Goal: Information Seeking & Learning: Compare options

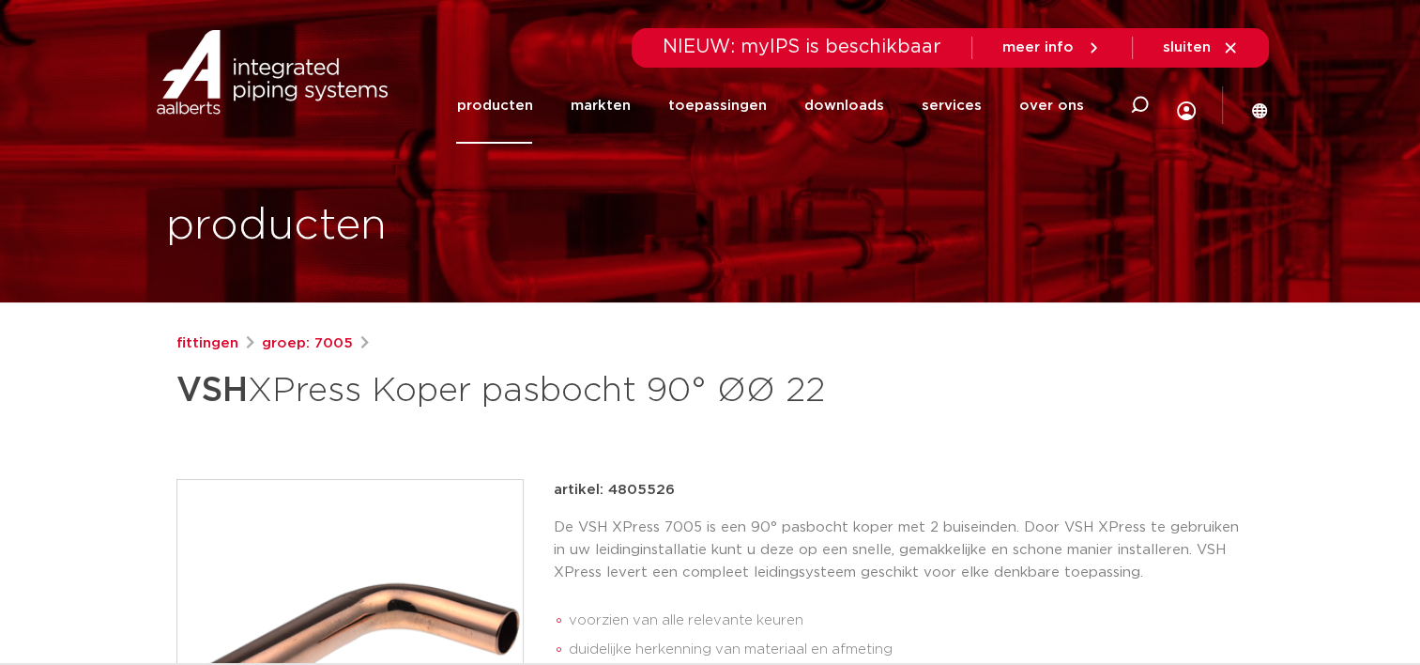
click at [199, 402] on strong "VSH" at bounding box center [211, 391] width 71 height 34
drag, startPoint x: 431, startPoint y: 394, endPoint x: 303, endPoint y: 350, distance: 135.1
click at [426, 390] on h1 "VSH XPress Koper pasbocht 90° ØØ 22" at bounding box center [528, 390] width 705 height 56
click at [274, 342] on link "groep: 7005" at bounding box center [307, 343] width 91 height 23
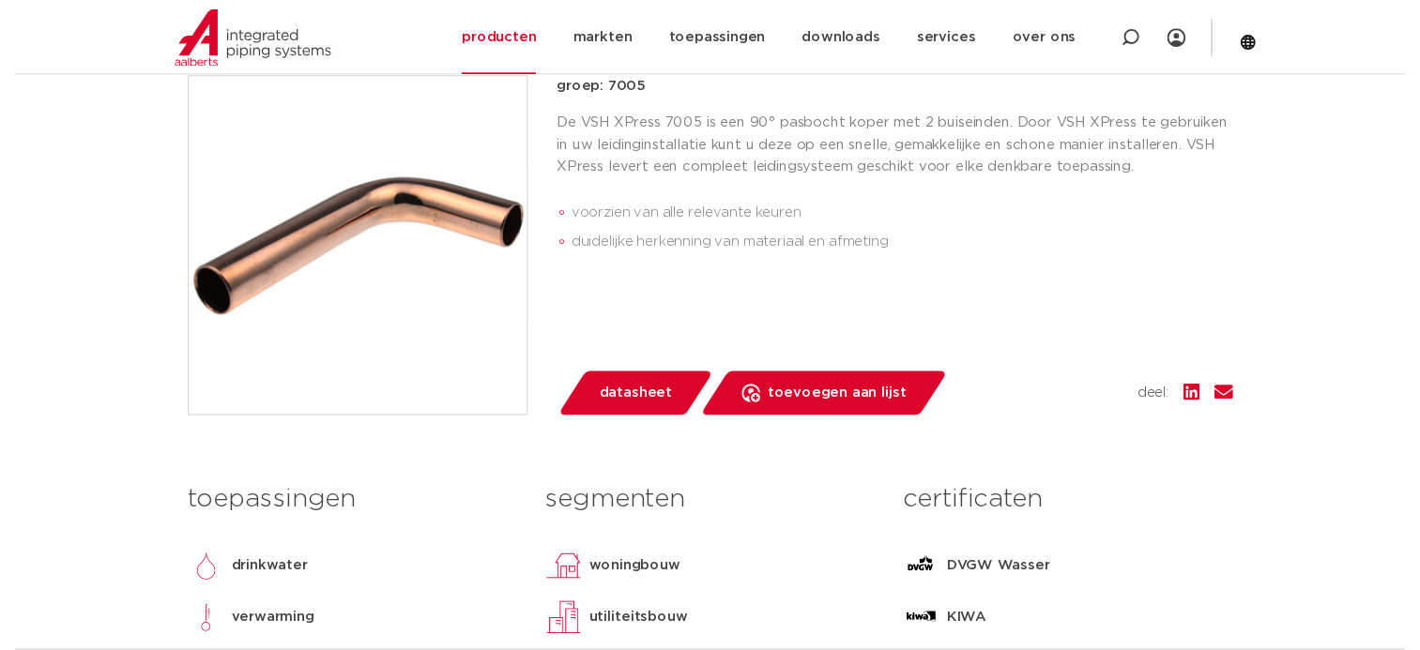
scroll to position [657, 0]
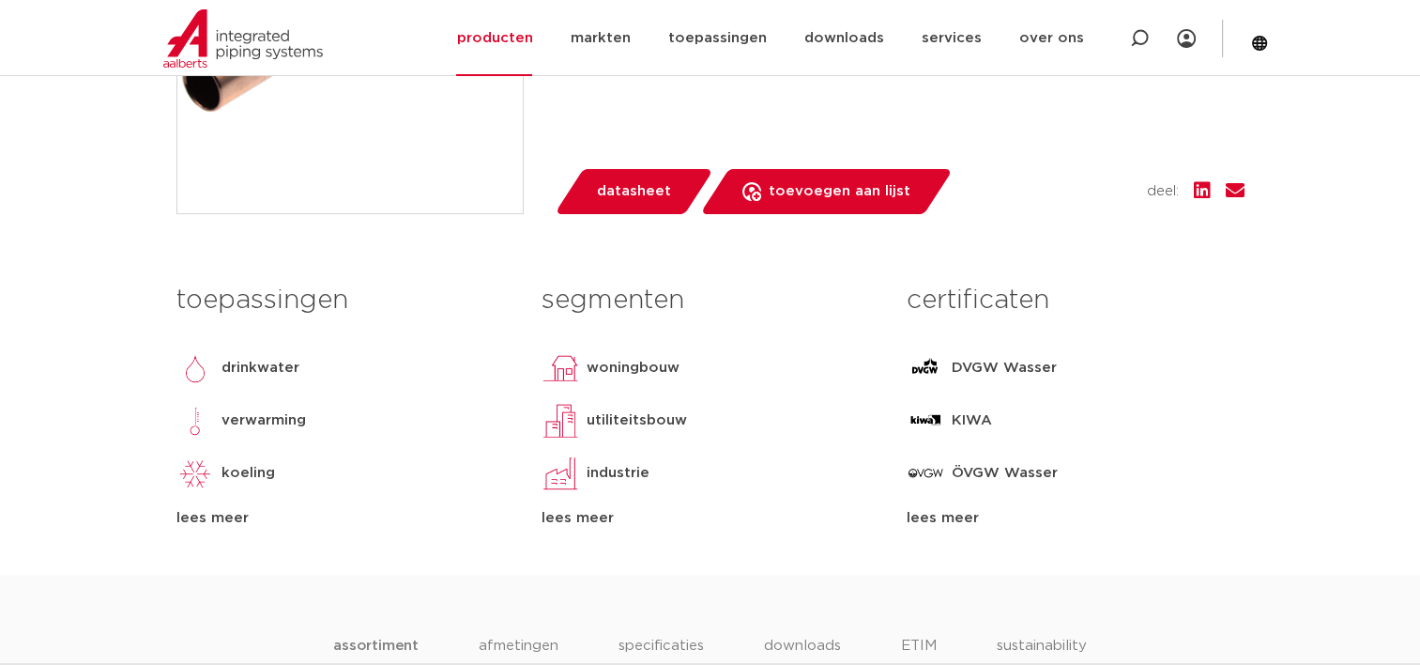
click at [623, 199] on span "datasheet" at bounding box center [634, 191] width 74 height 30
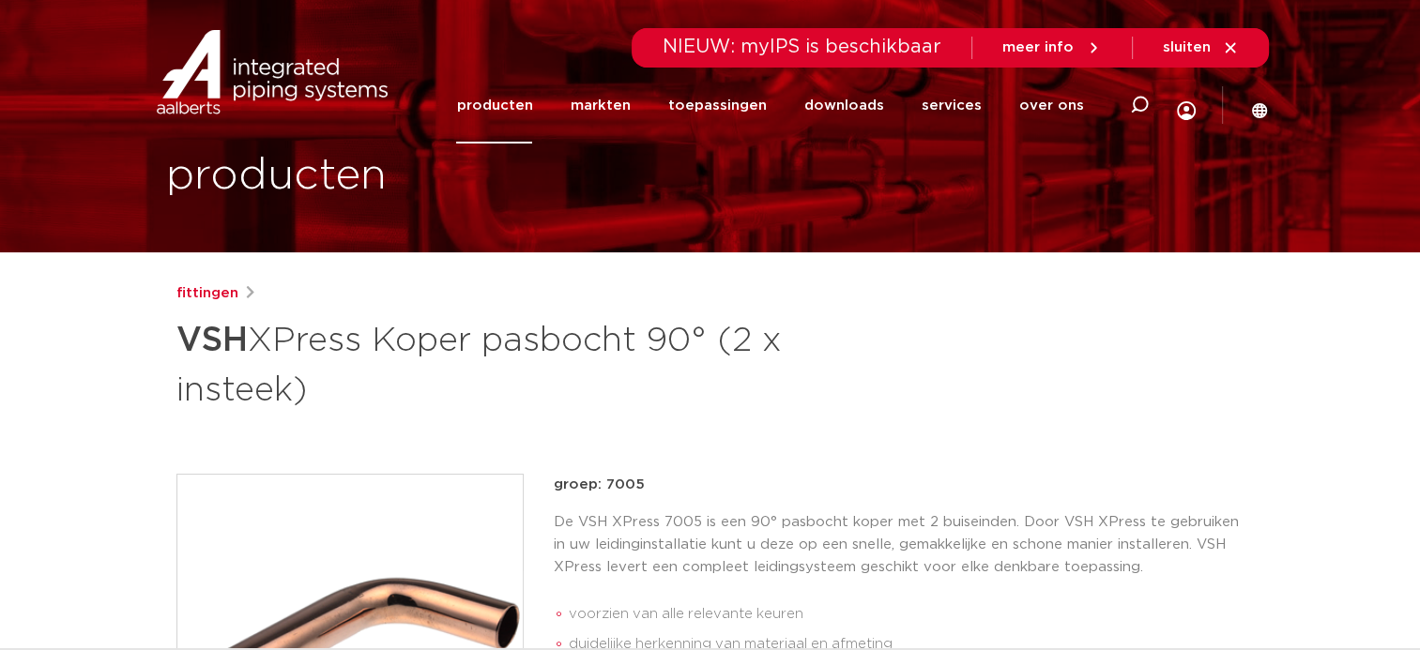
scroll to position [0, 0]
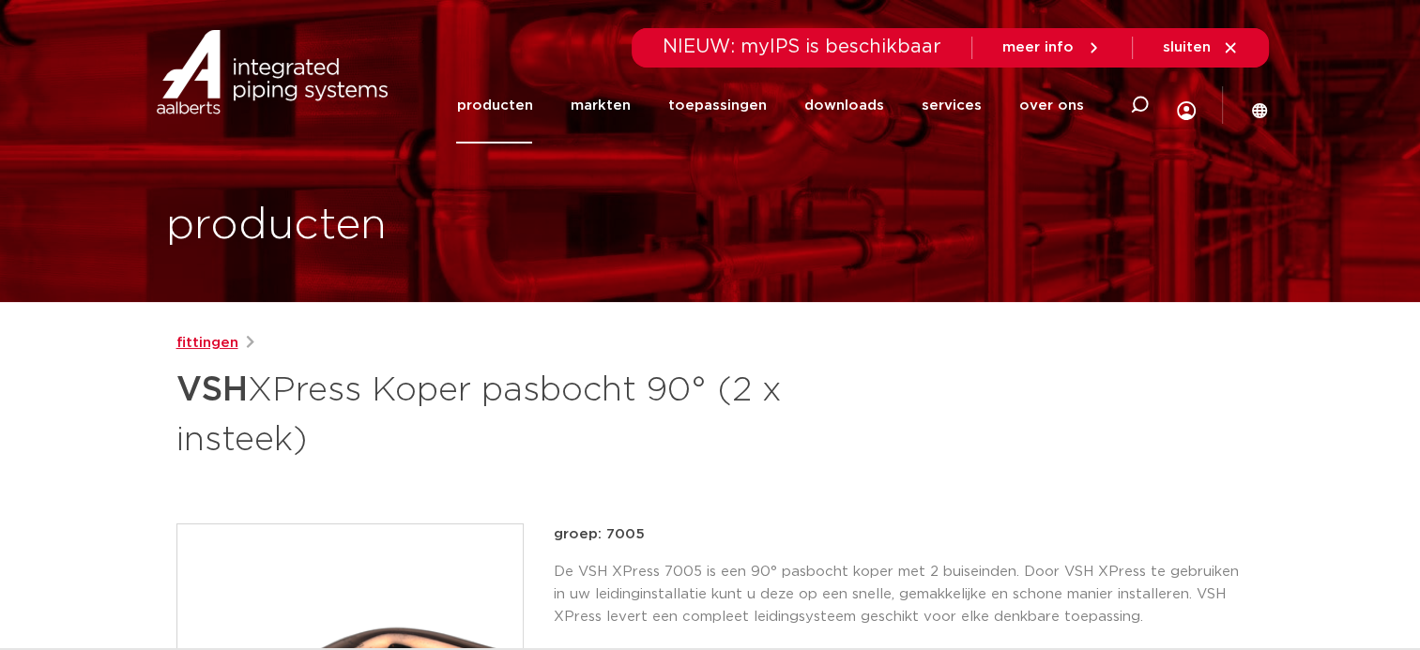
click at [215, 334] on link "fittingen" at bounding box center [207, 343] width 62 height 23
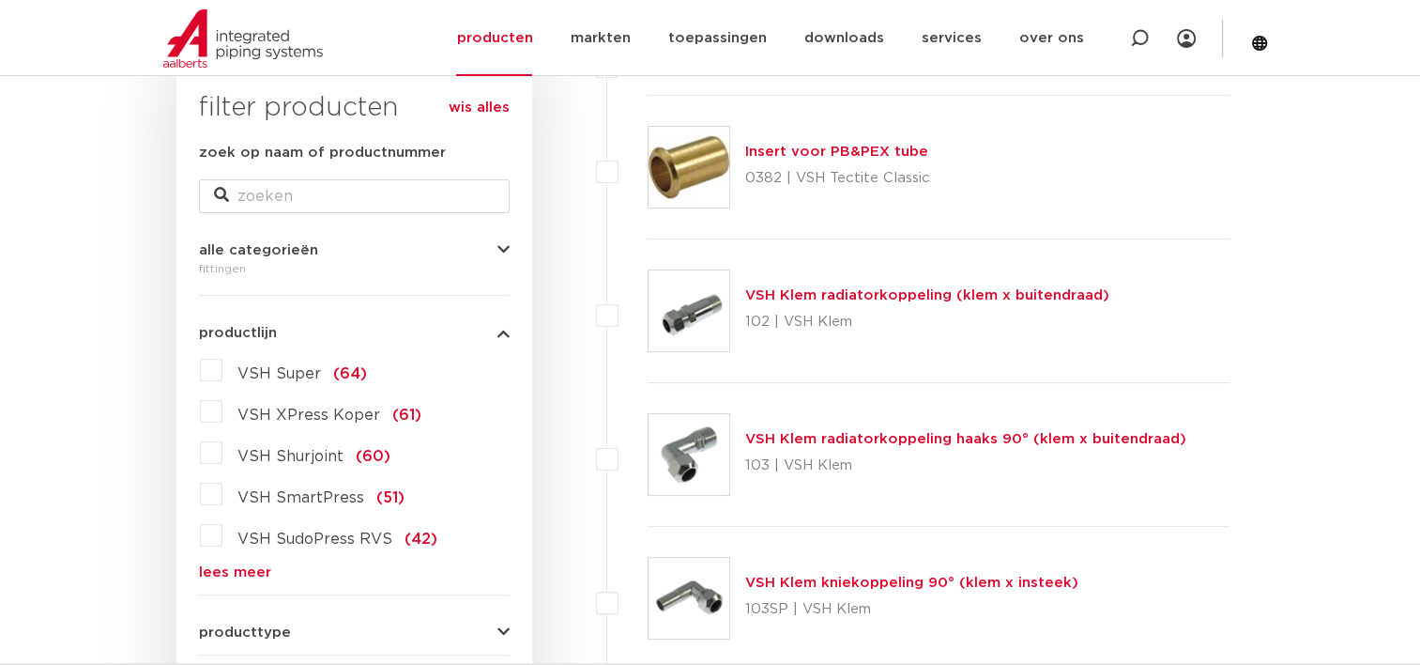
scroll to position [375, 0]
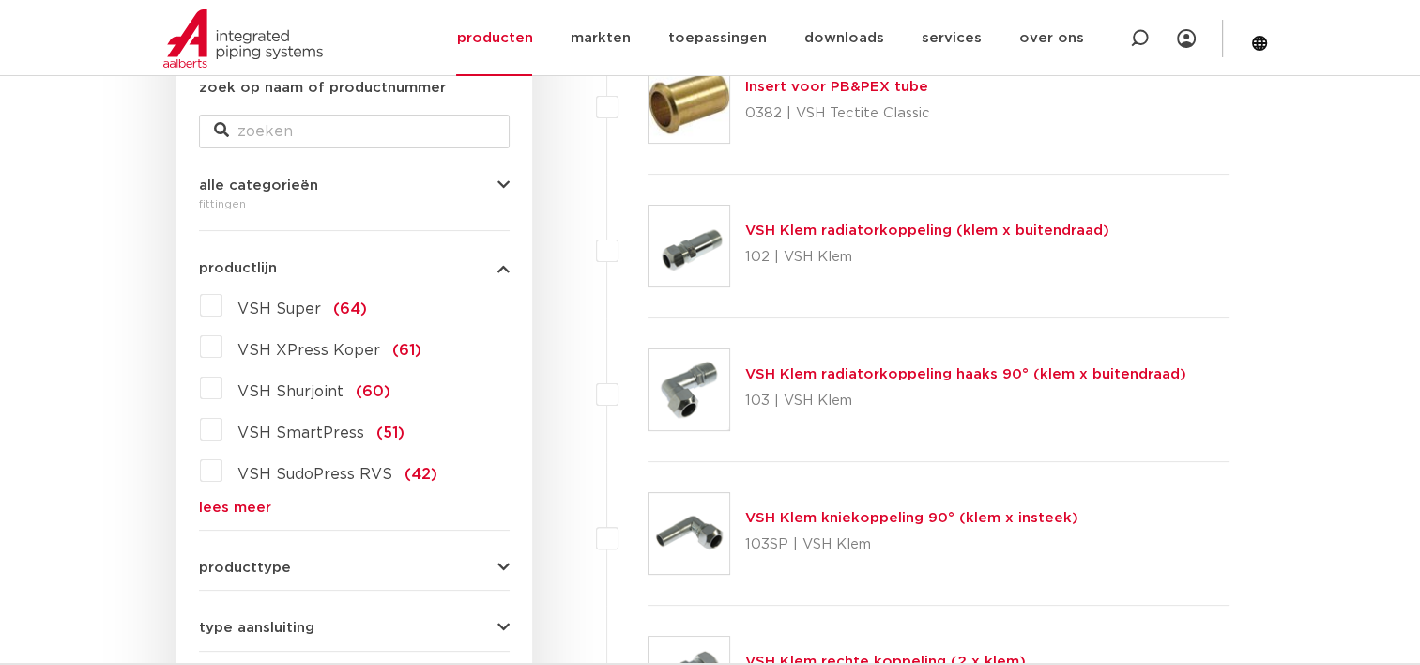
click at [222, 349] on label "VSH XPress Koper (61)" at bounding box center [321, 346] width 199 height 30
click at [0, 0] on input "VSH XPress Koper (61)" at bounding box center [0, 0] width 0 height 0
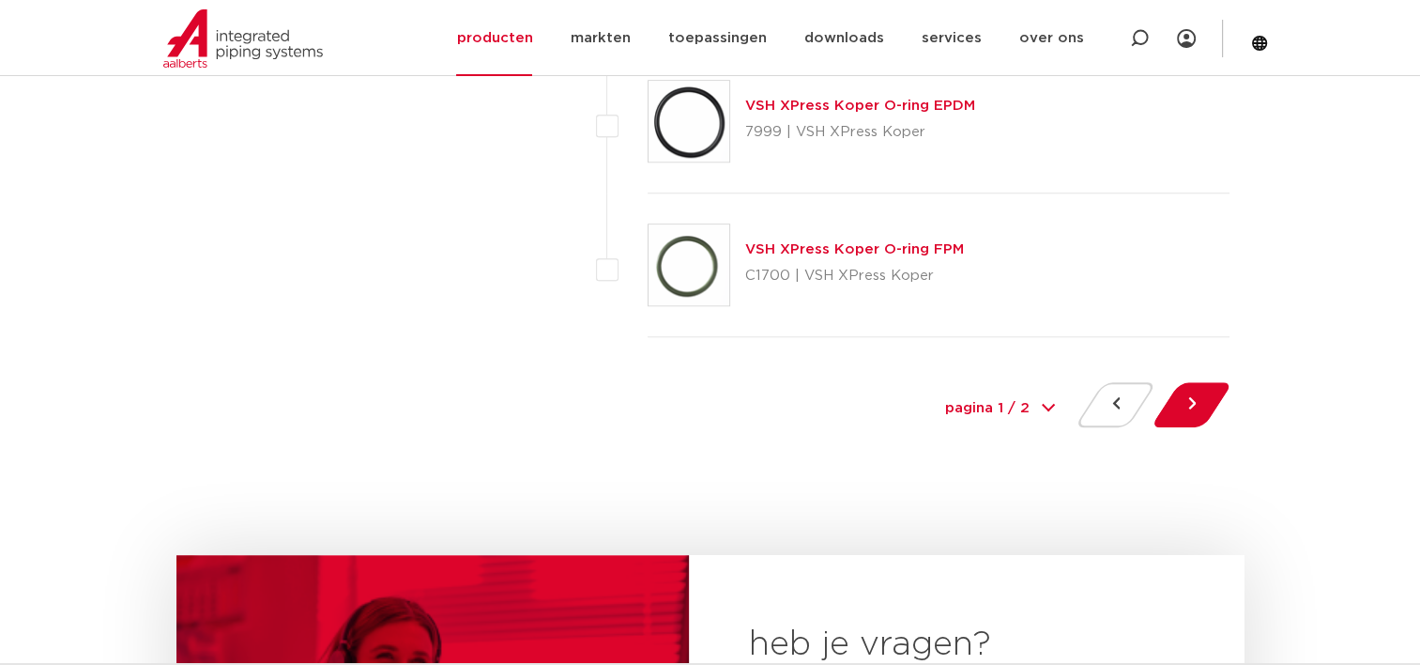
scroll to position [8729, 0]
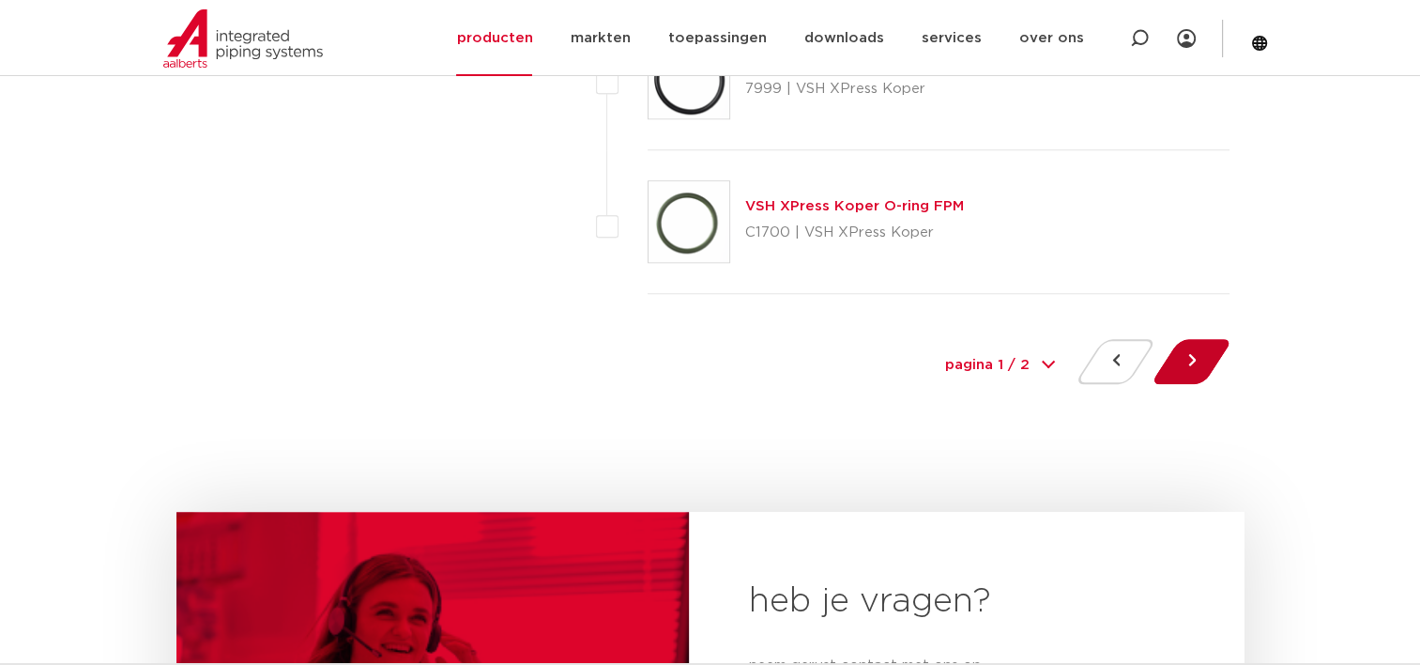
click at [1194, 354] on button at bounding box center [1191, 361] width 53 height 45
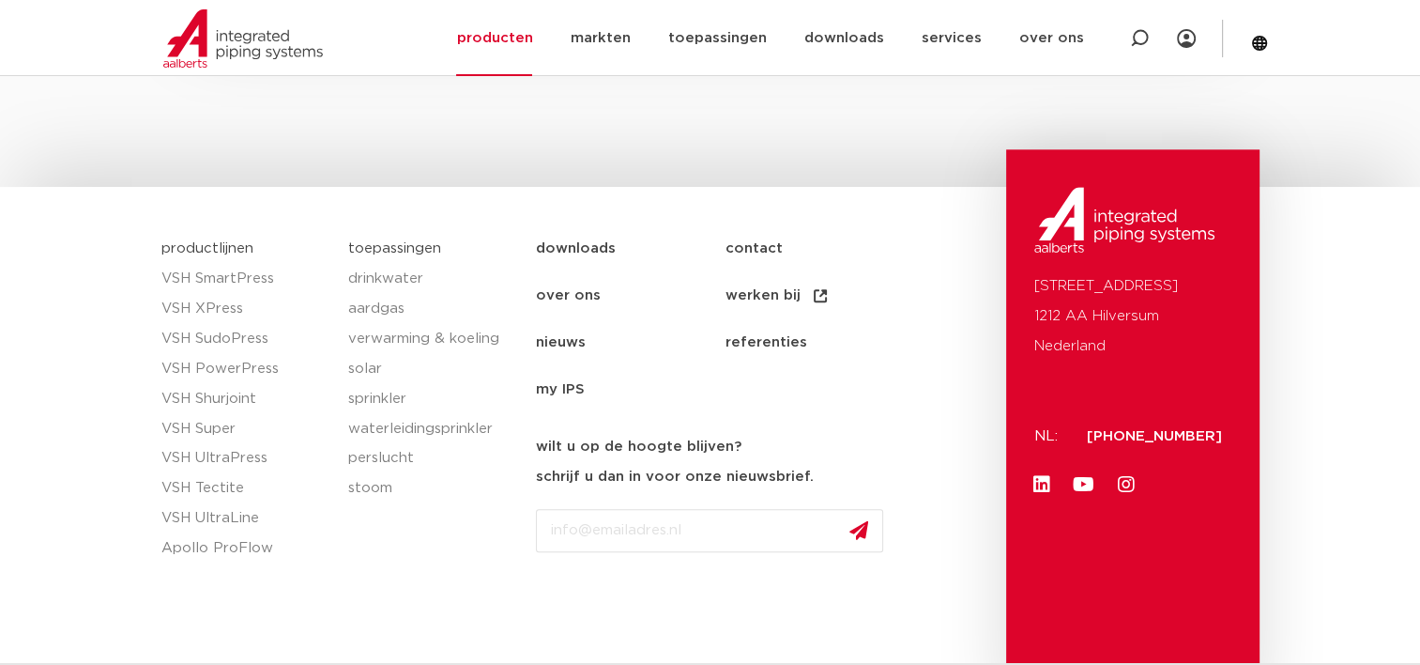
scroll to position [2065, 0]
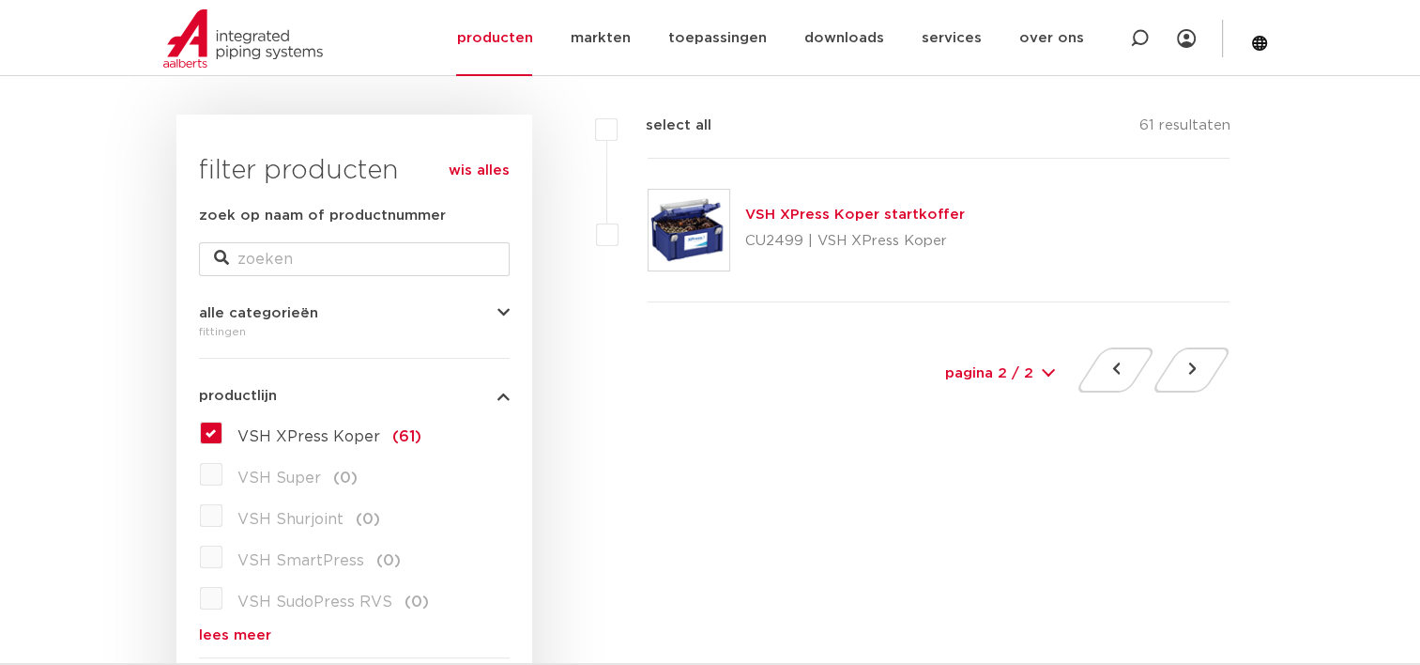
scroll to position [375, 0]
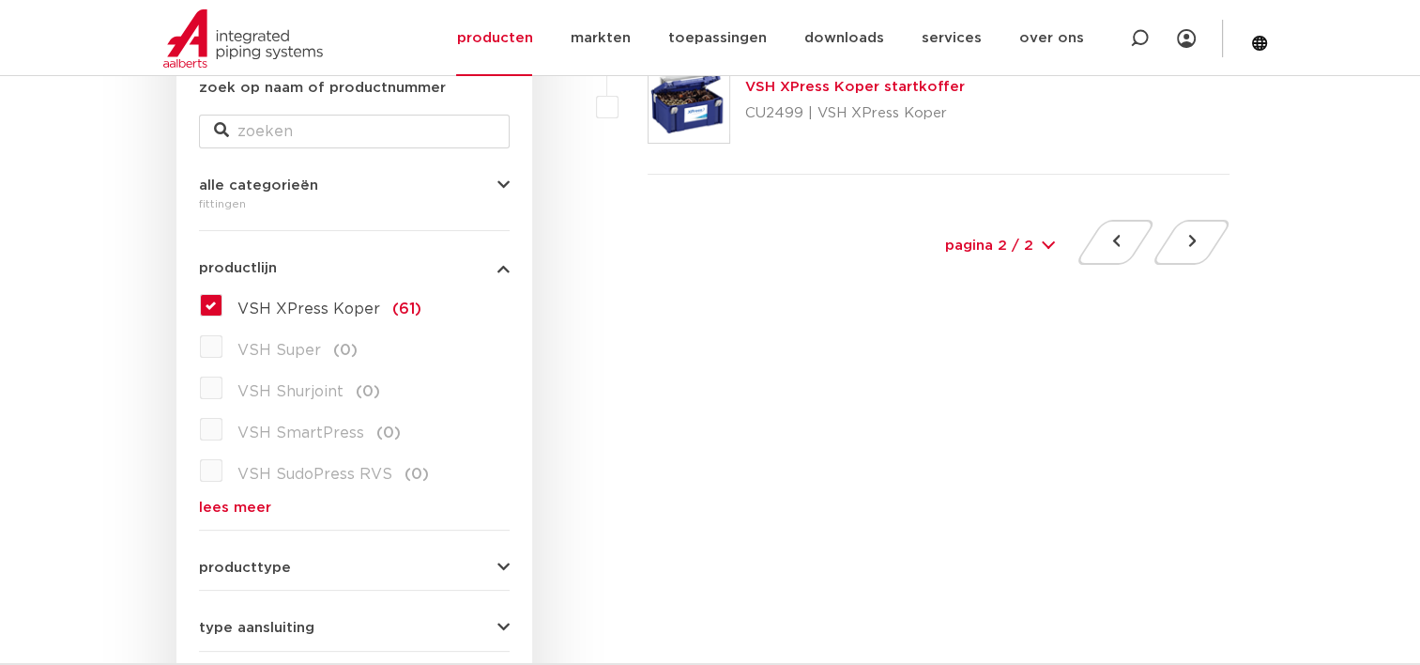
click at [222, 306] on label "VSH XPress Koper (61)" at bounding box center [321, 305] width 199 height 30
click at [0, 0] on input "VSH XPress Koper (61)" at bounding box center [0, 0] width 0 height 0
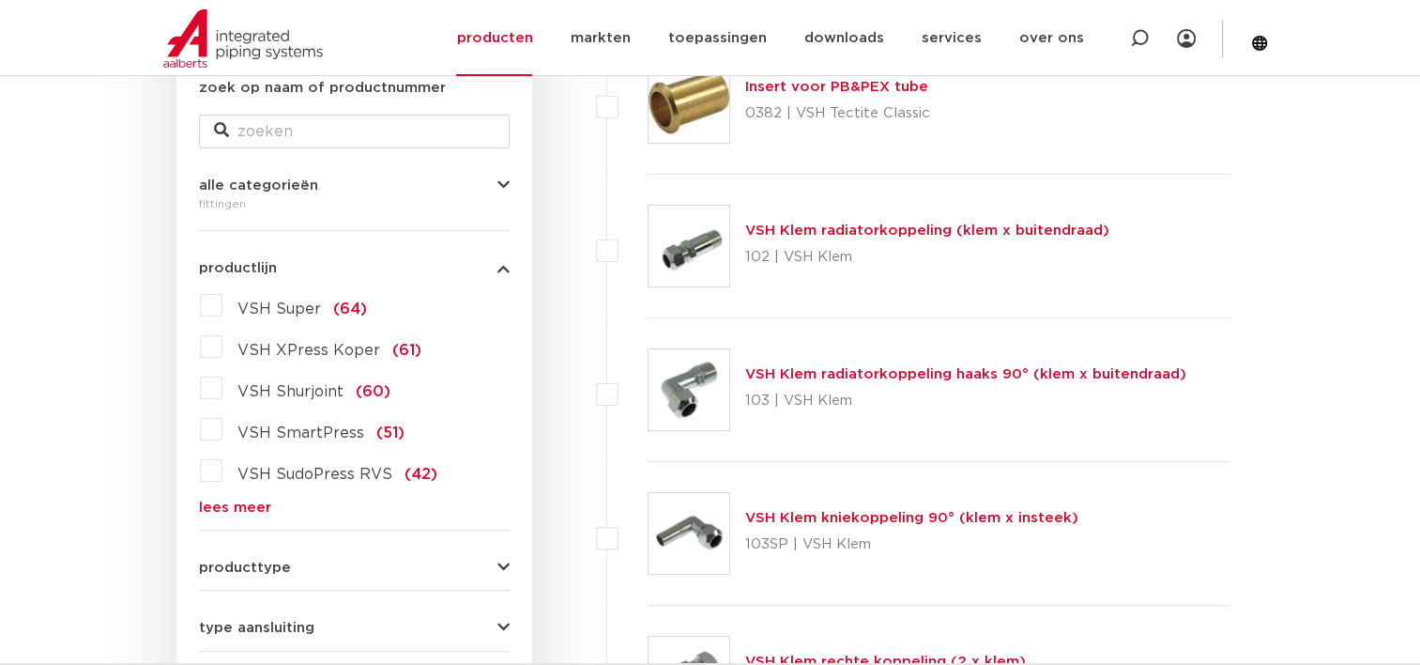
scroll to position [469, 0]
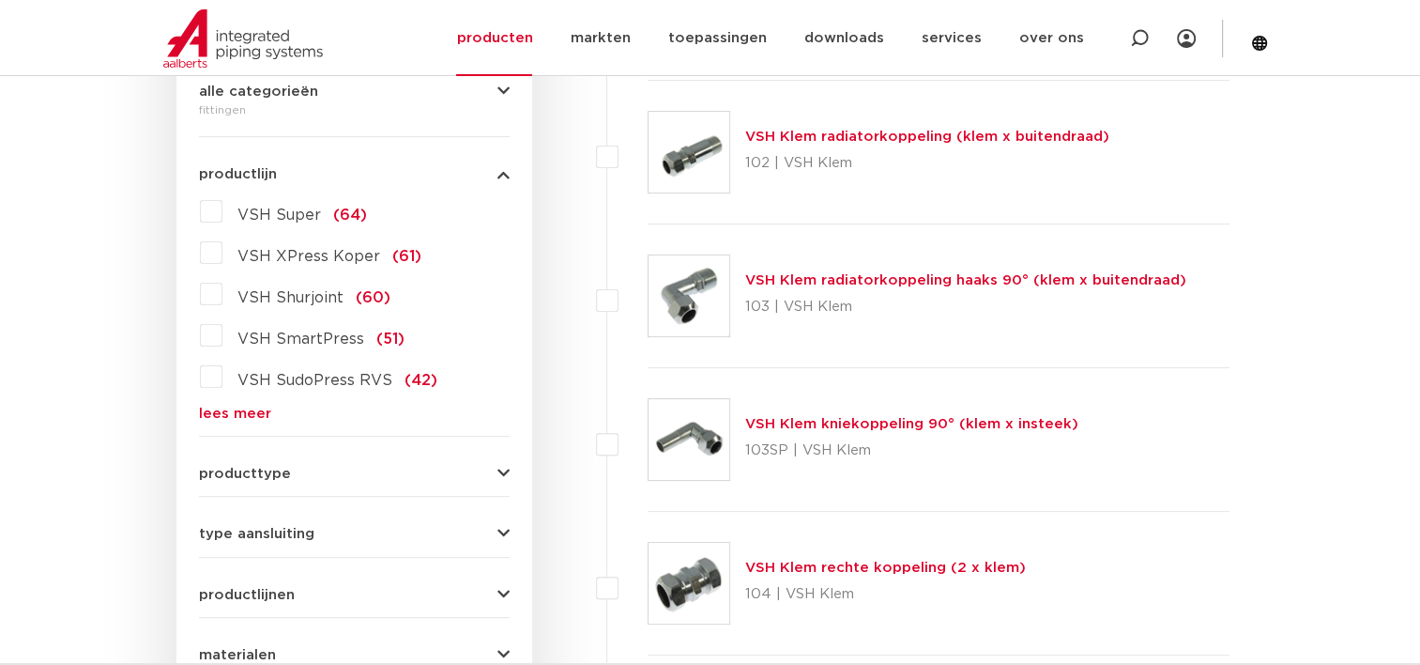
click at [222, 335] on label "VSH SmartPress (51)" at bounding box center [313, 335] width 182 height 30
click at [0, 0] on input "VSH SmartPress (51)" at bounding box center [0, 0] width 0 height 0
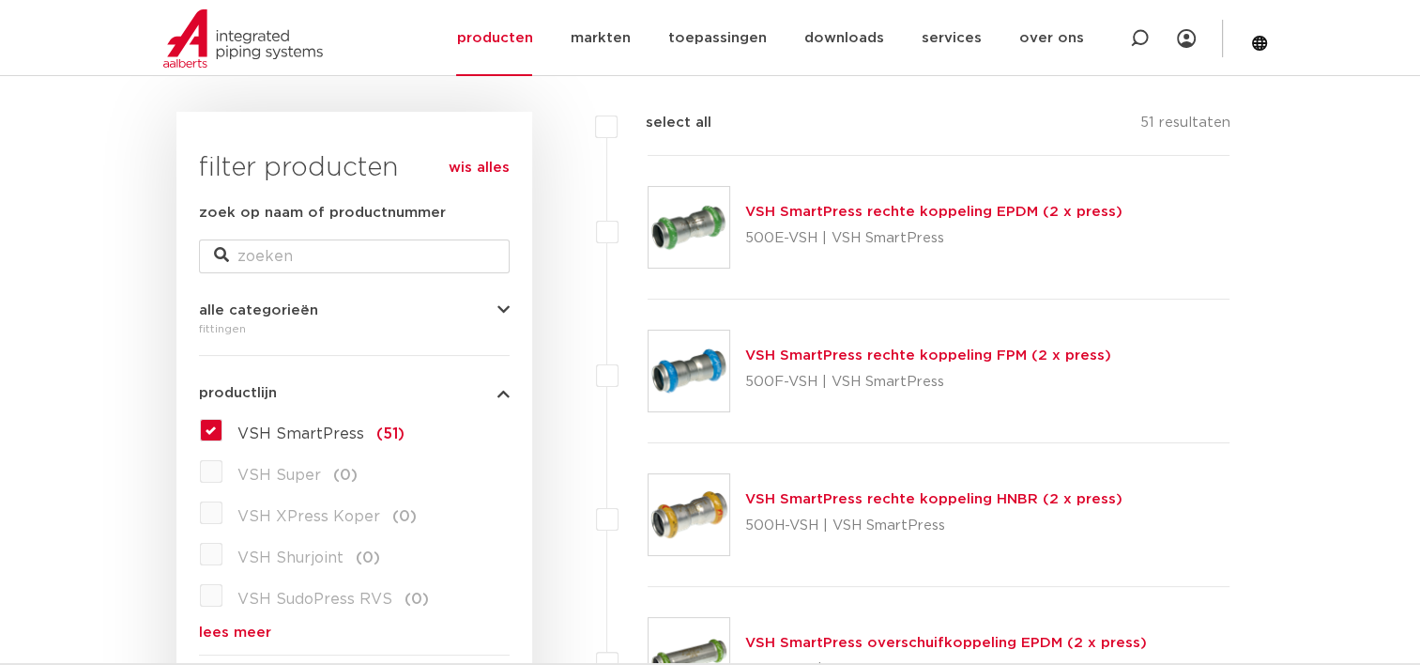
scroll to position [375, 0]
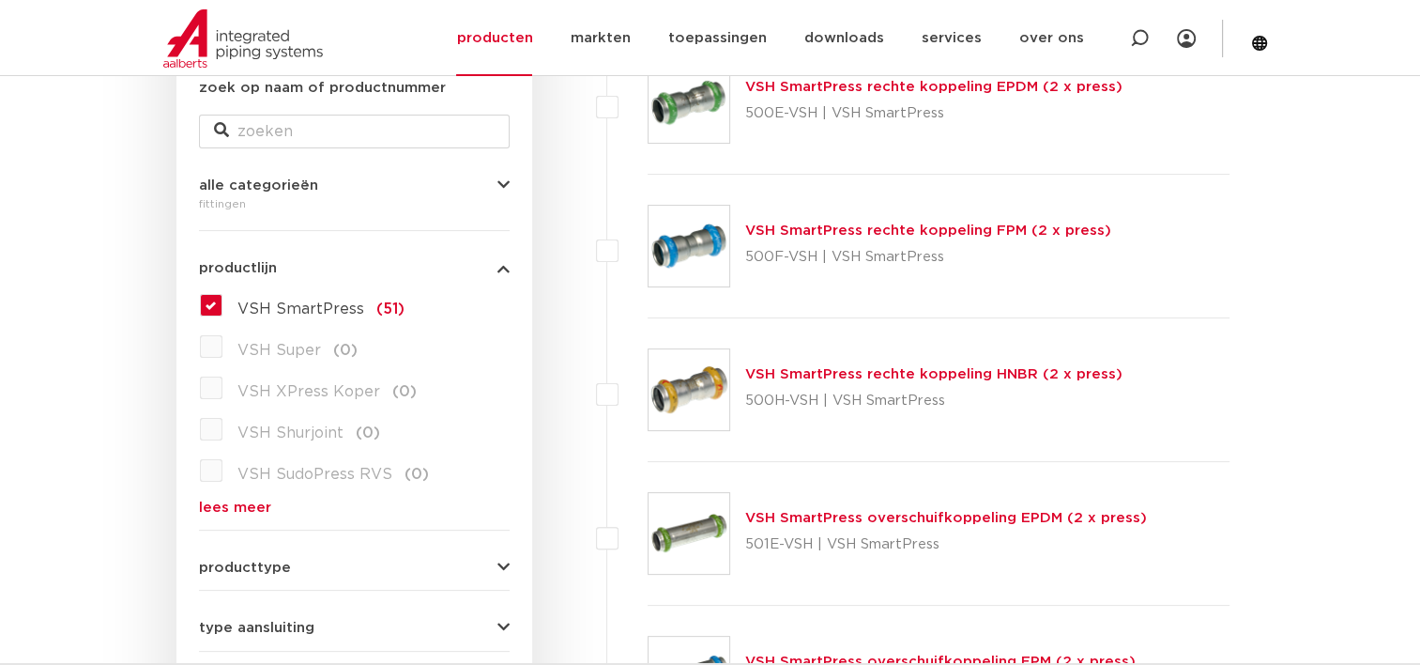
click at [222, 315] on label "VSH SmartPress (51)" at bounding box center [313, 305] width 182 height 30
click at [0, 0] on input "VSH SmartPress (51)" at bounding box center [0, 0] width 0 height 0
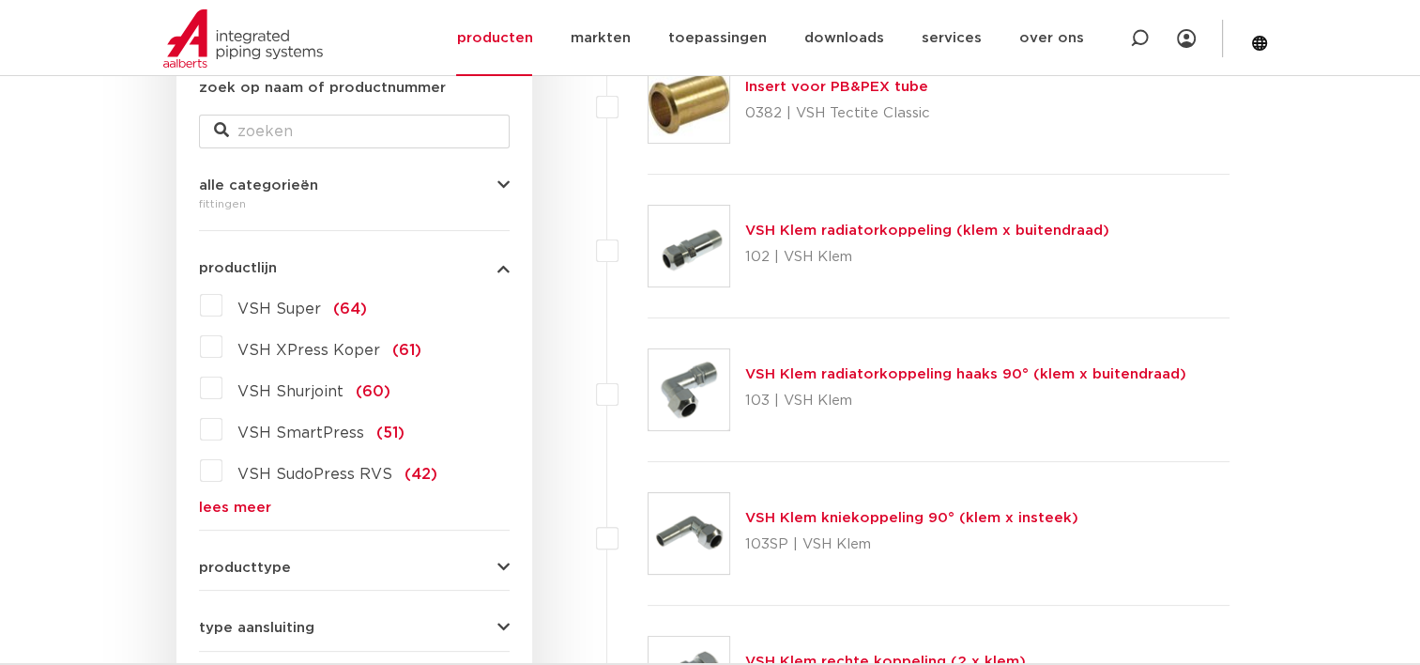
click at [222, 307] on label "VSH Super (64)" at bounding box center [294, 305] width 145 height 30
click at [0, 0] on input "VSH Super (64)" at bounding box center [0, 0] width 0 height 0
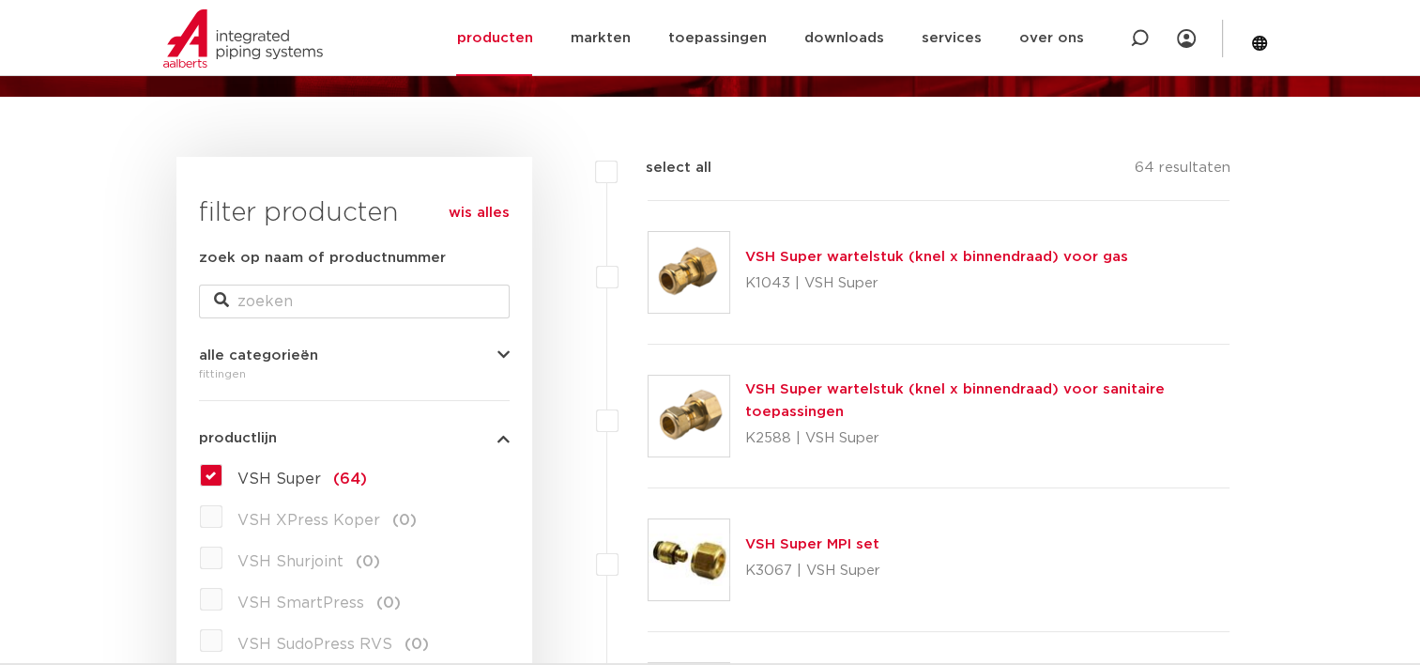
scroll to position [282, 0]
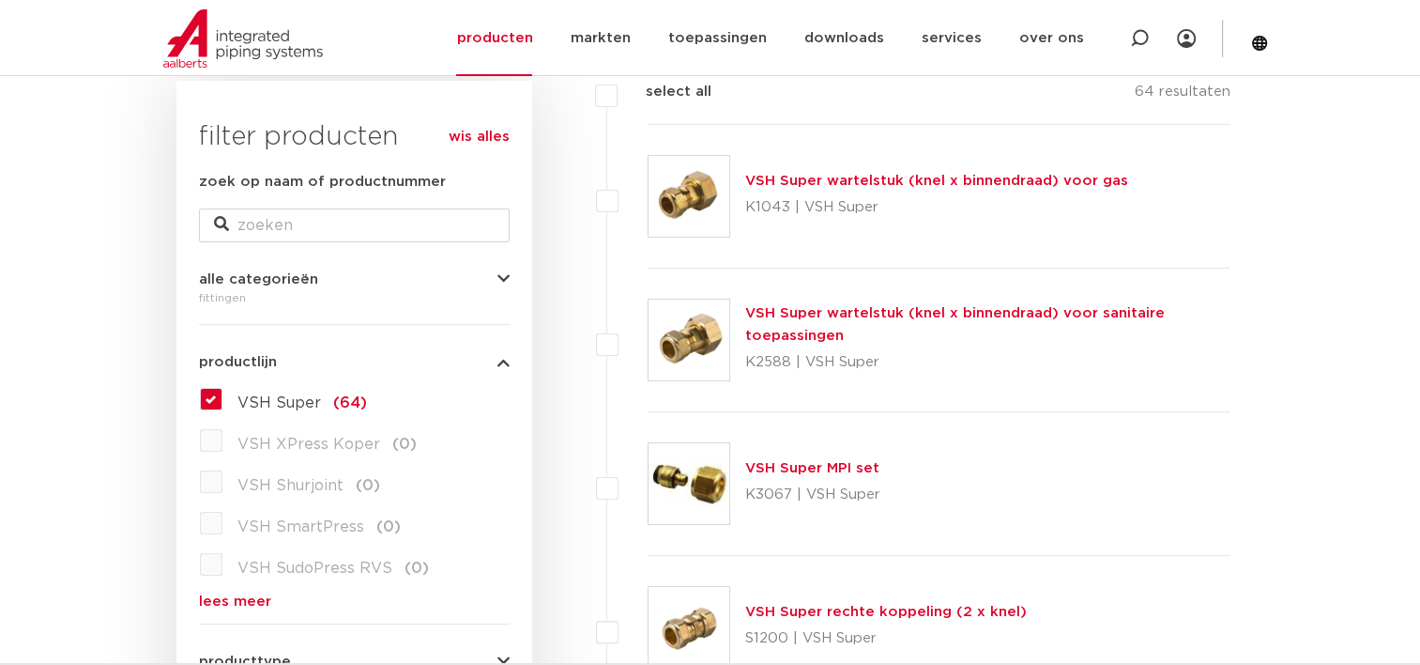
click at [222, 387] on label "VSH Super (64)" at bounding box center [294, 399] width 145 height 30
click at [0, 0] on input "VSH Super (64)" at bounding box center [0, 0] width 0 height 0
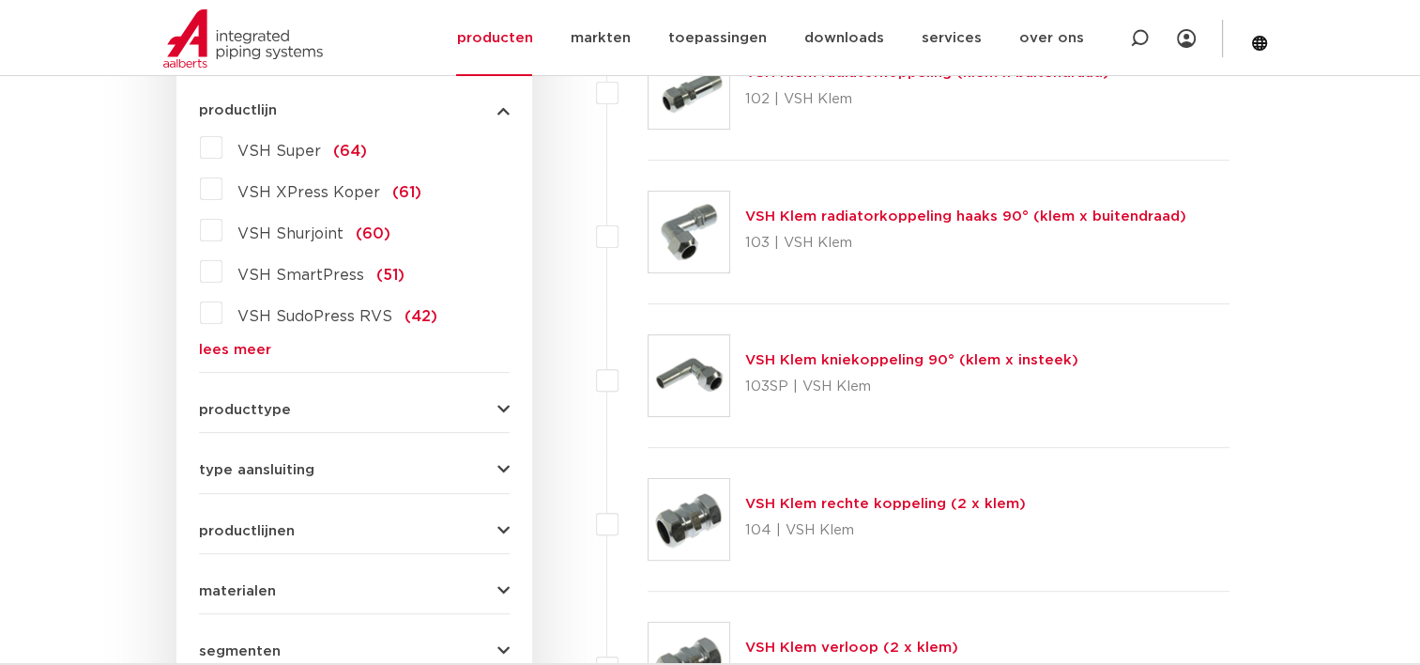
click at [222, 237] on label "VSH Shurjoint (60)" at bounding box center [306, 230] width 168 height 30
click at [0, 0] on input "VSH Shurjoint (60)" at bounding box center [0, 0] width 0 height 0
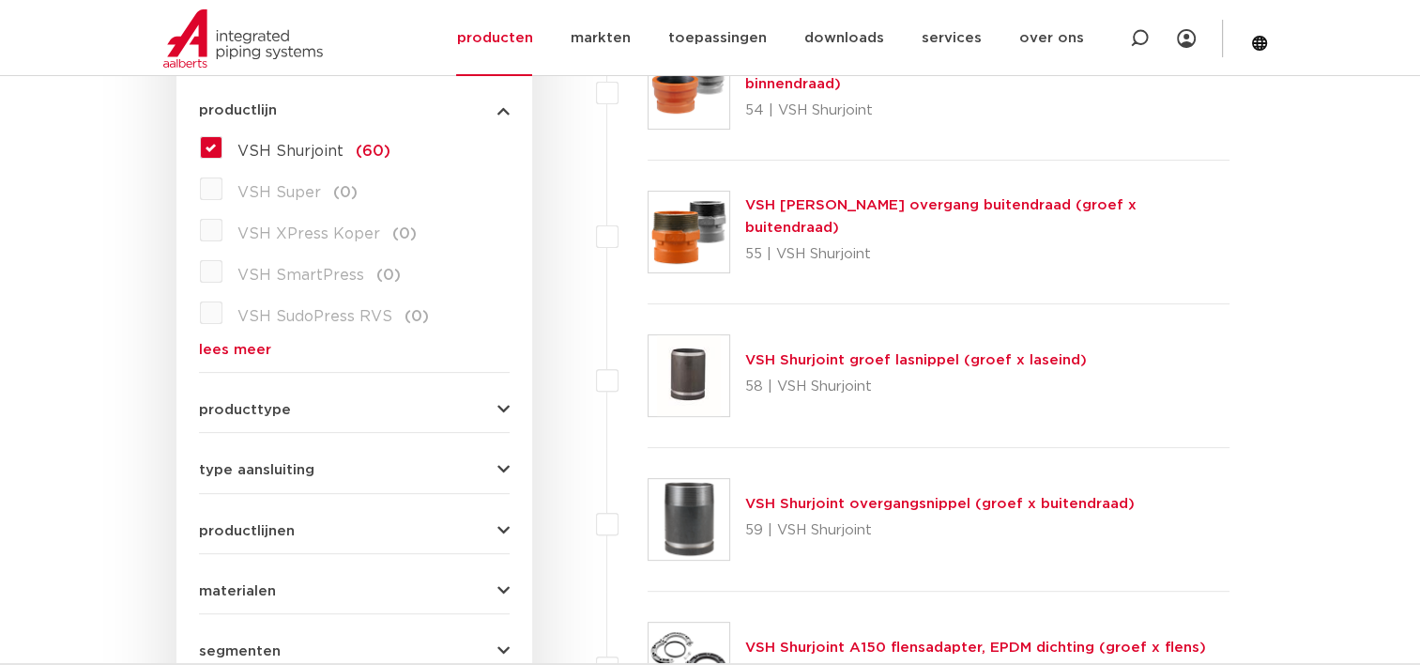
click at [222, 145] on label "VSH Shurjoint (60)" at bounding box center [306, 147] width 168 height 30
click at [0, 0] on input "VSH Shurjoint (60)" at bounding box center [0, 0] width 0 height 0
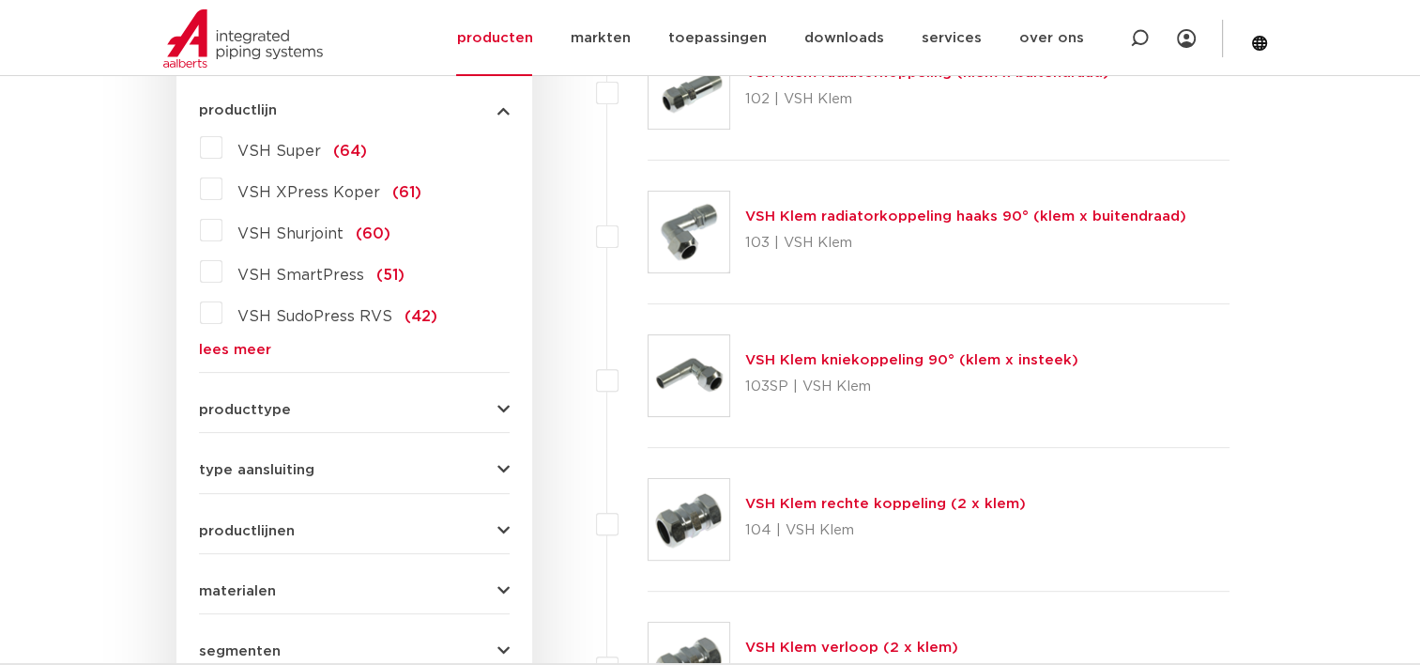
drag, startPoint x: 210, startPoint y: 316, endPoint x: 343, endPoint y: 325, distance: 132.6
click at [222, 315] on label "VSH SudoPress RVS (42)" at bounding box center [329, 313] width 215 height 30
click at [0, 0] on input "VSH SudoPress RVS (42)" at bounding box center [0, 0] width 0 height 0
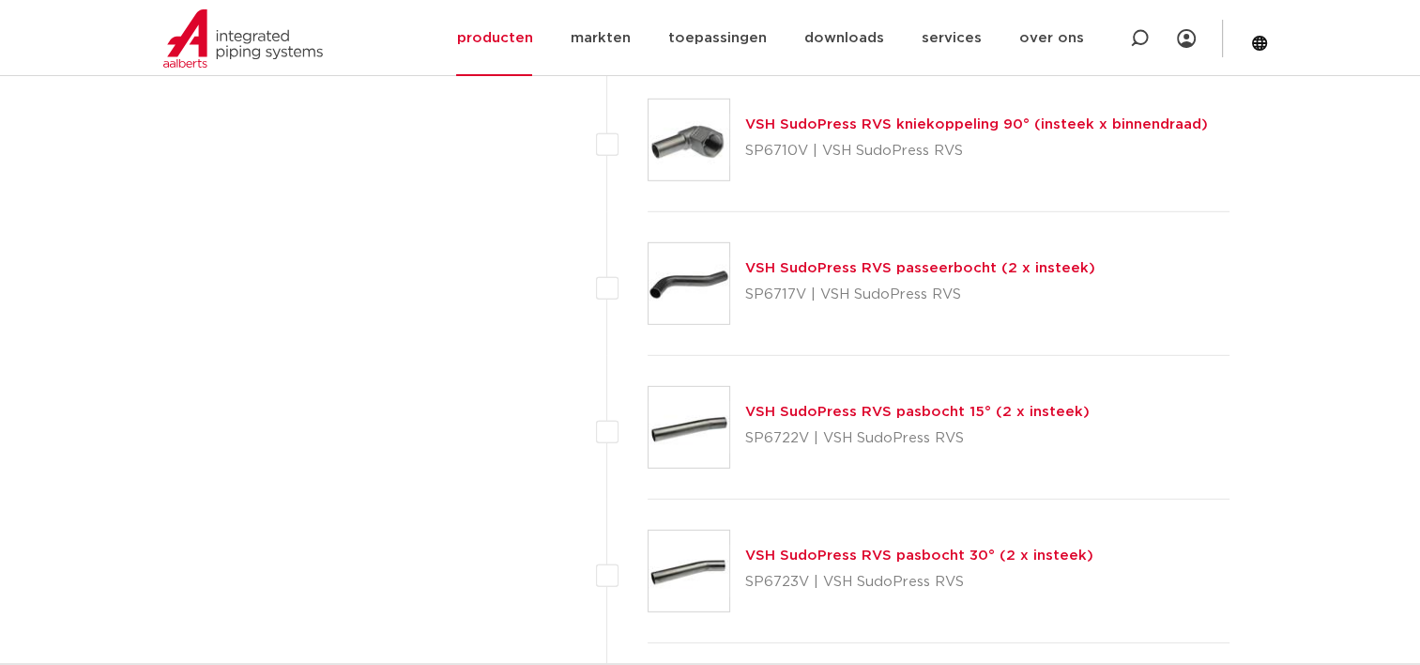
scroll to position [5695, 0]
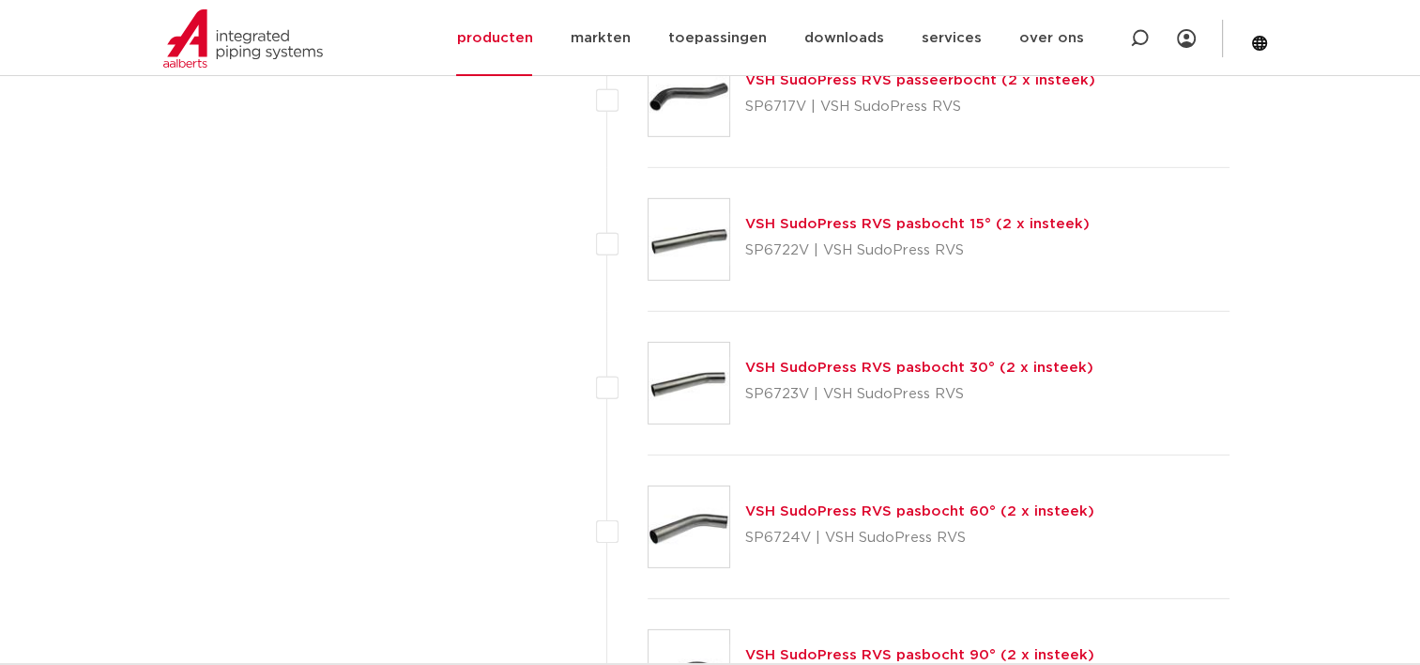
click at [689, 387] on img at bounding box center [689, 383] width 81 height 81
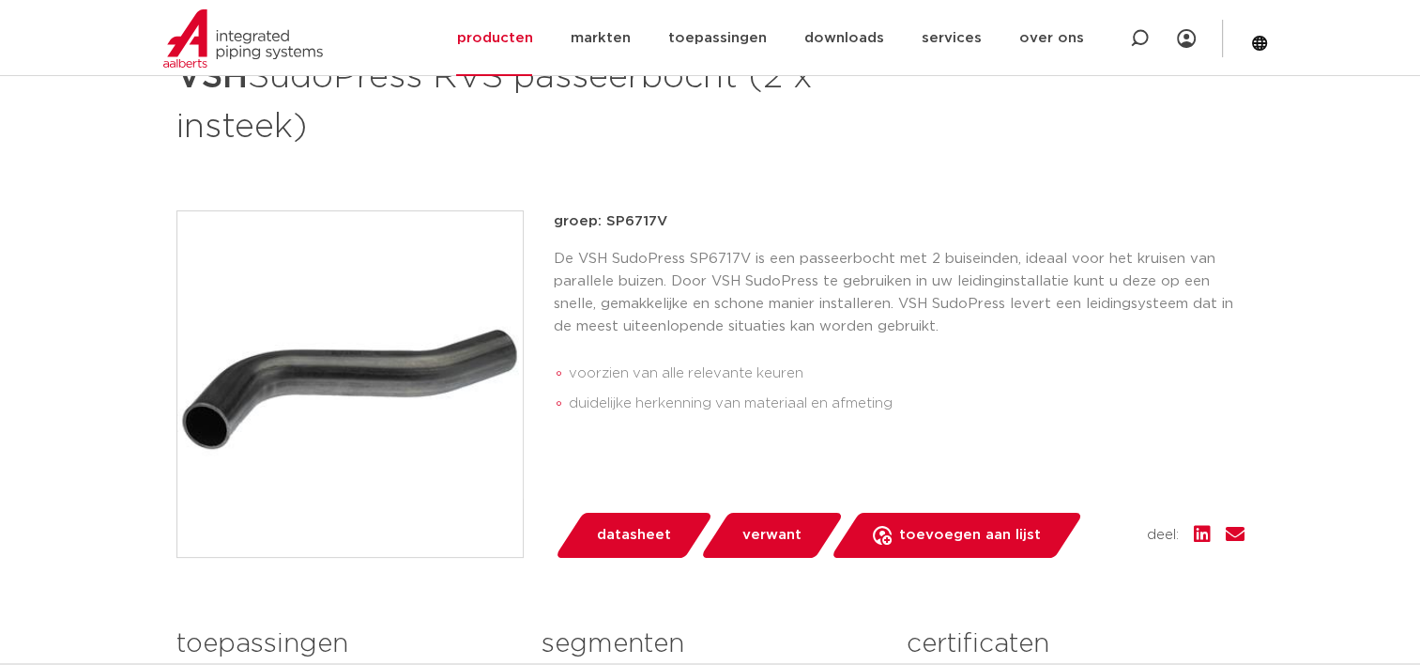
scroll to position [282, 0]
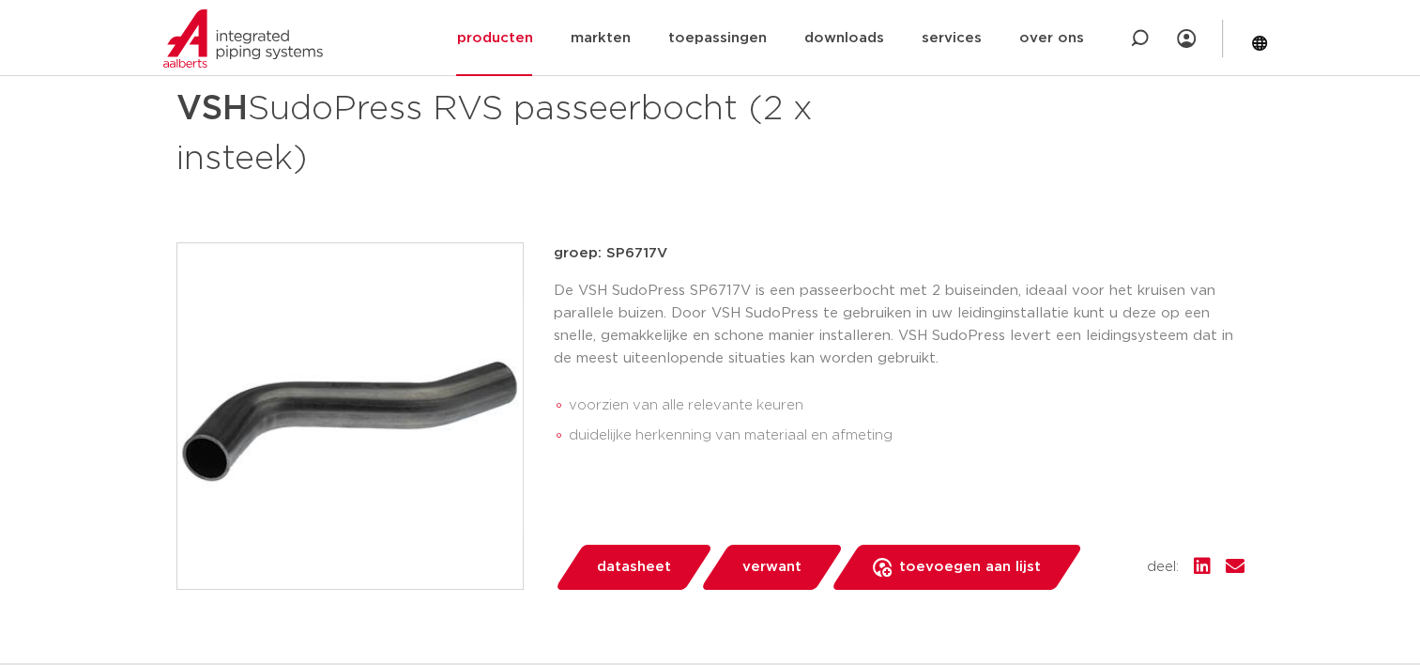
drag, startPoint x: 194, startPoint y: 100, endPoint x: 764, endPoint y: 150, distance: 571.9
click at [764, 150] on h1 "VSH SudoPress RVS passeerbocht (2 x insteek)" at bounding box center [528, 131] width 705 height 101
copy h1 "VSH SudoPress RVS passeerbocht (2 x insteek)"
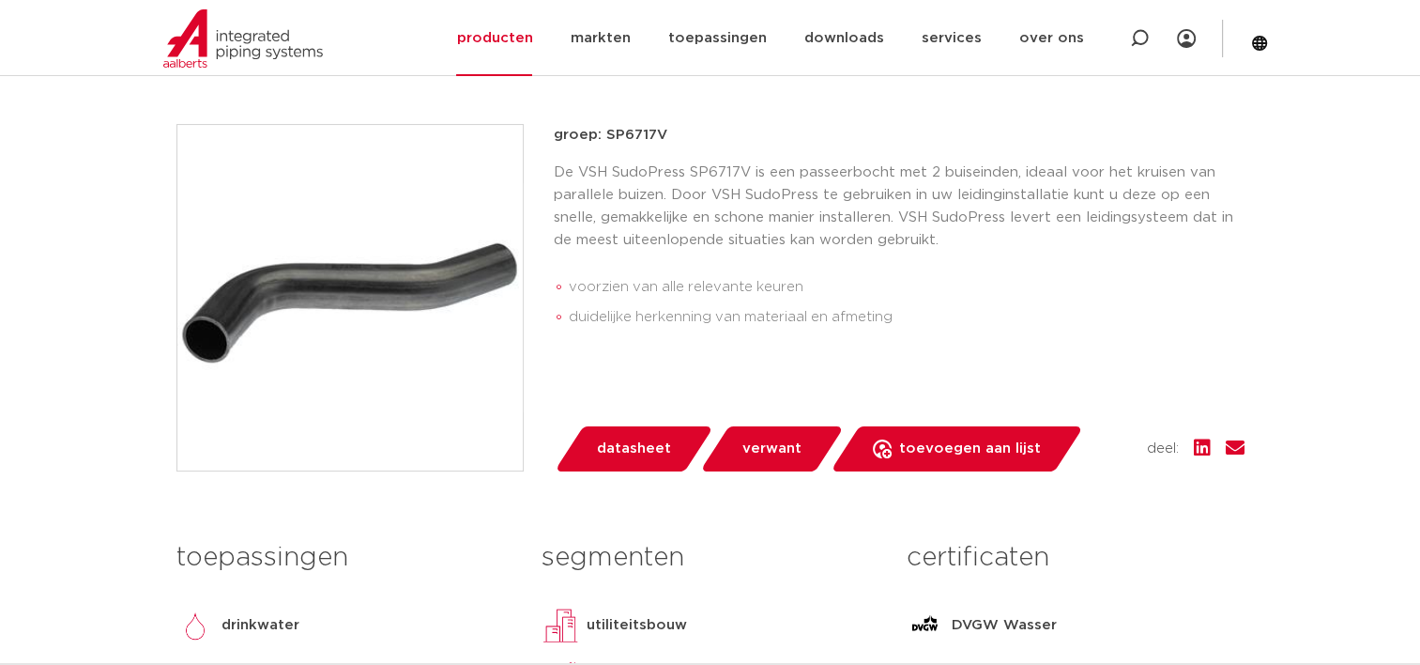
scroll to position [469, 0]
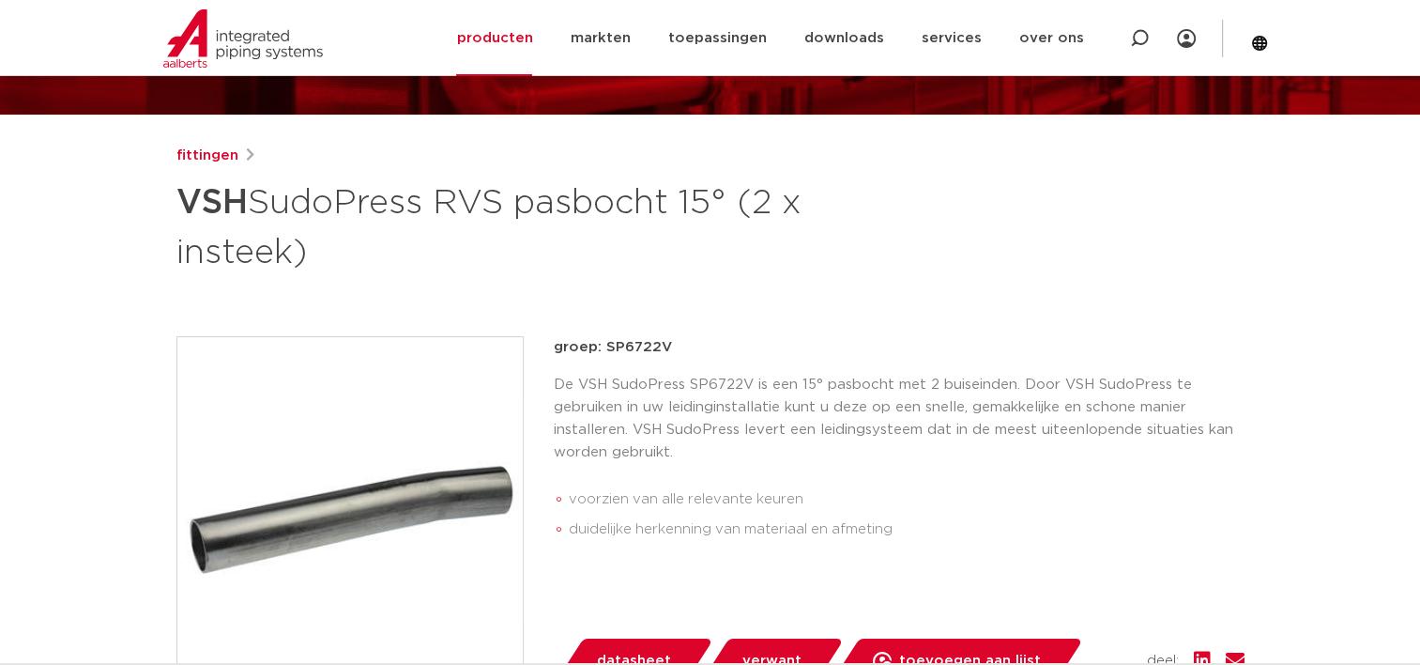
drag, startPoint x: 185, startPoint y: 194, endPoint x: 312, endPoint y: 263, distance: 144.0
click at [312, 263] on div "fittingen VSH SudoPress RVS pasbocht 15° (2 x insteek) groep: SP6722V voorzien …" at bounding box center [710, 594] width 1098 height 899
copy h1 "VSH SudoPress RVS pasbocht 15° (2 x insteek)"
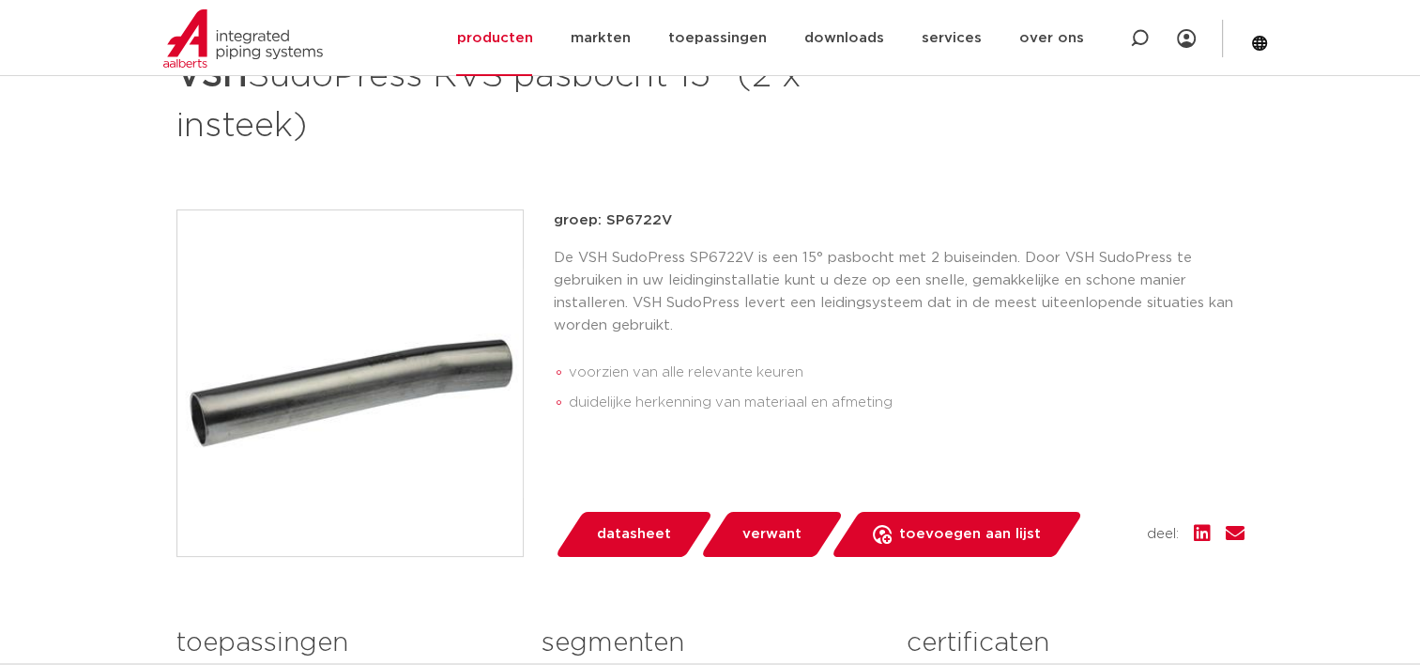
scroll to position [282, 0]
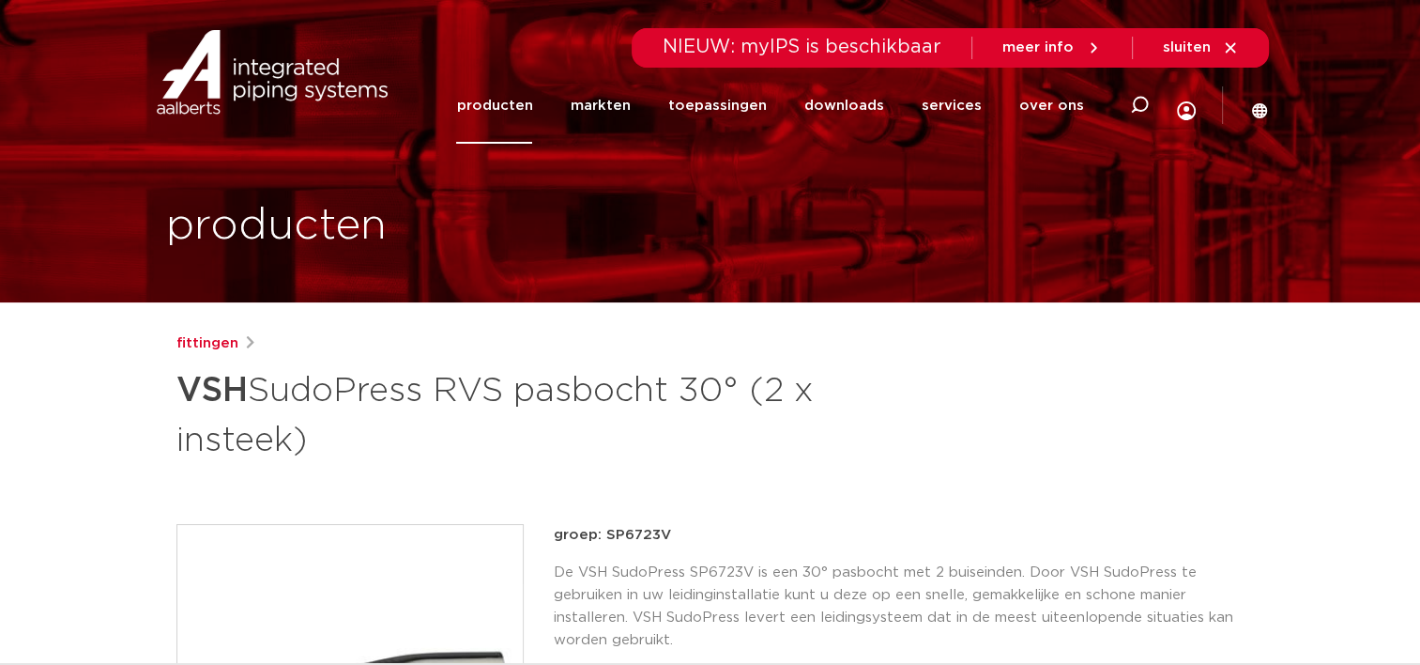
drag, startPoint x: 345, startPoint y: 451, endPoint x: 160, endPoint y: 390, distance: 195.9
copy h1 "VSH SudoPress RVS pasbocht 30° (2 x insteek)"
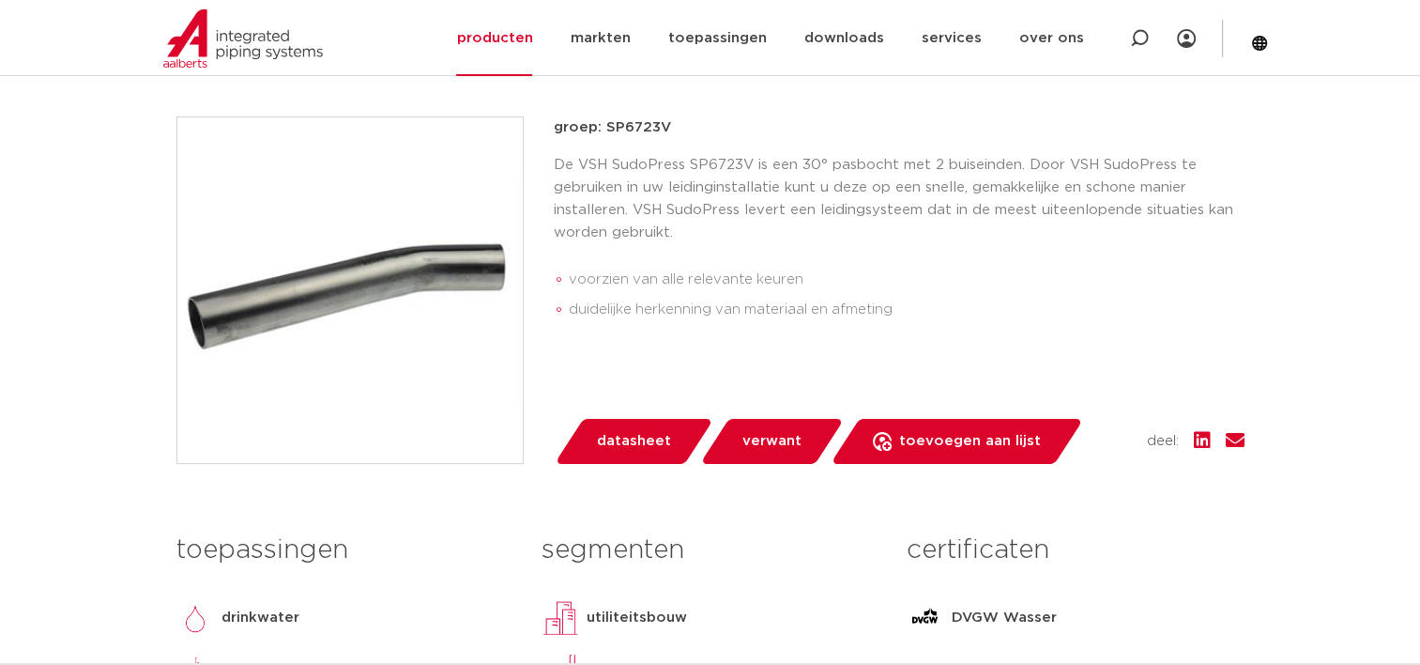
scroll to position [375, 0]
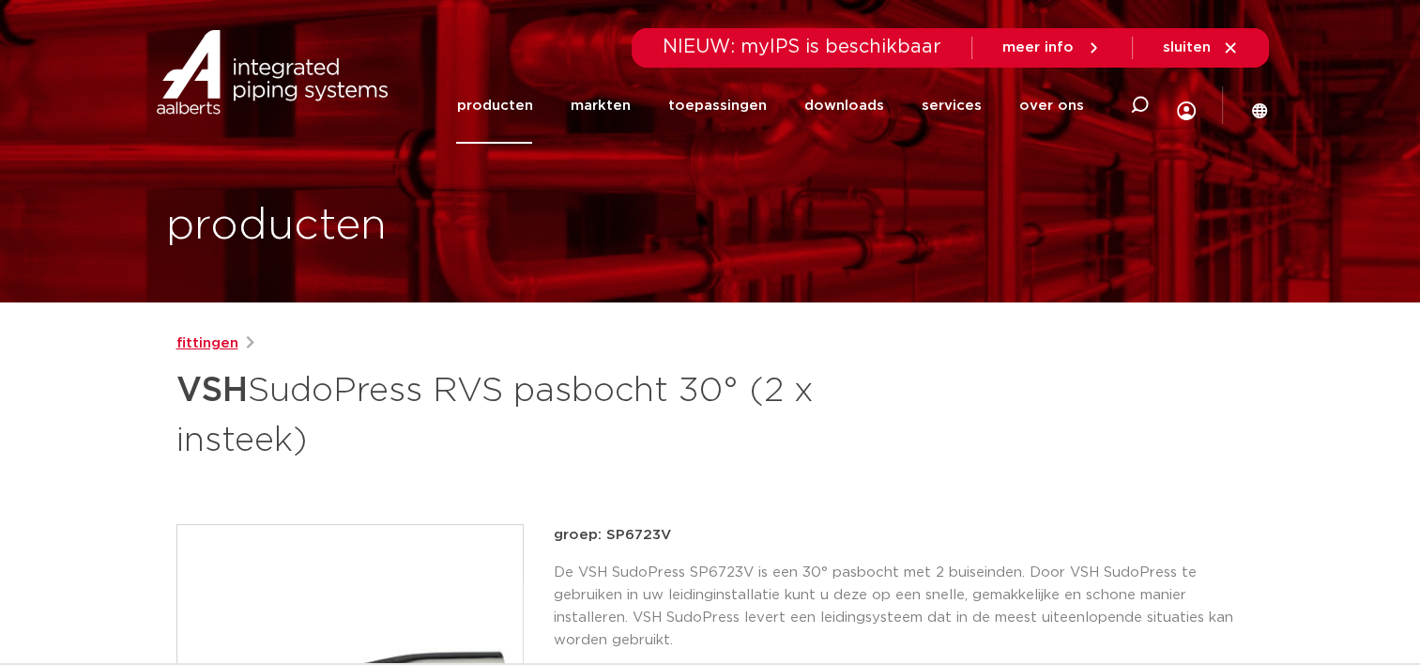
click at [210, 341] on link "fittingen" at bounding box center [207, 343] width 62 height 23
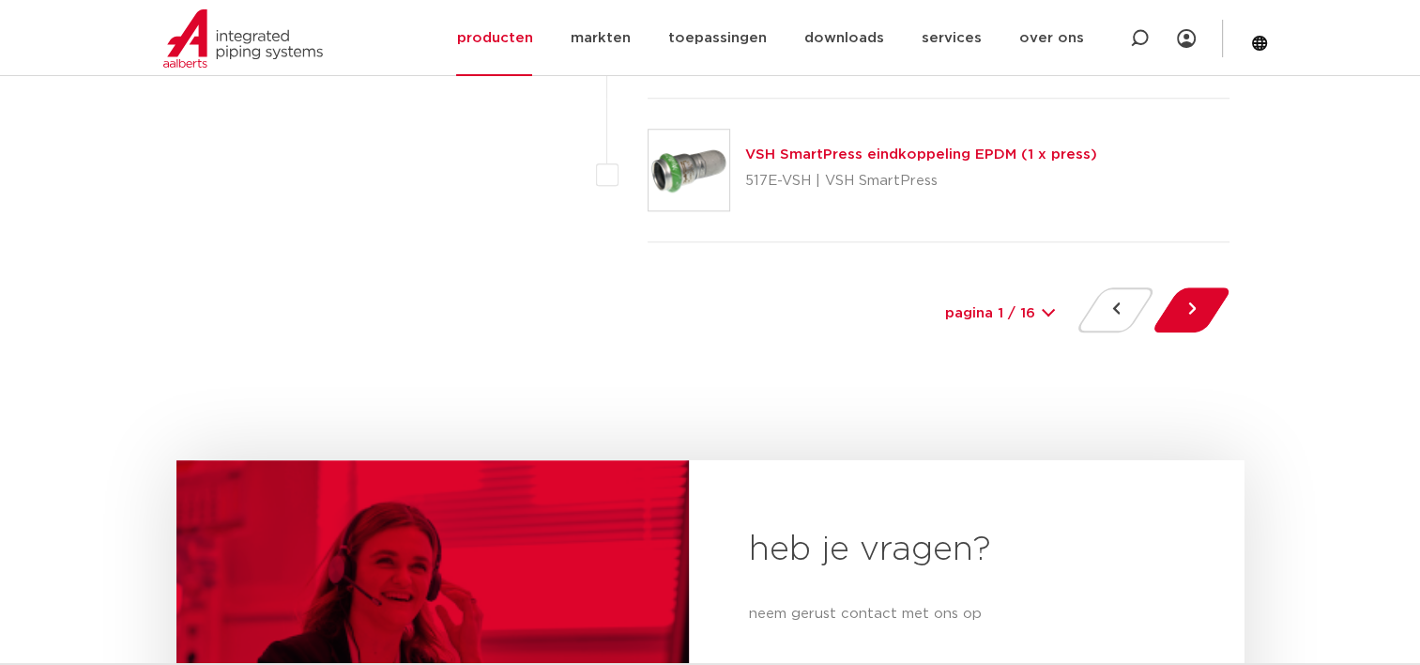
scroll to position [8605, 0]
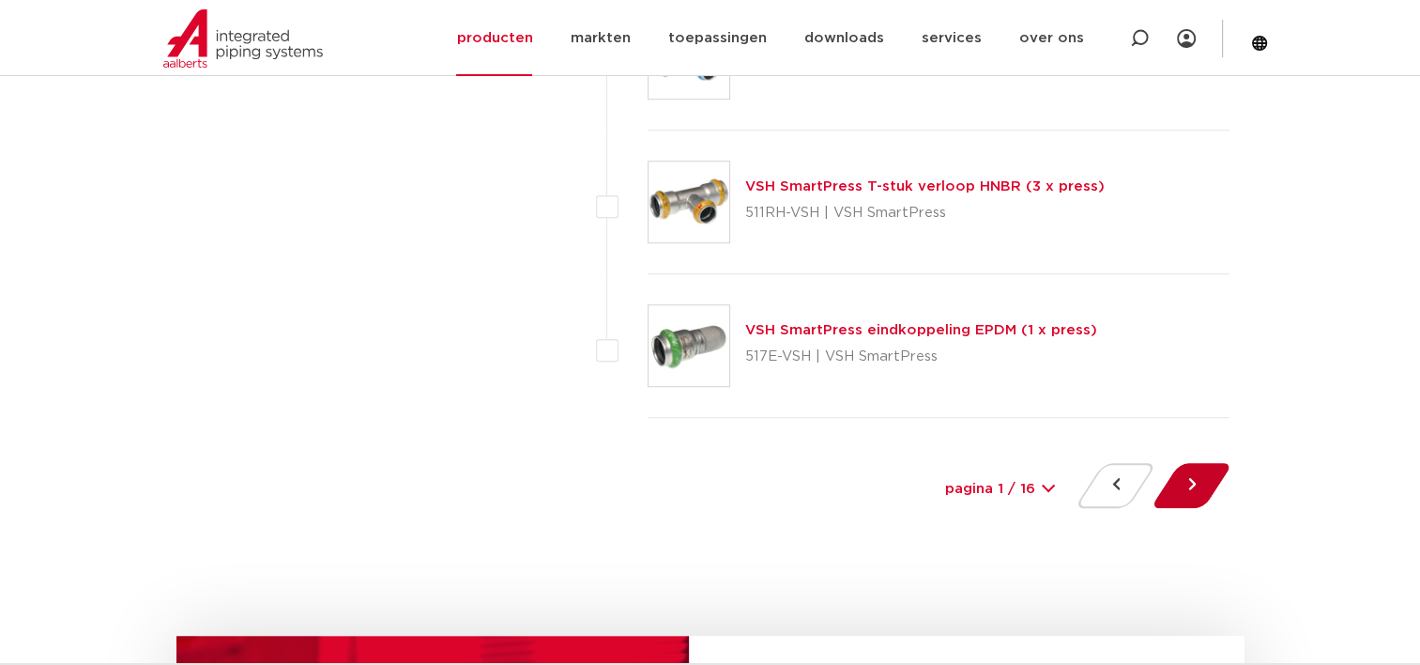
click at [1186, 472] on button at bounding box center [1191, 485] width 53 height 45
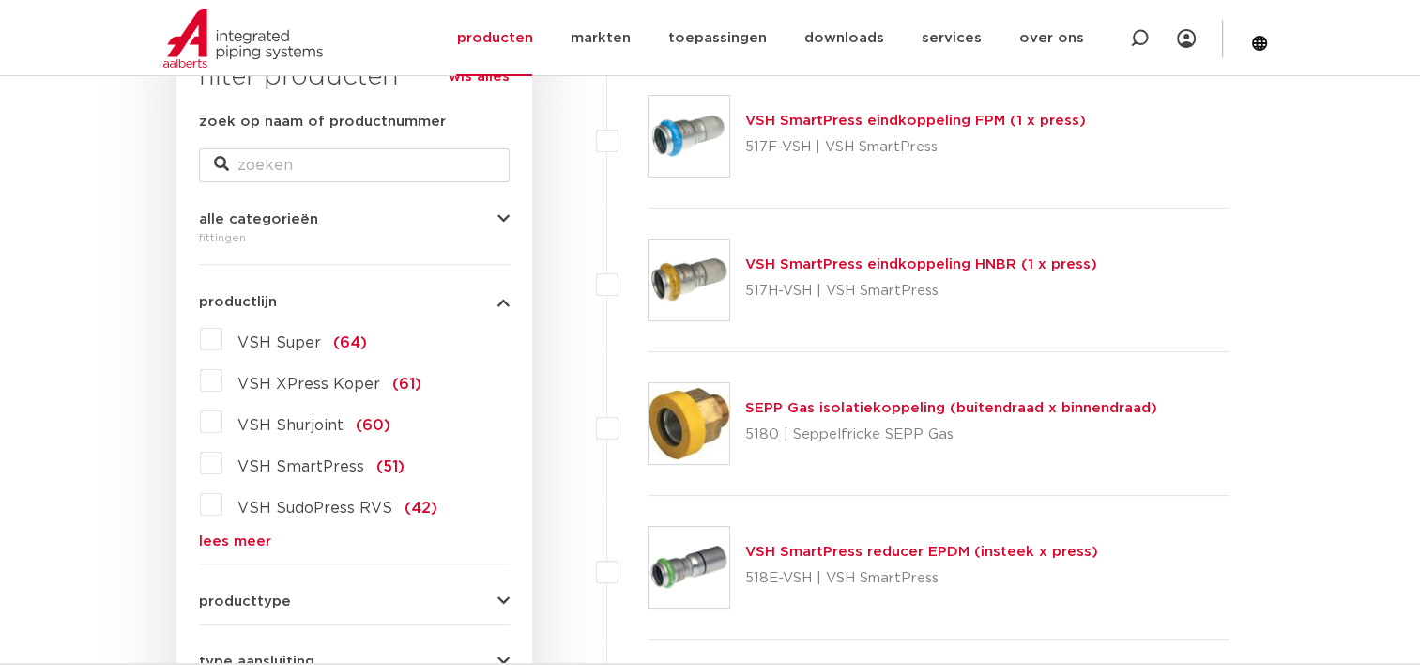
scroll to position [375, 0]
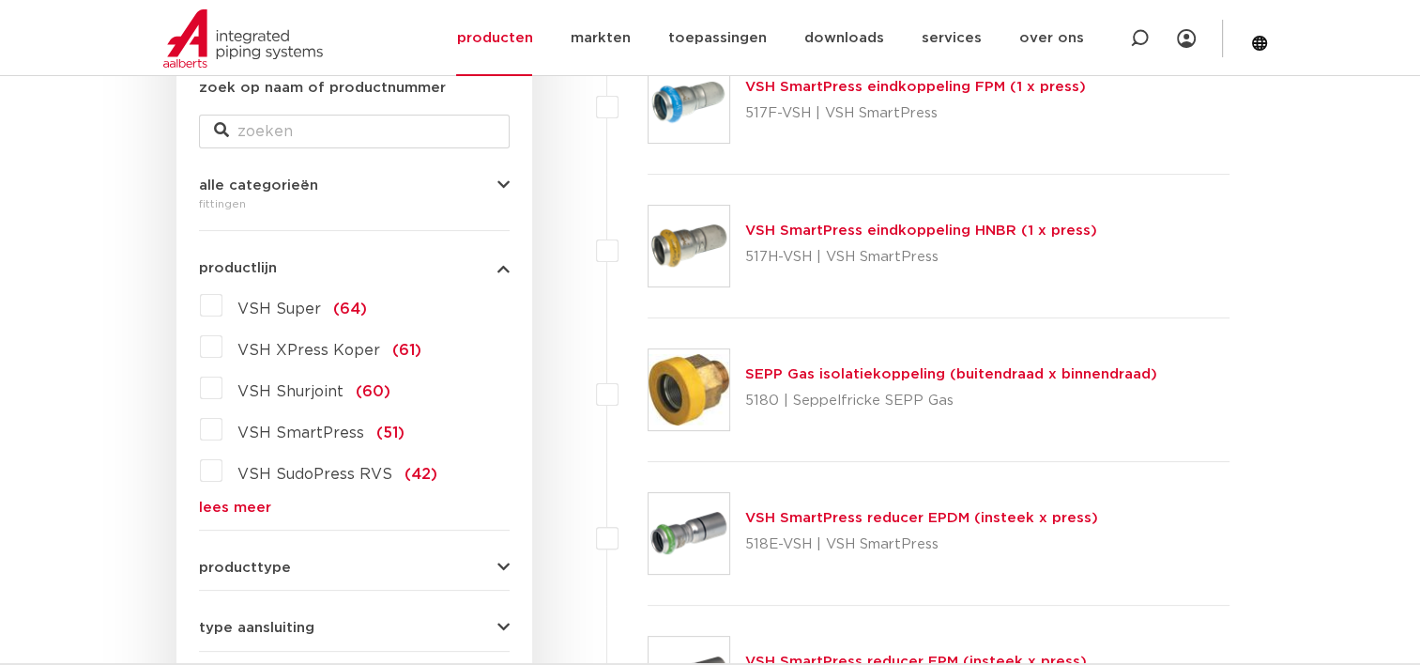
click at [222, 469] on label "VSH SudoPress RVS (42)" at bounding box center [329, 470] width 215 height 30
click at [0, 0] on input "VSH SudoPress RVS (42)" at bounding box center [0, 0] width 0 height 0
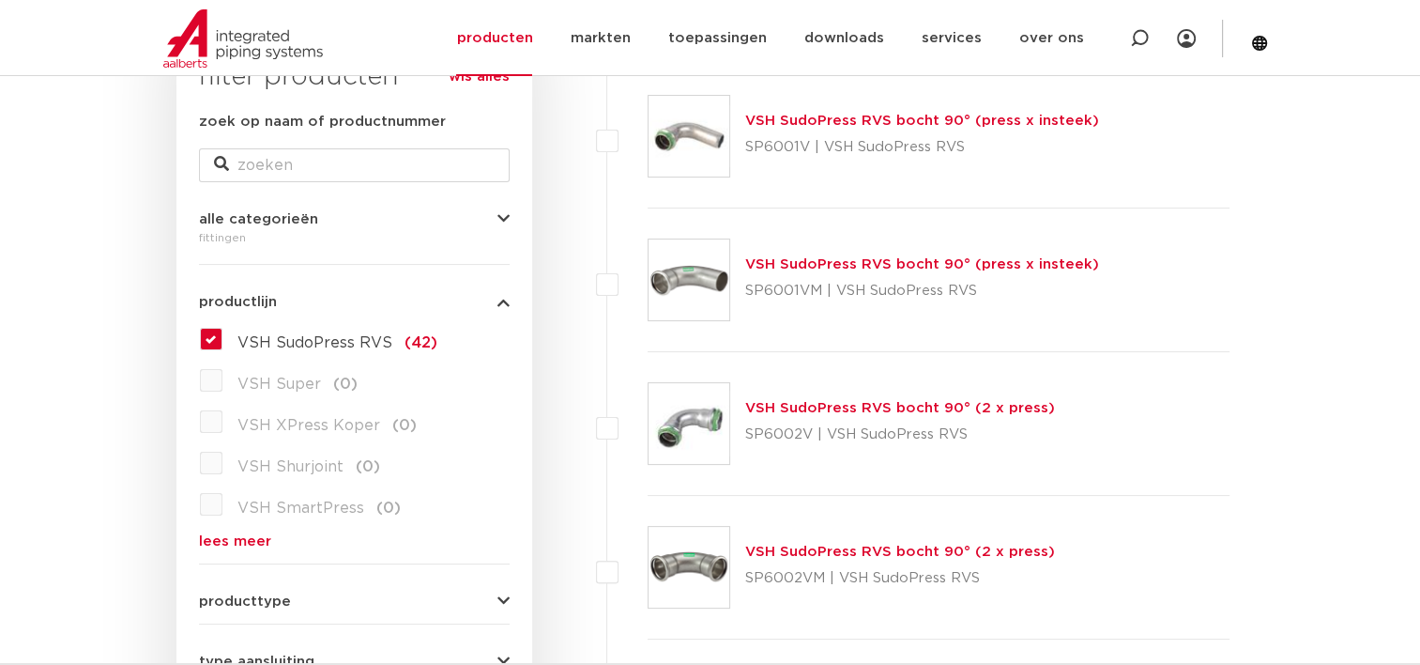
scroll to position [375, 0]
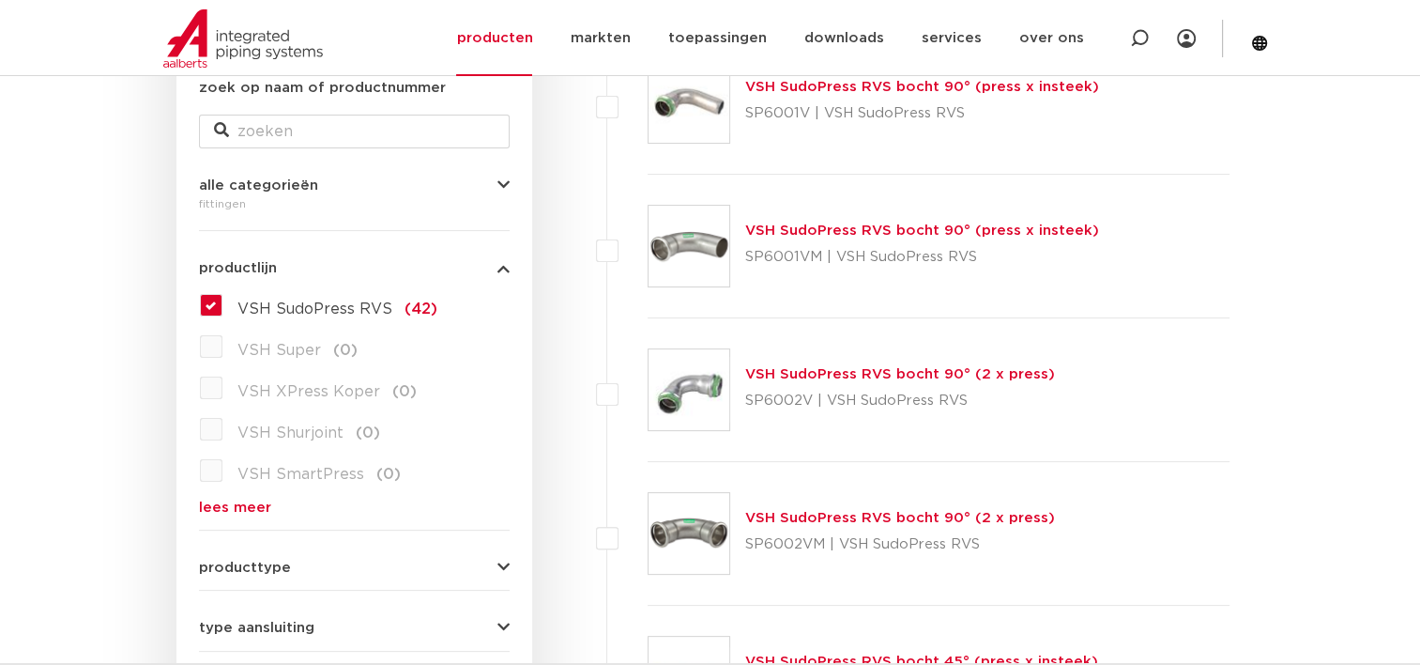
click at [222, 300] on label "VSH SudoPress RVS (42)" at bounding box center [329, 305] width 215 height 30
click at [0, 0] on input "VSH SudoPress RVS (42)" at bounding box center [0, 0] width 0 height 0
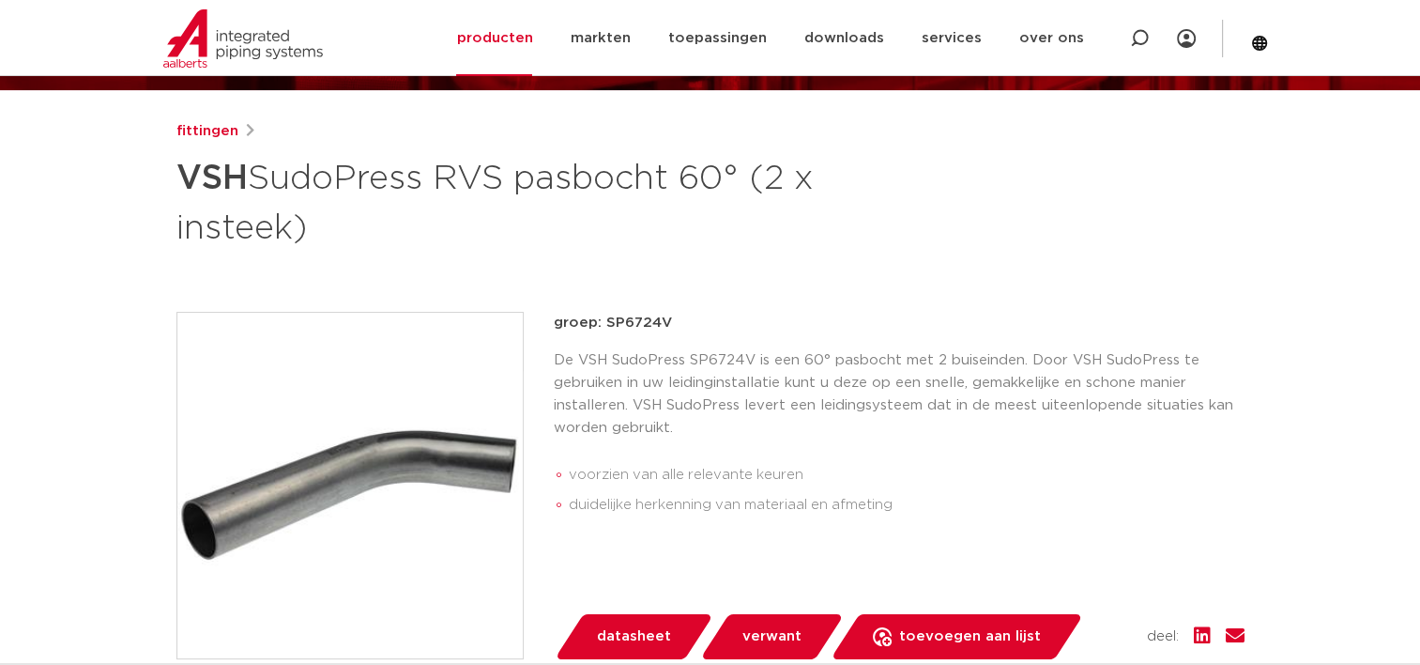
scroll to position [282, 0]
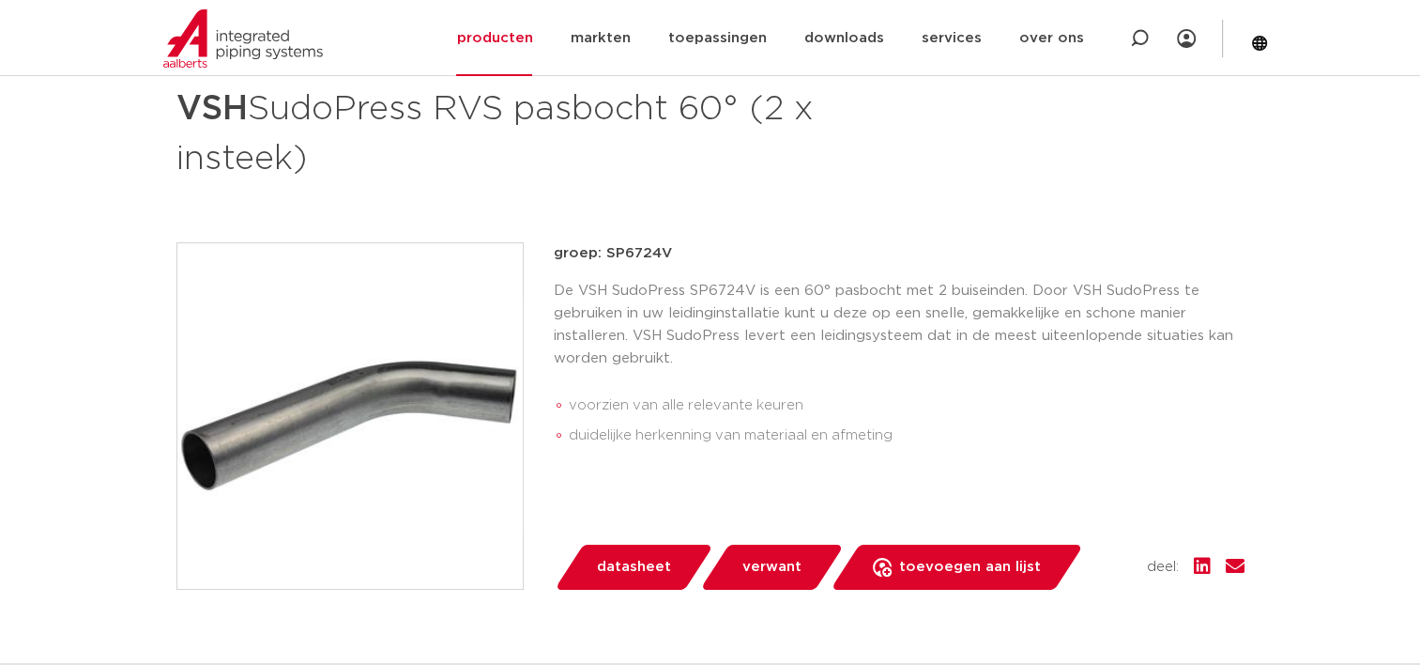
drag, startPoint x: 302, startPoint y: 157, endPoint x: 176, endPoint y: 112, distance: 133.6
click at [176, 112] on h1 "VSH SudoPress RVS pasbocht 60° (2 x insteek)" at bounding box center [528, 131] width 705 height 101
copy h1 "VSH SudoPress RVS pasbocht 60° (2 x insteek)"
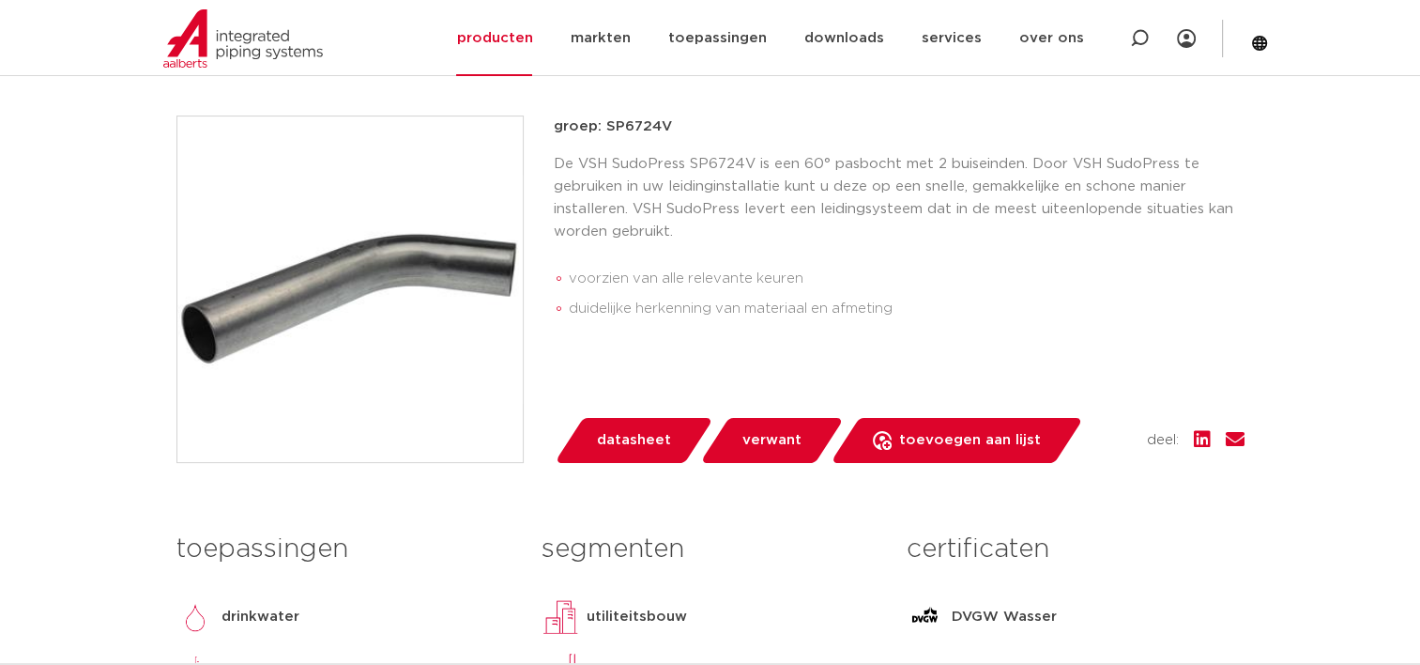
scroll to position [375, 0]
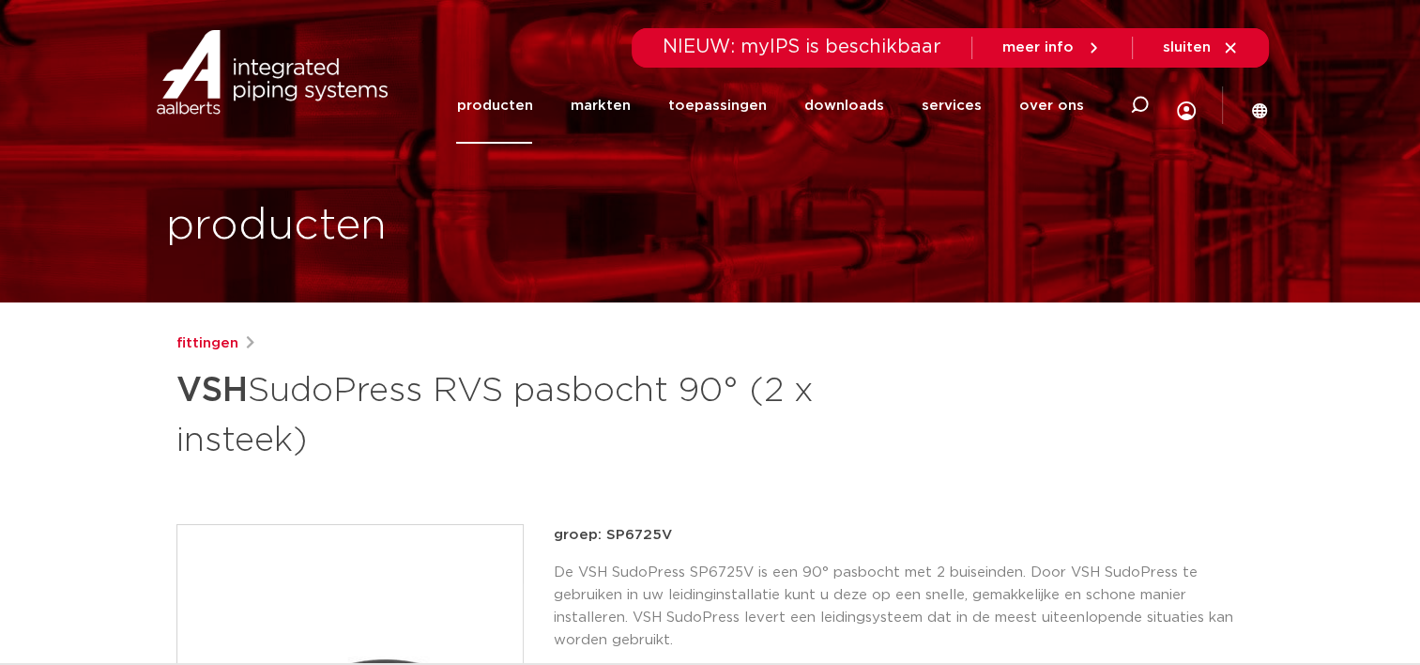
drag, startPoint x: 250, startPoint y: 428, endPoint x: 168, endPoint y: 392, distance: 89.1
copy h1 "VSH SudoPress RVS pasbocht 90° (2 x insteek)"
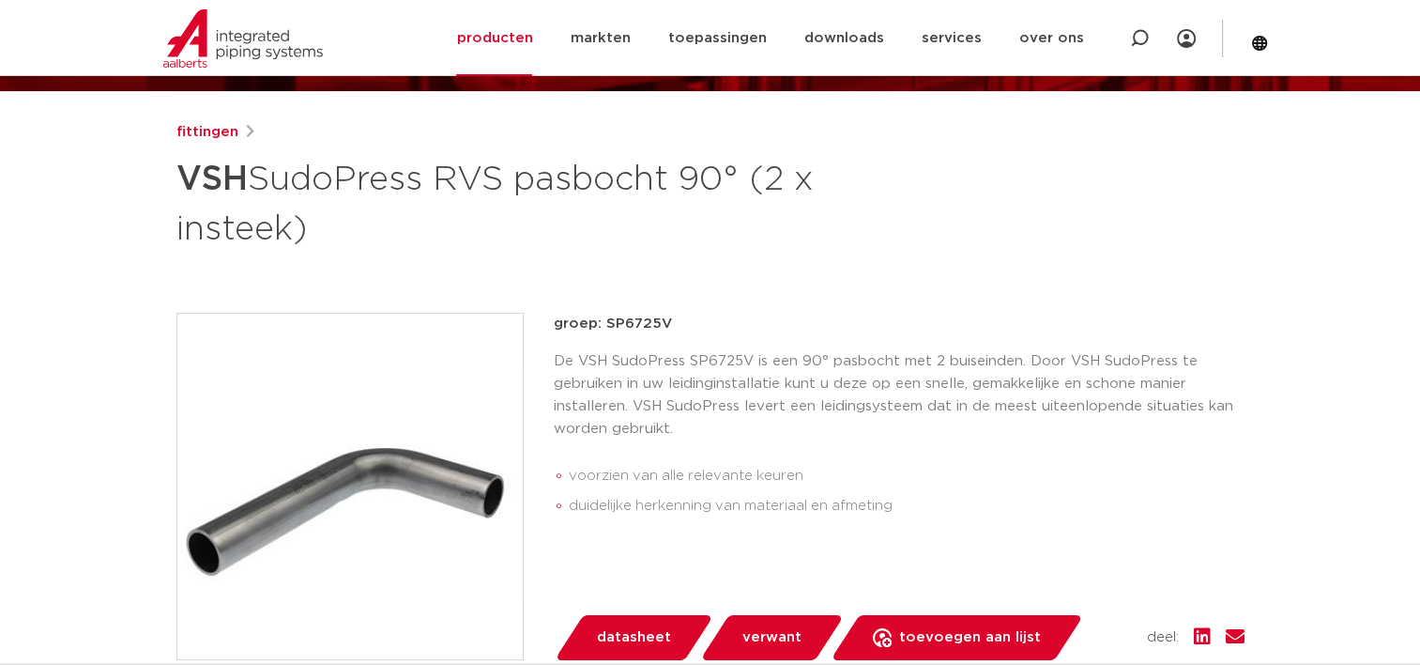
scroll to position [282, 0]
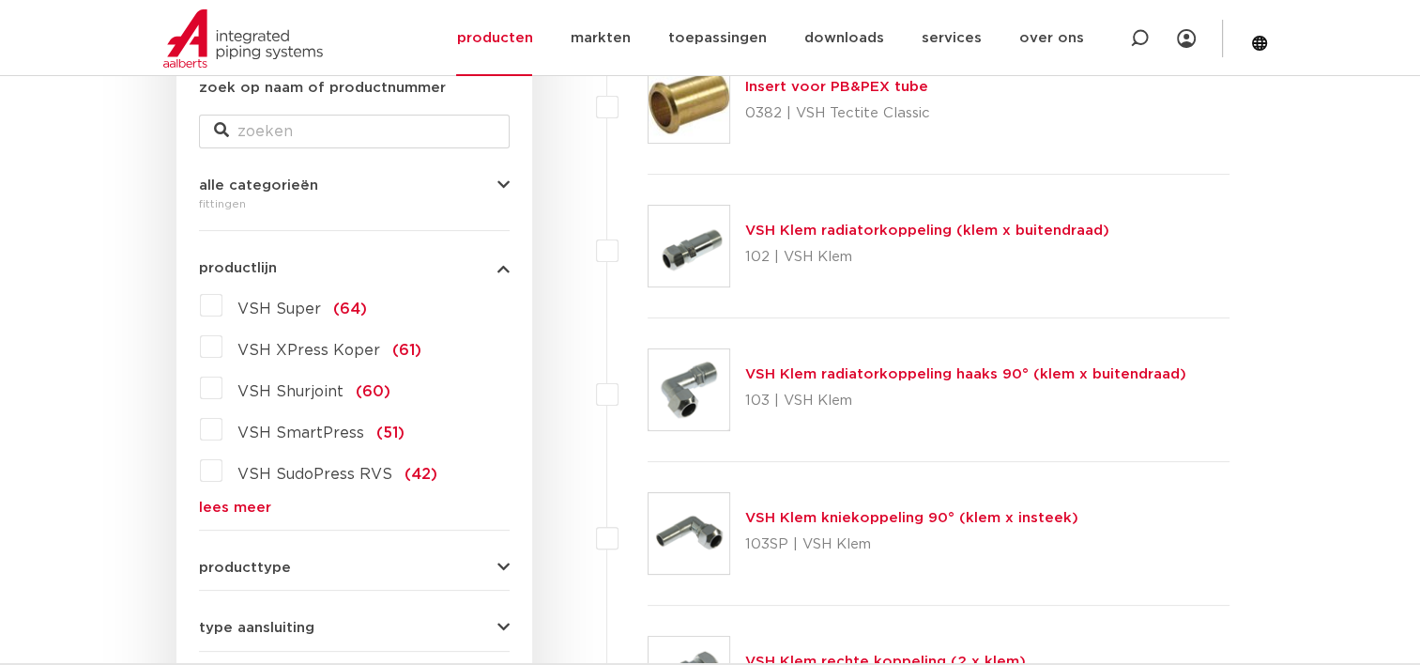
click at [222, 345] on label "VSH XPress Koper (61)" at bounding box center [321, 346] width 199 height 30
click at [0, 0] on input "VSH XPress Koper (61)" at bounding box center [0, 0] width 0 height 0
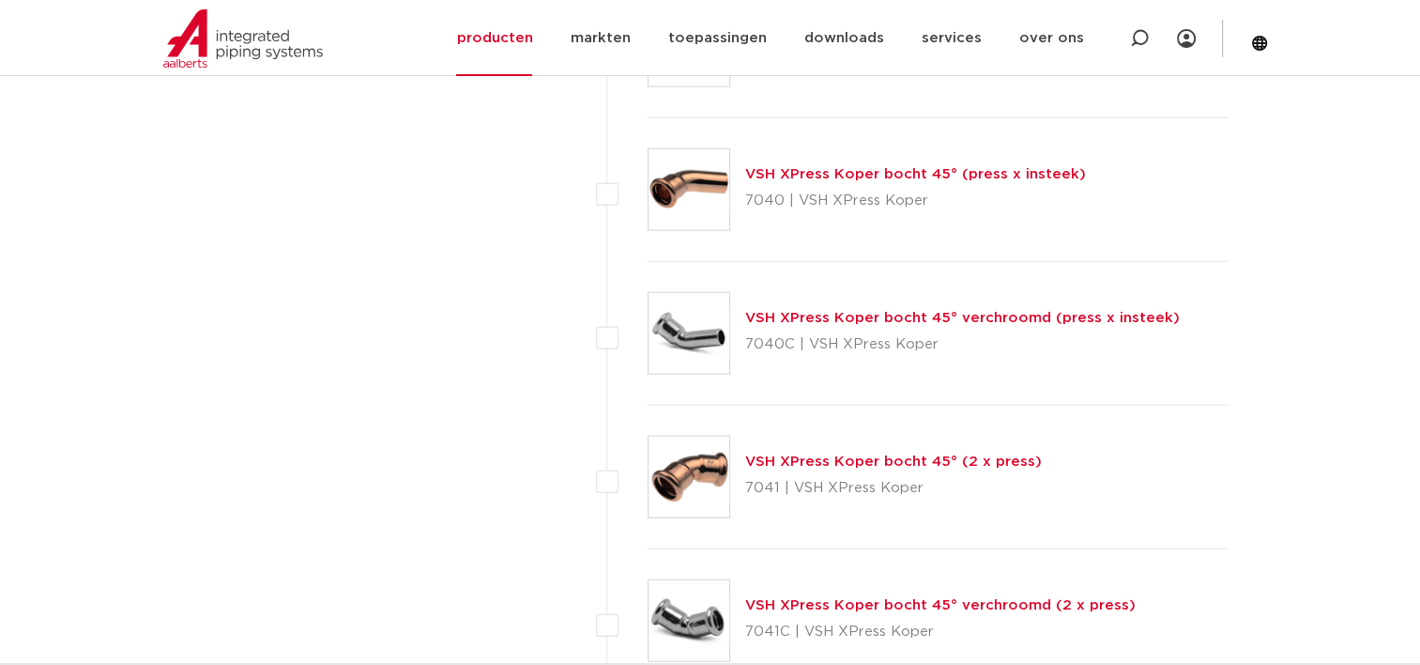
scroll to position [4027, 0]
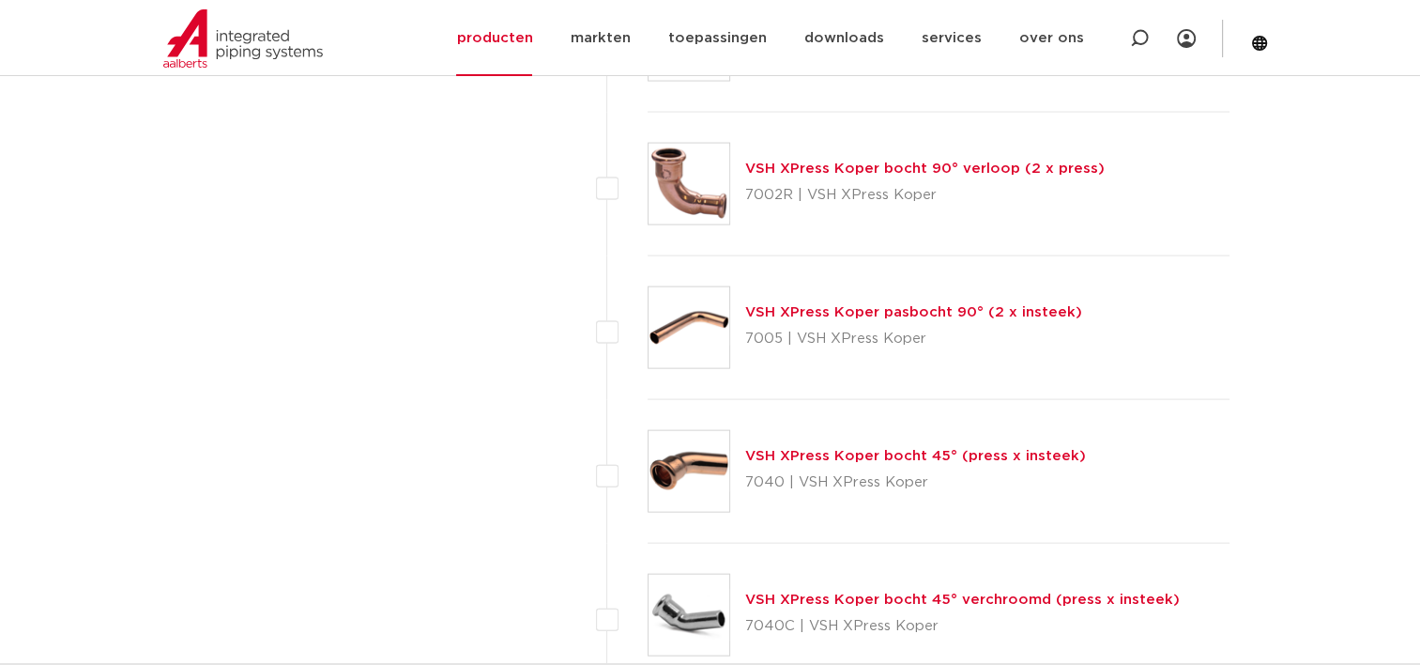
click at [680, 287] on img at bounding box center [689, 327] width 81 height 81
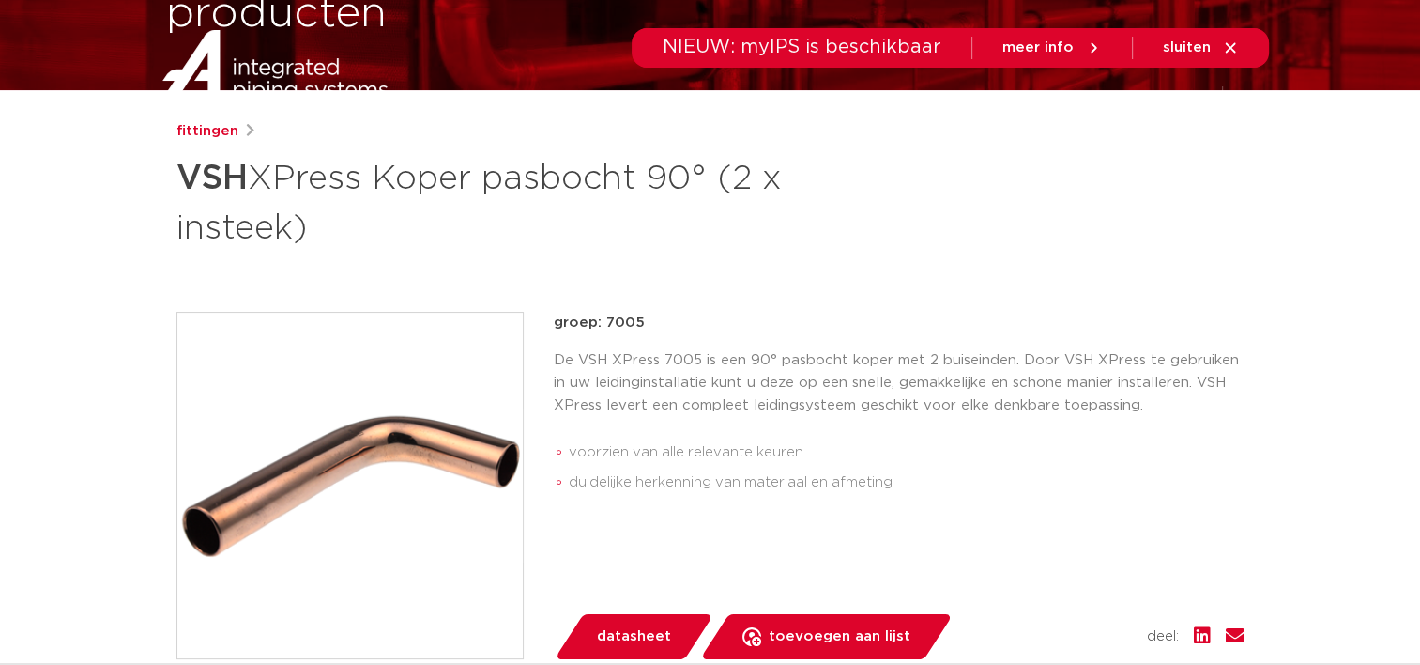
scroll to position [282, 0]
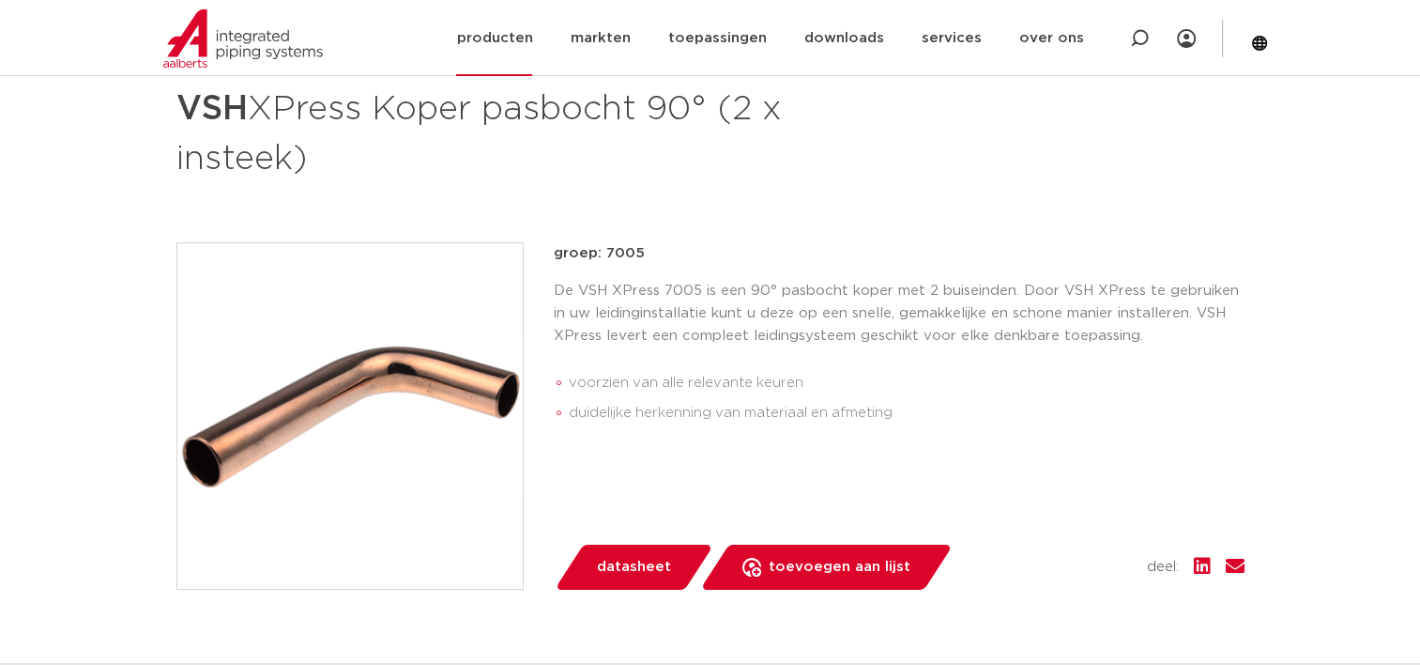
click at [227, 56] on img at bounding box center [243, 38] width 160 height 58
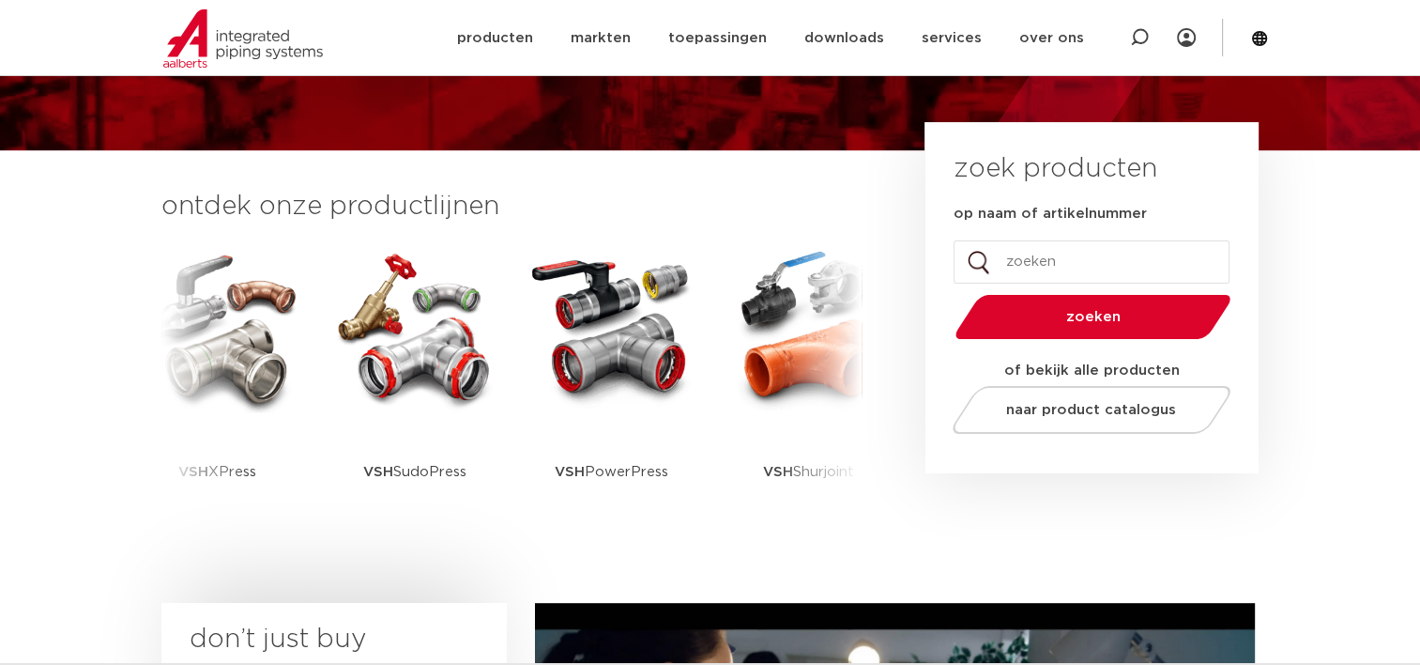
scroll to position [375, 0]
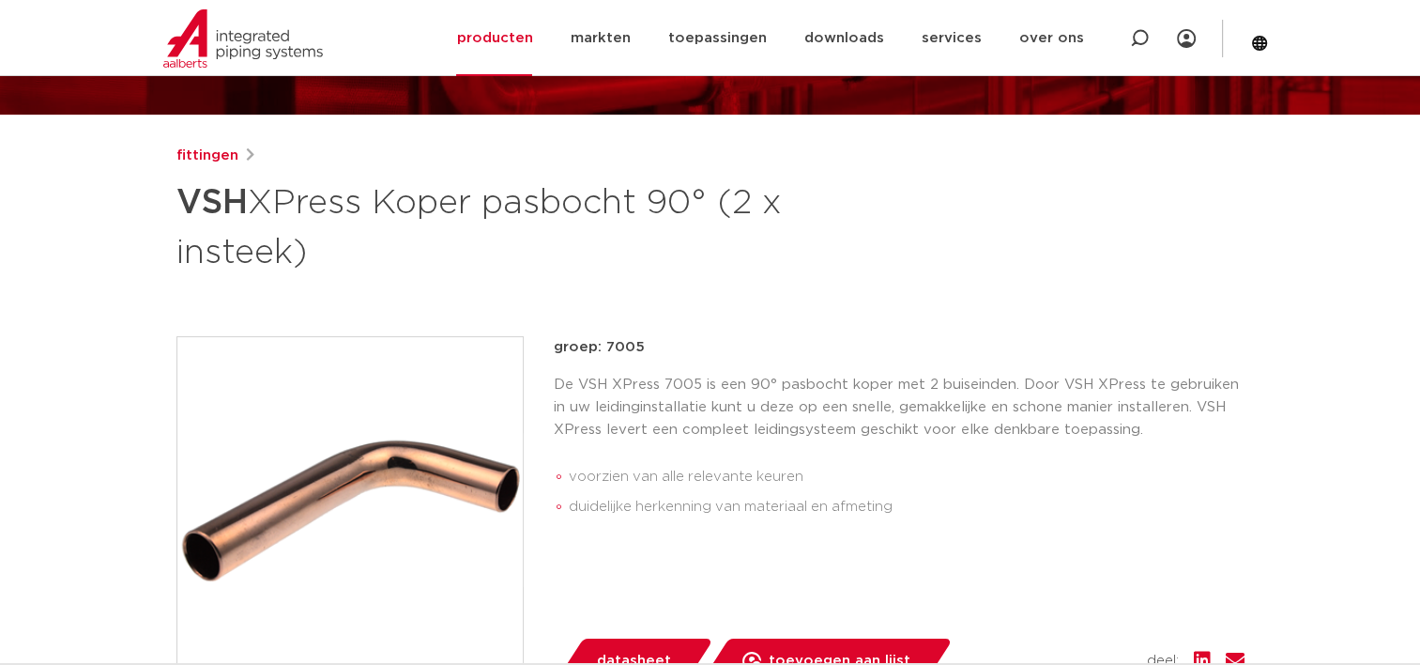
scroll to position [188, 0]
click at [197, 154] on link "fittingen" at bounding box center [207, 156] width 62 height 23
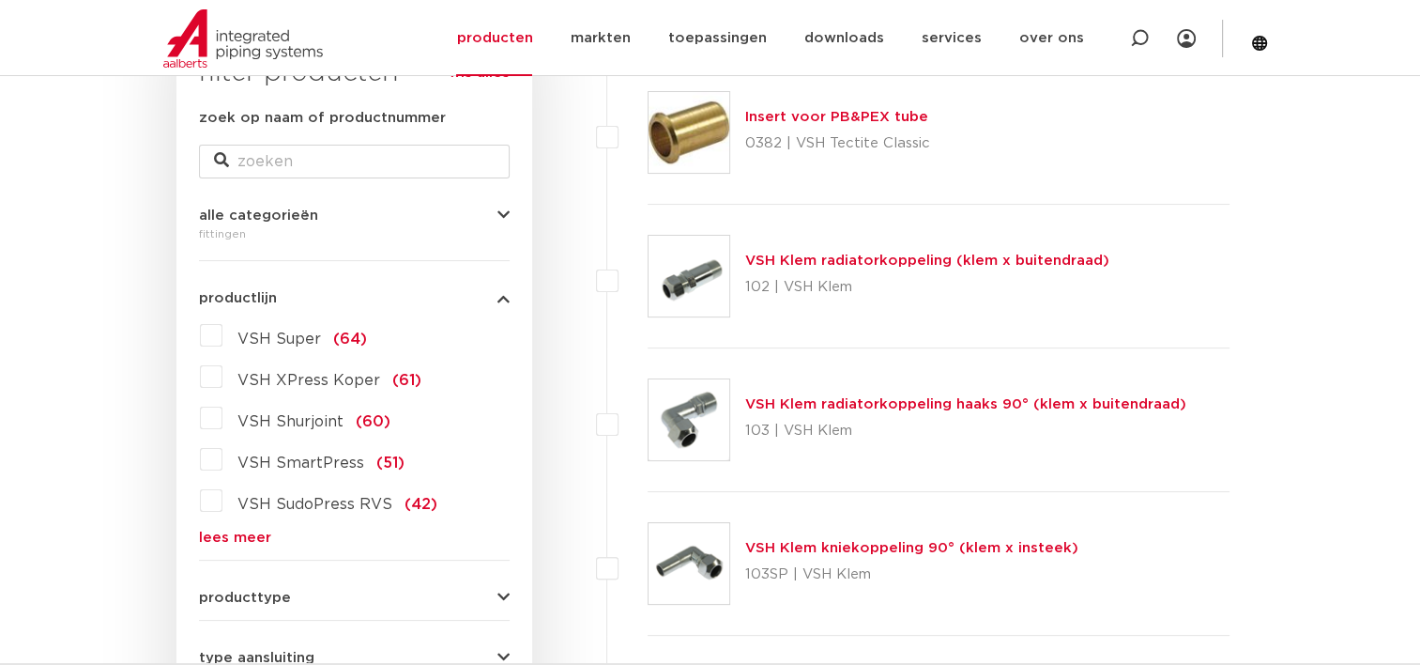
scroll to position [375, 0]
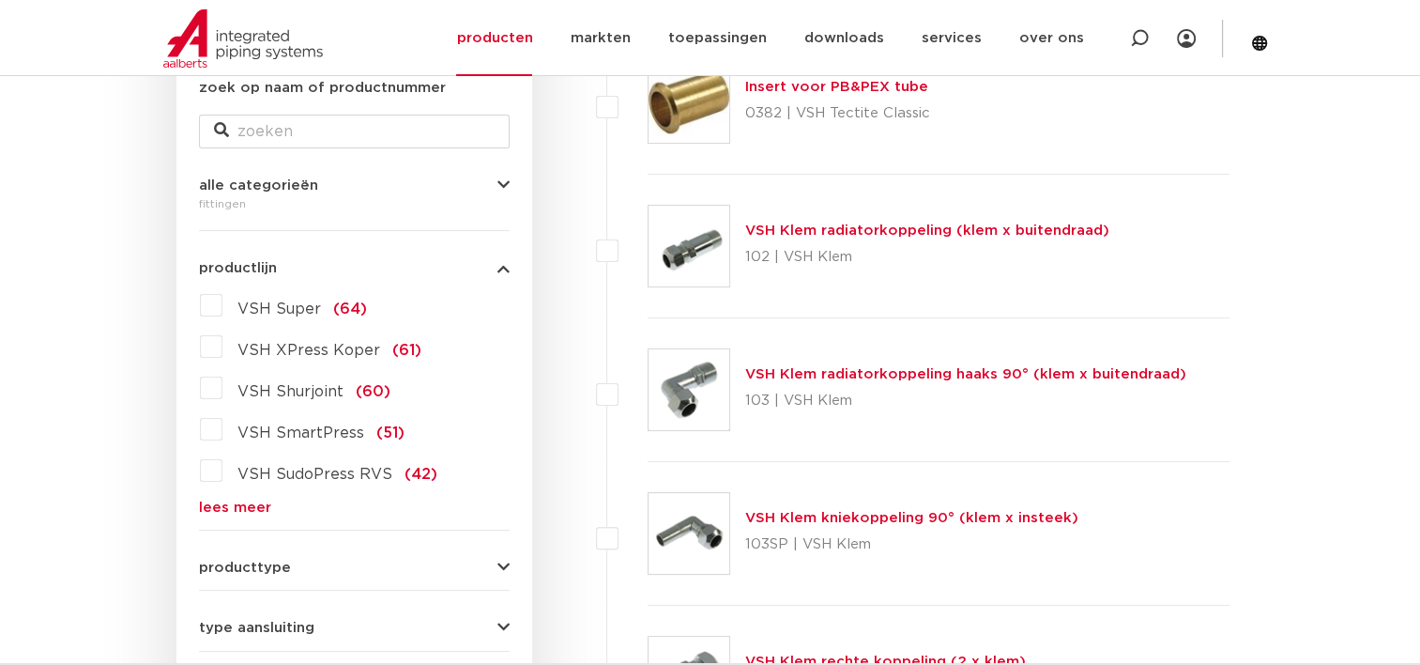
click at [228, 515] on form "zoek op naam of productnummer alle categorieën [GEOGRAPHIC_DATA] [GEOGRAPHIC_DA…" at bounding box center [354, 514] width 311 height 875
click at [218, 505] on link "lees meer" at bounding box center [354, 507] width 311 height 14
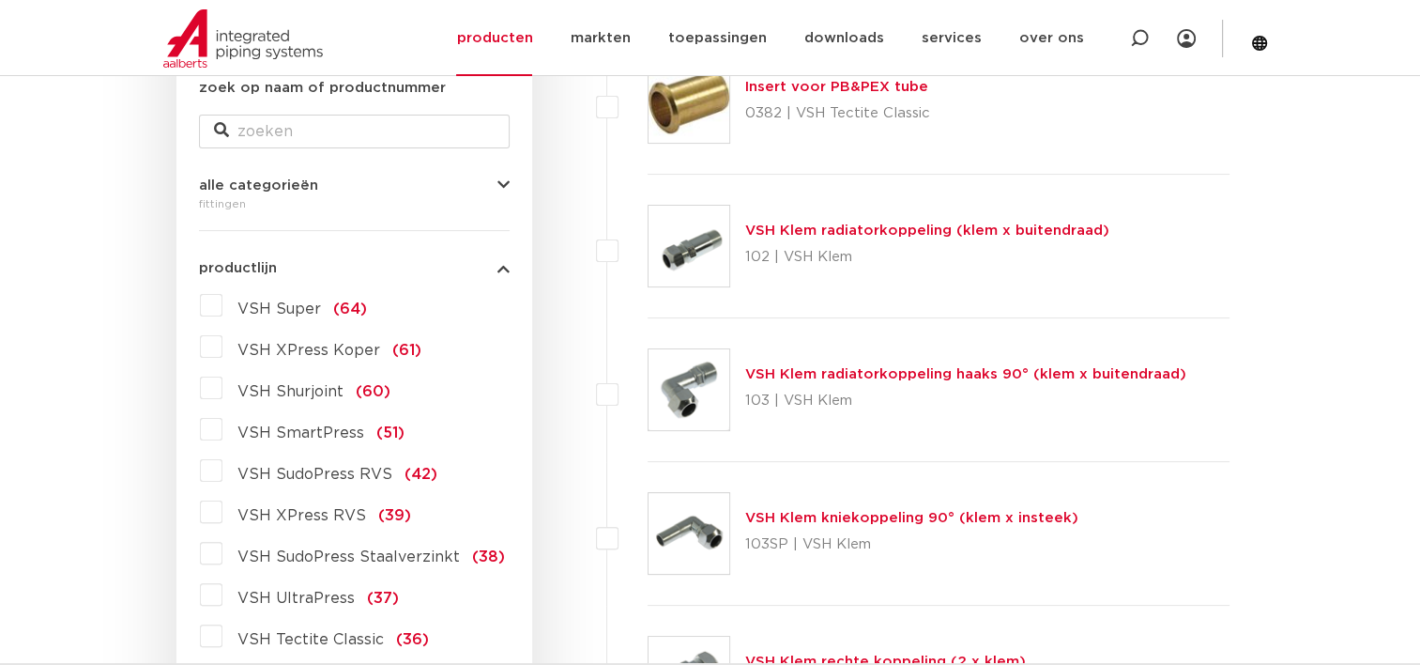
click at [222, 514] on label "VSH XPress RVS (39)" at bounding box center [316, 512] width 189 height 30
click at [0, 0] on input "VSH XPress RVS (39)" at bounding box center [0, 0] width 0 height 0
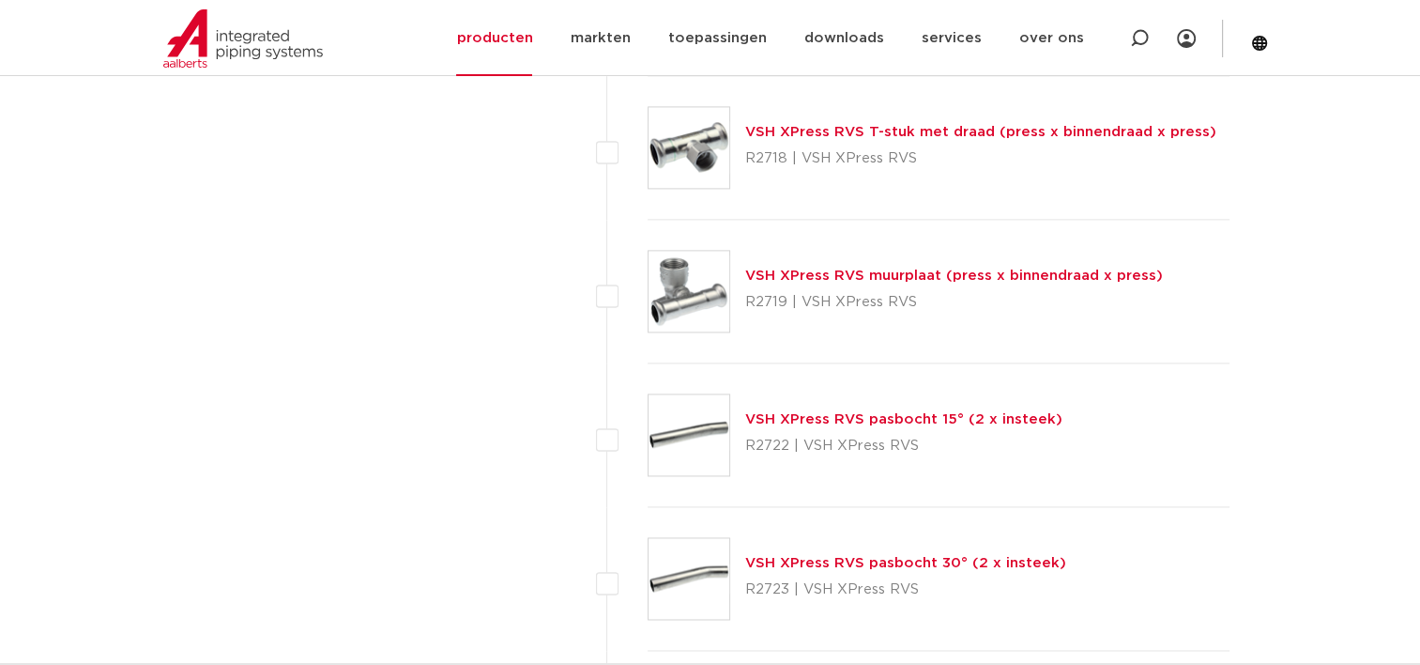
scroll to position [2722, 0]
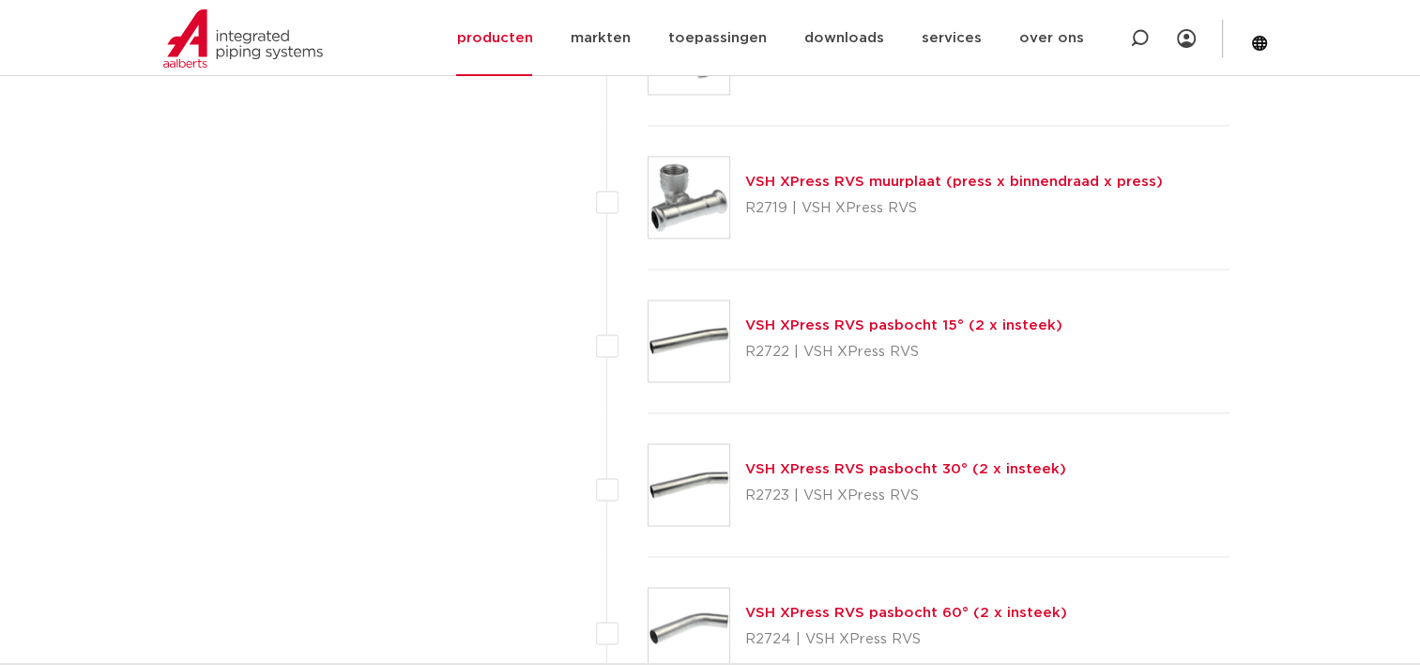
click at [692, 343] on img at bounding box center [689, 340] width 81 height 81
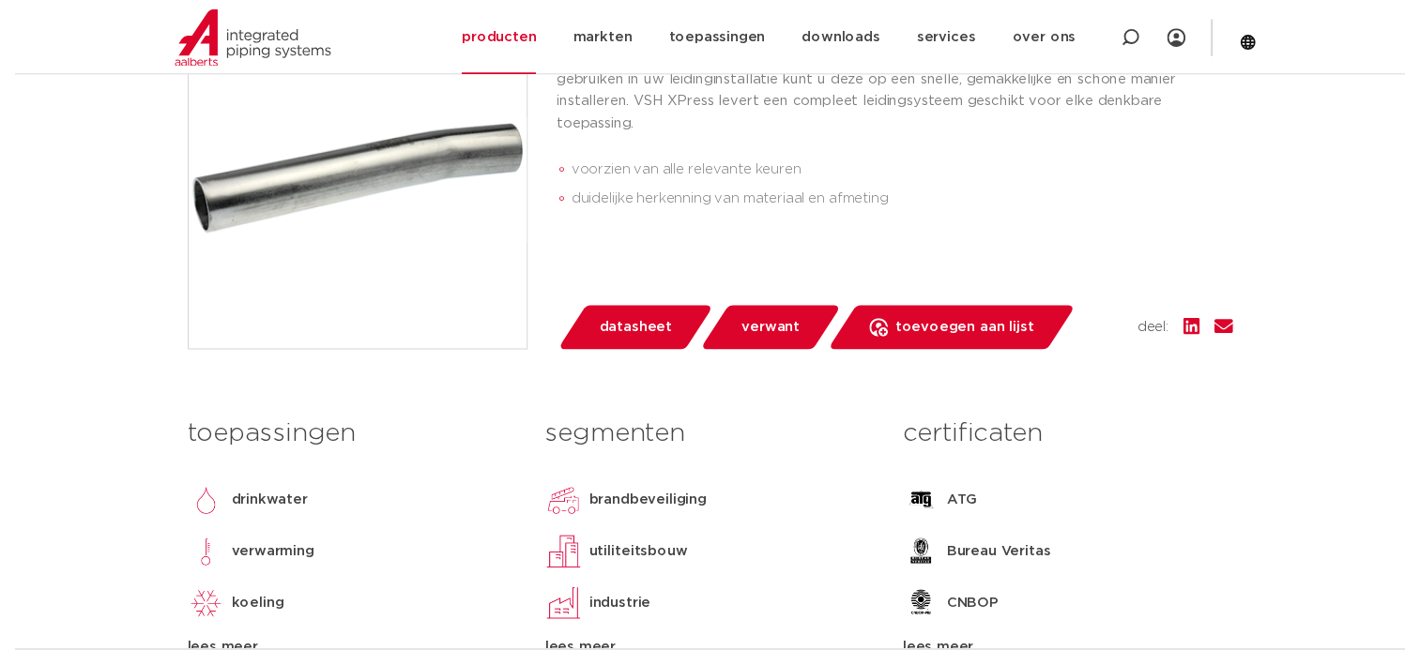
scroll to position [563, 0]
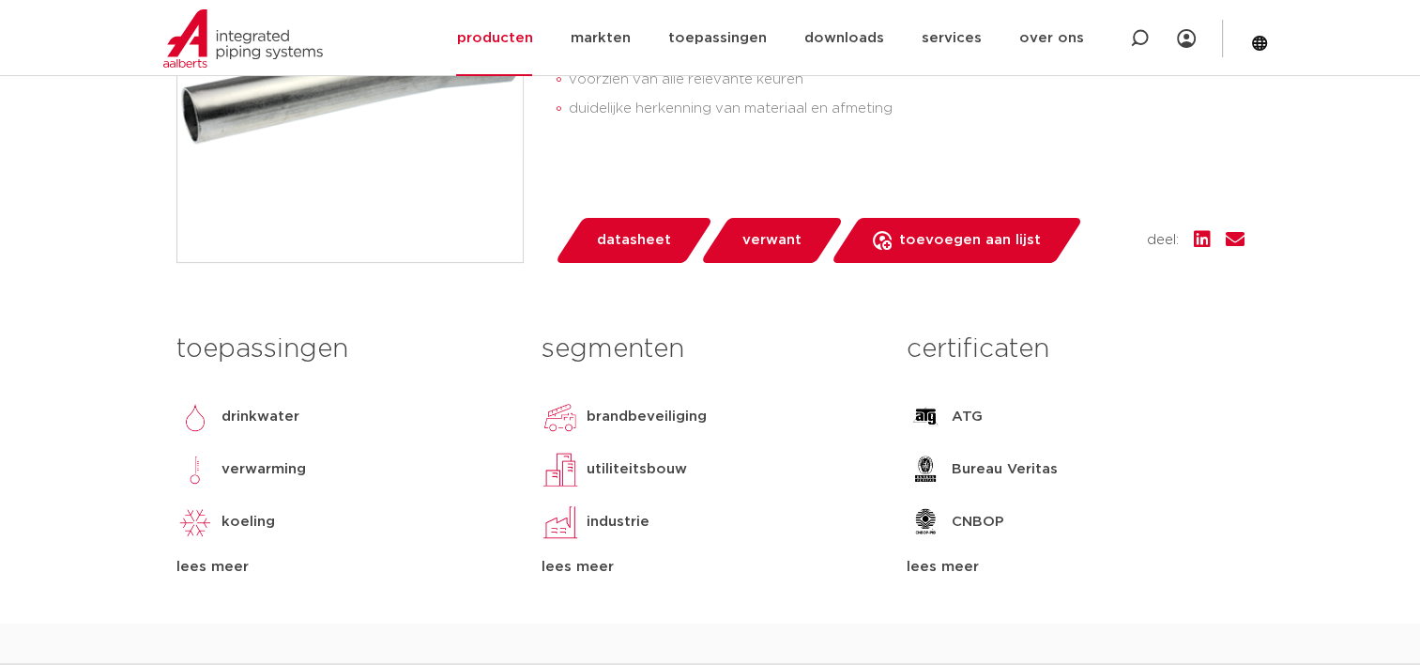
click at [642, 263] on link "datasheet" at bounding box center [634, 240] width 160 height 45
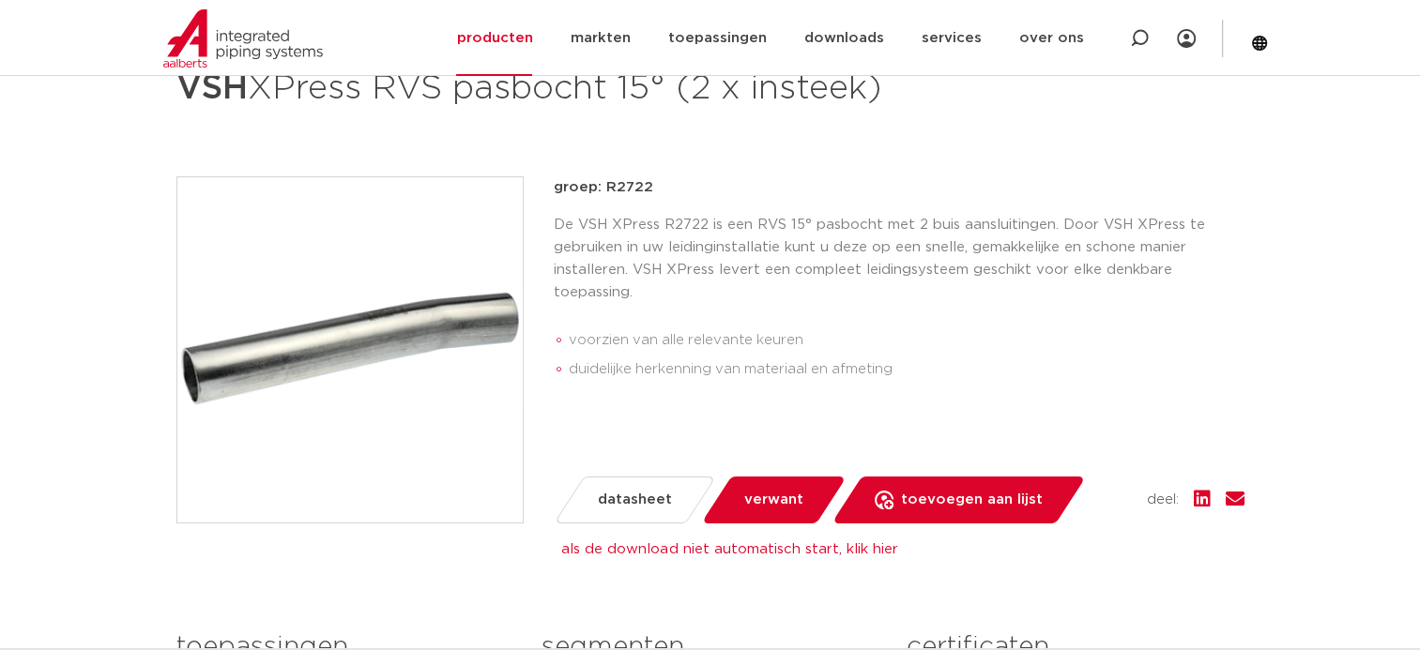
scroll to position [188, 0]
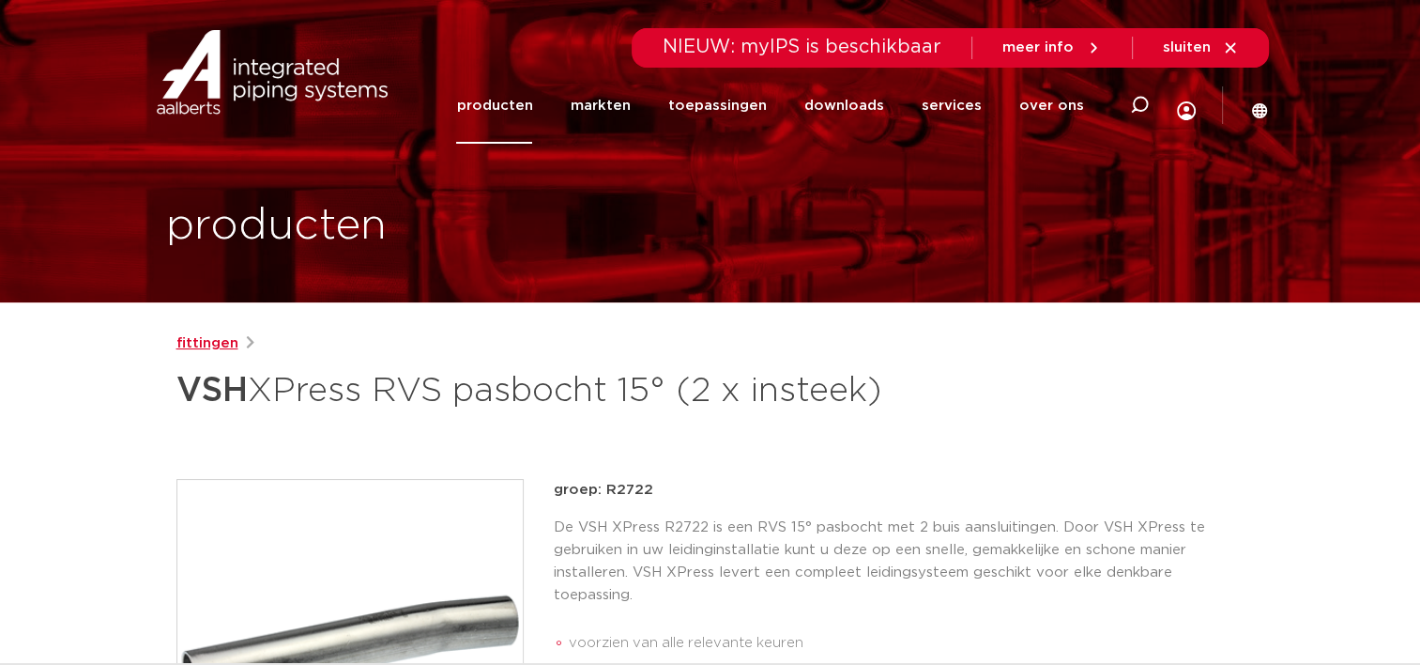
click at [222, 338] on link "fittingen" at bounding box center [207, 343] width 62 height 23
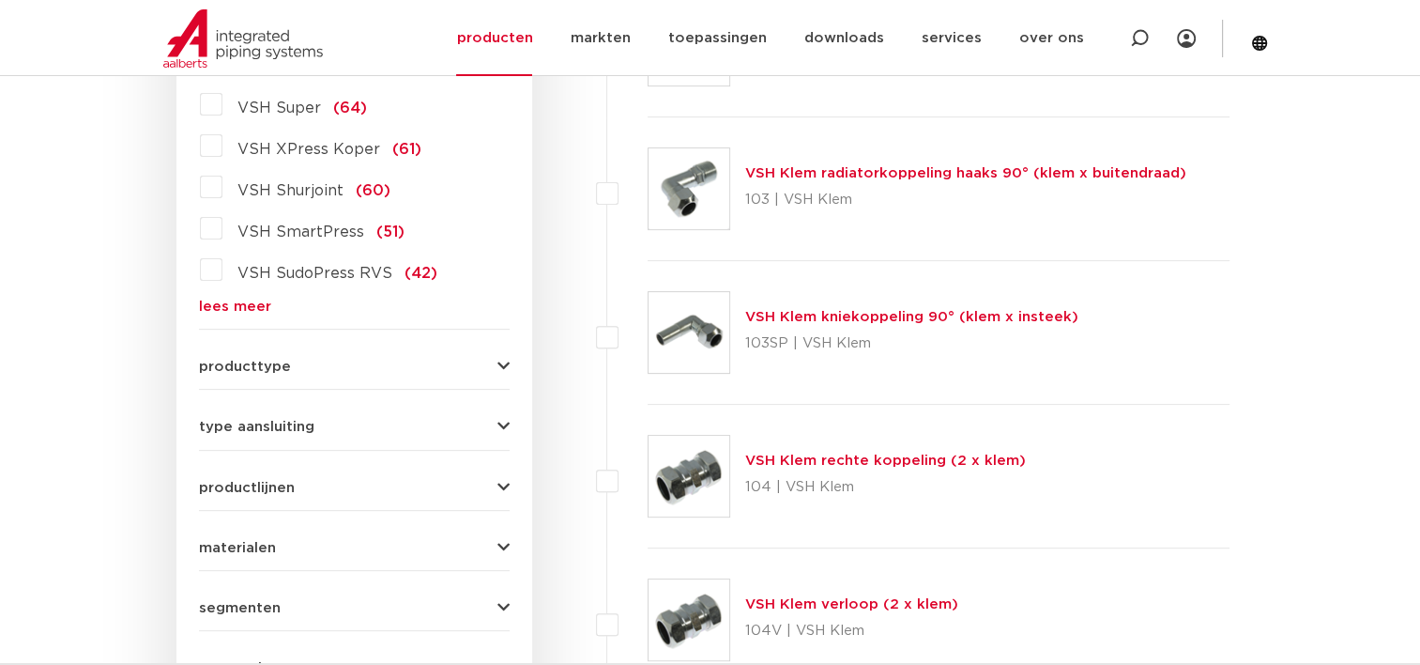
scroll to position [282, 0]
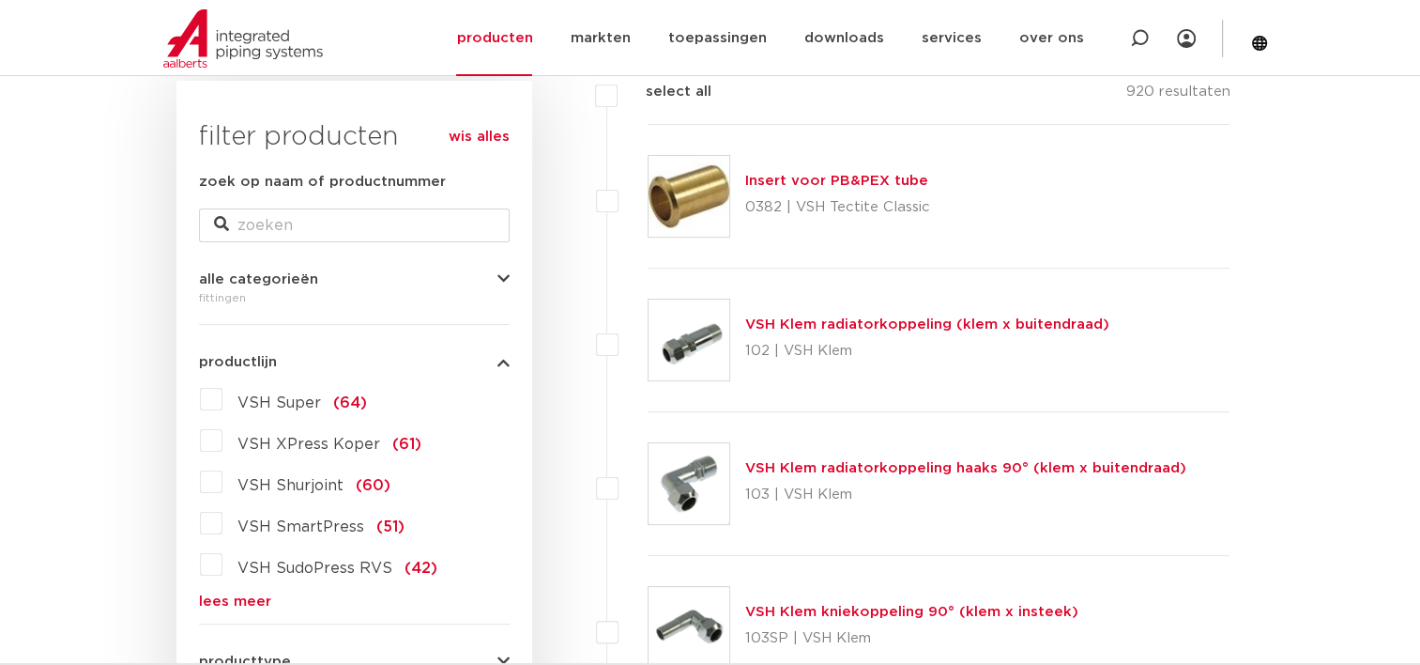
click at [240, 609] on form "zoek op naam of productnummer alle categorieën [GEOGRAPHIC_DATA] [GEOGRAPHIC_DA…" at bounding box center [354, 608] width 311 height 875
click at [245, 600] on link "lees meer" at bounding box center [354, 601] width 311 height 14
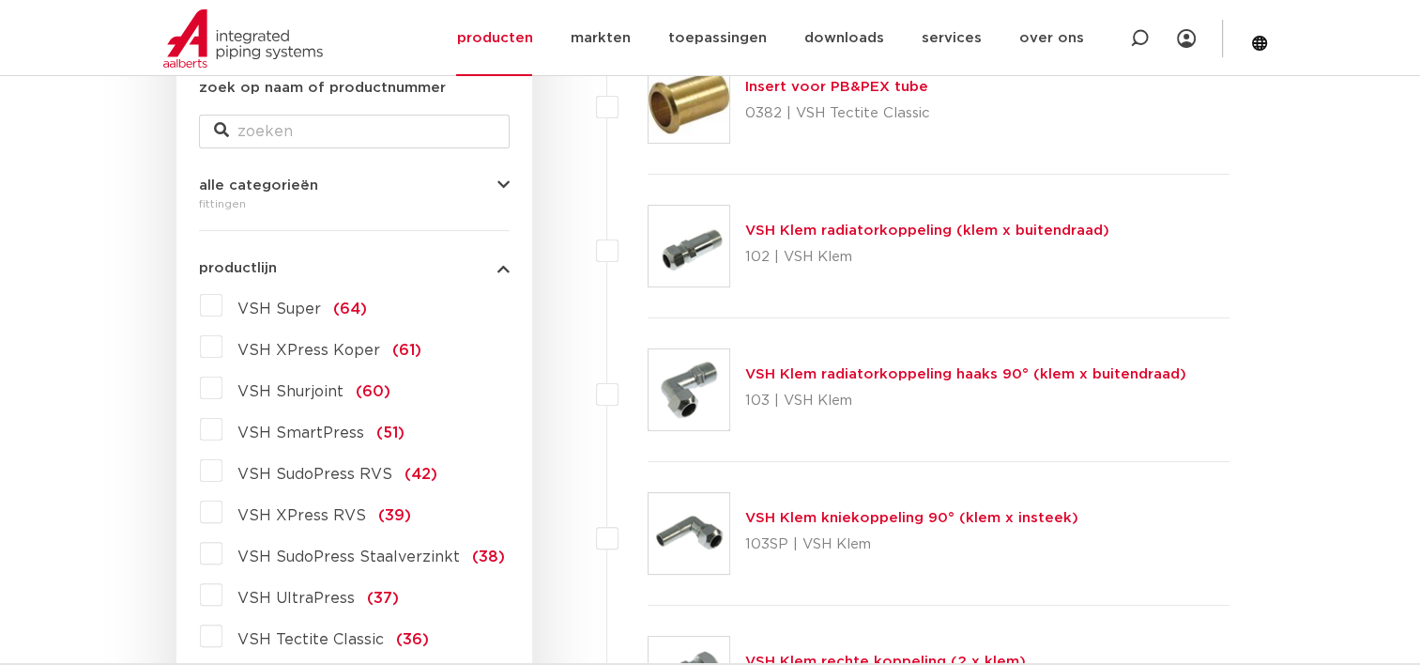
scroll to position [469, 0]
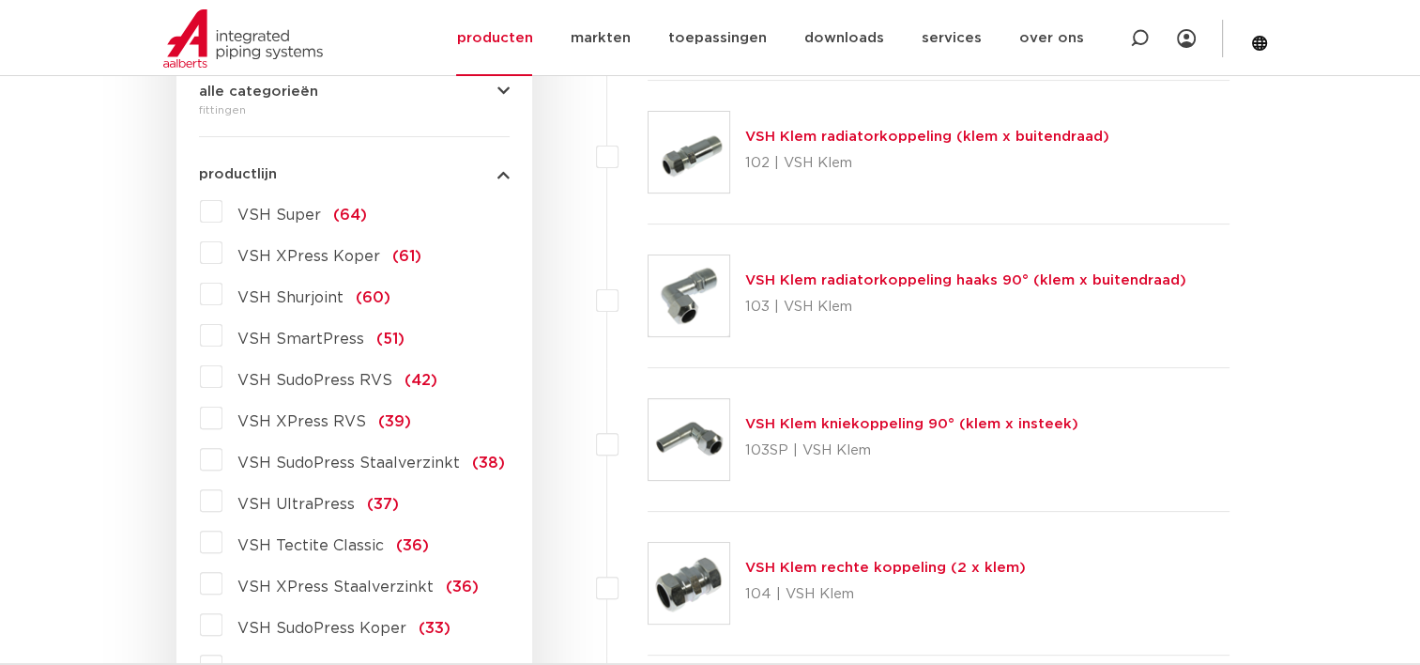
click at [222, 379] on label "VSH SudoPress RVS (42)" at bounding box center [329, 376] width 215 height 30
click at [0, 0] on input "VSH SudoPress RVS (42)" at bounding box center [0, 0] width 0 height 0
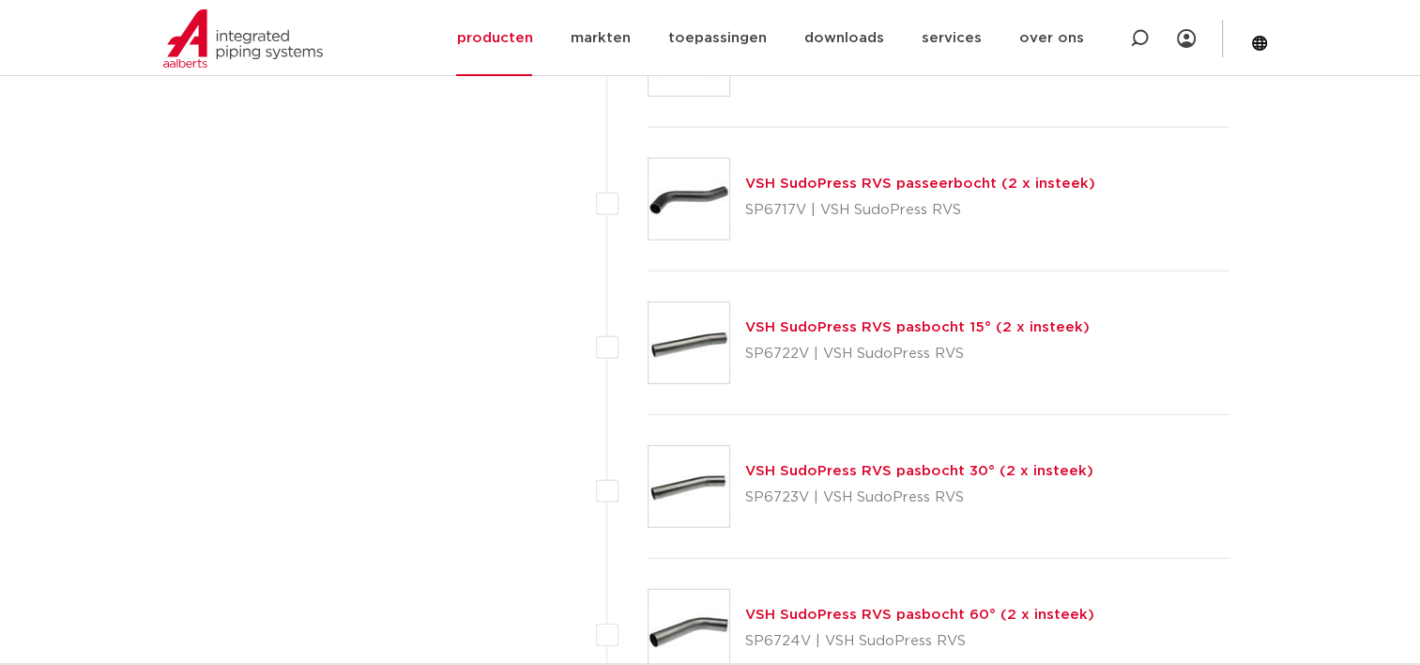
scroll to position [5725, 0]
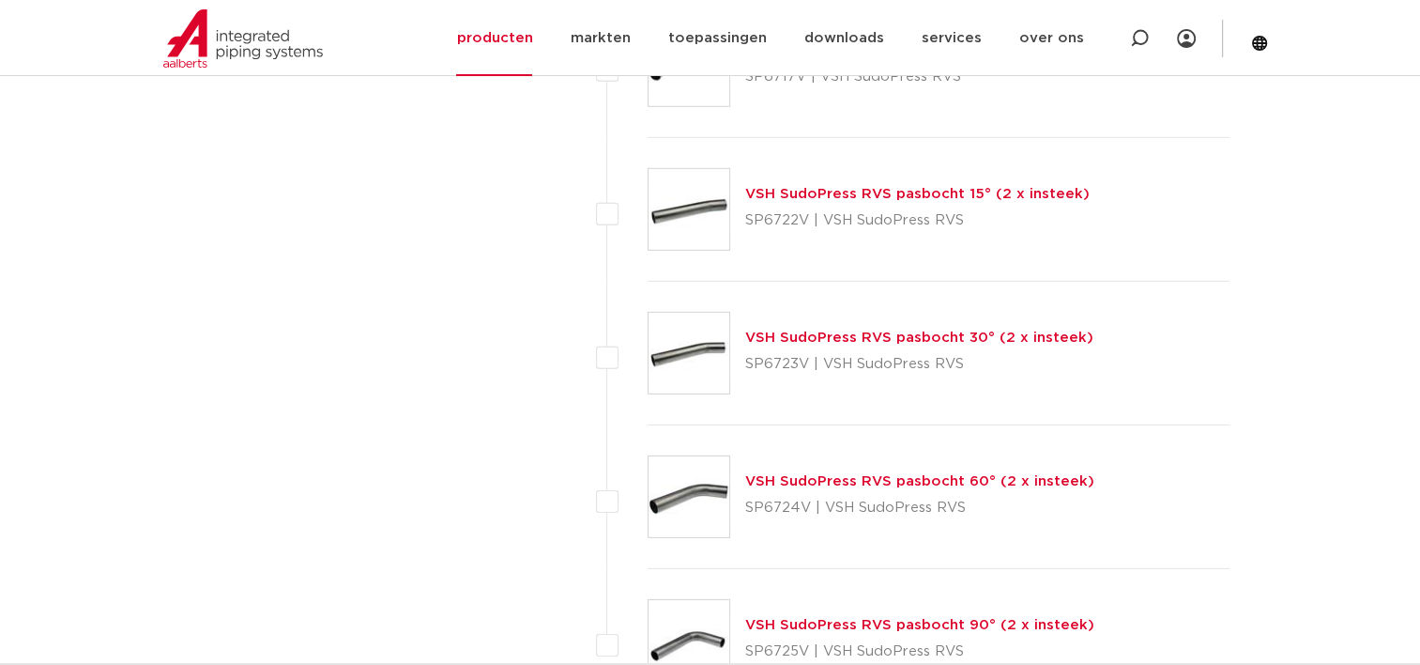
click at [672, 230] on img at bounding box center [689, 209] width 81 height 81
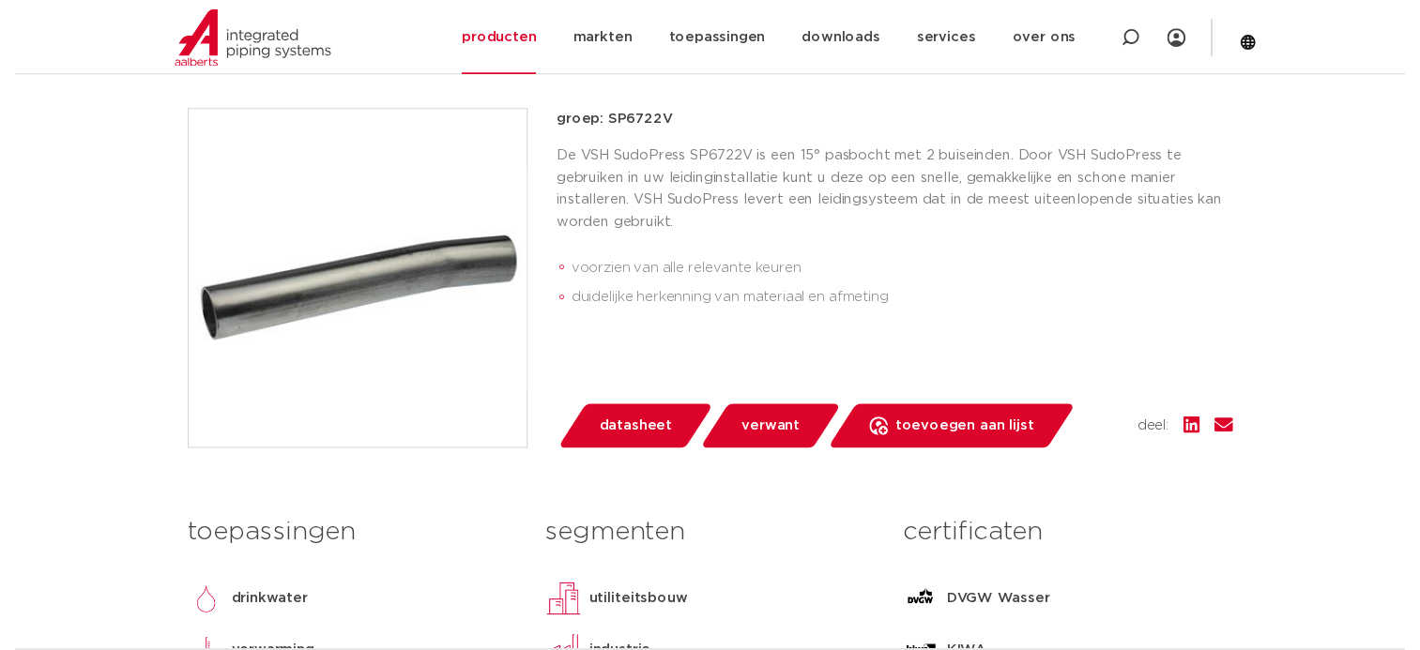
scroll to position [469, 0]
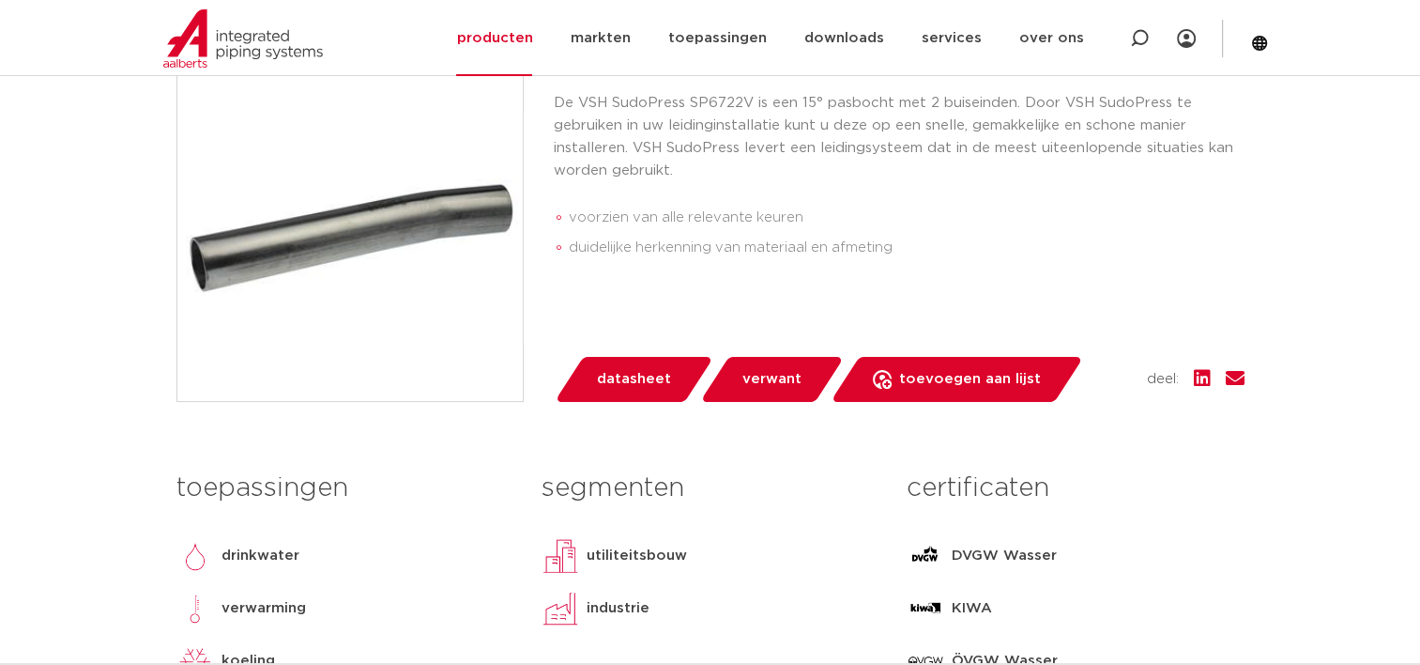
click at [650, 372] on span "datasheet" at bounding box center [634, 379] width 74 height 30
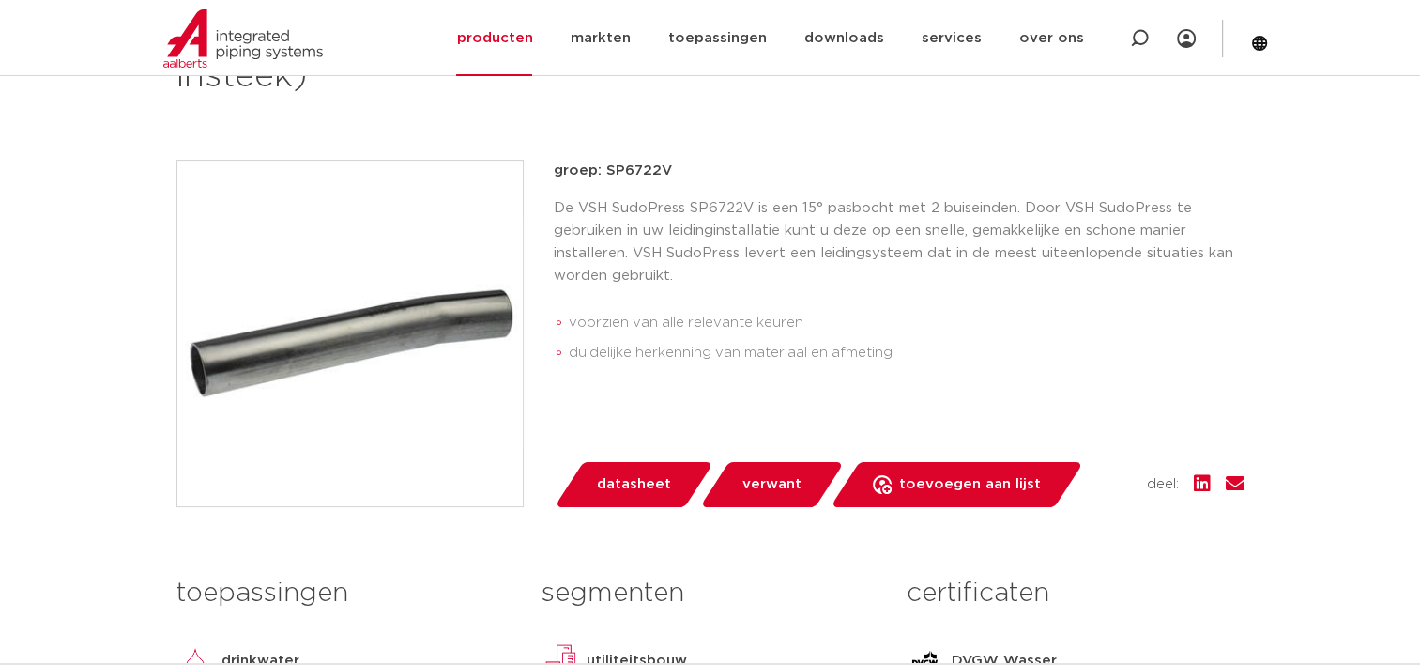
scroll to position [188, 0]
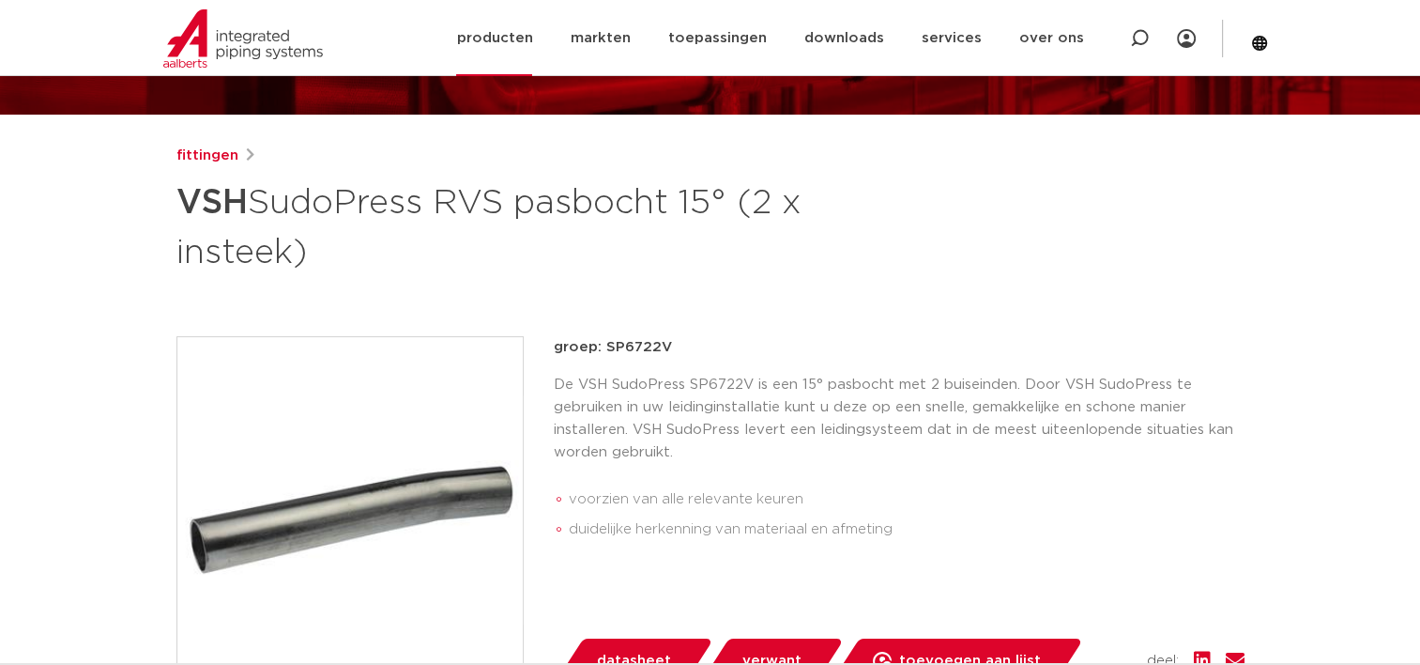
click at [260, 47] on img at bounding box center [243, 38] width 160 height 58
click at [221, 160] on link "fittingen" at bounding box center [207, 156] width 62 height 23
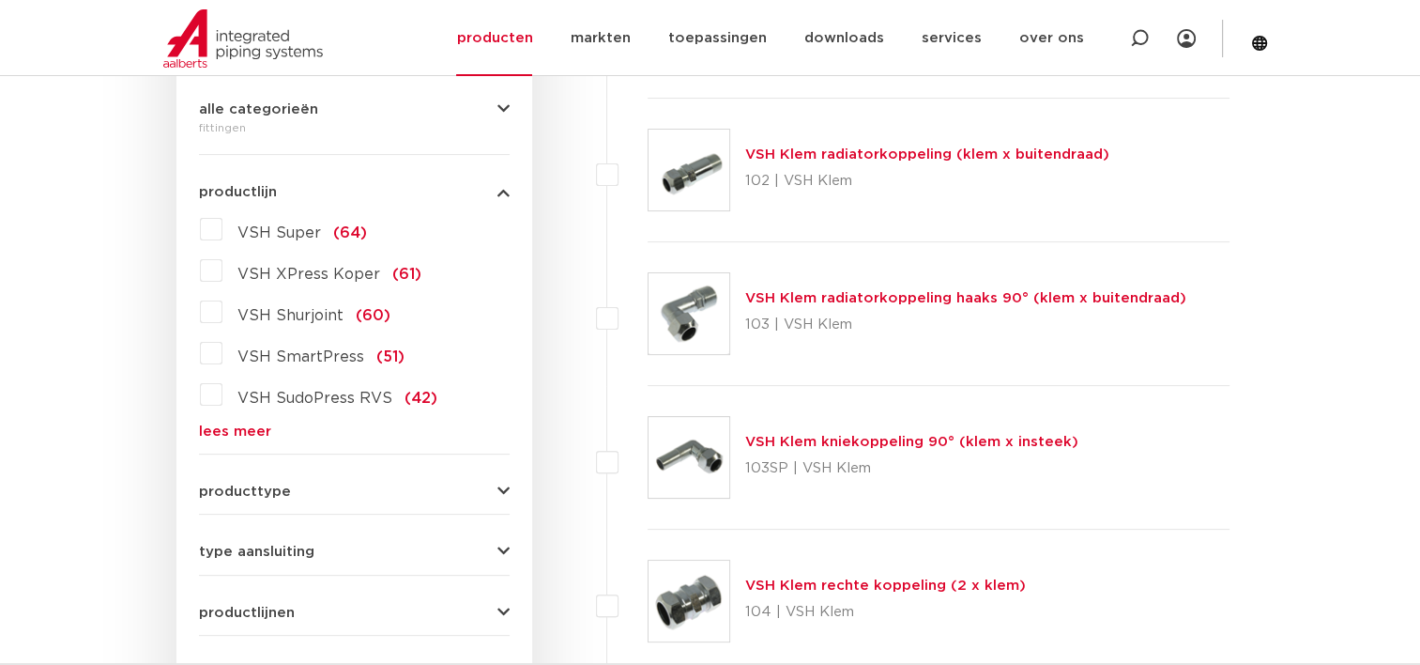
scroll to position [563, 0]
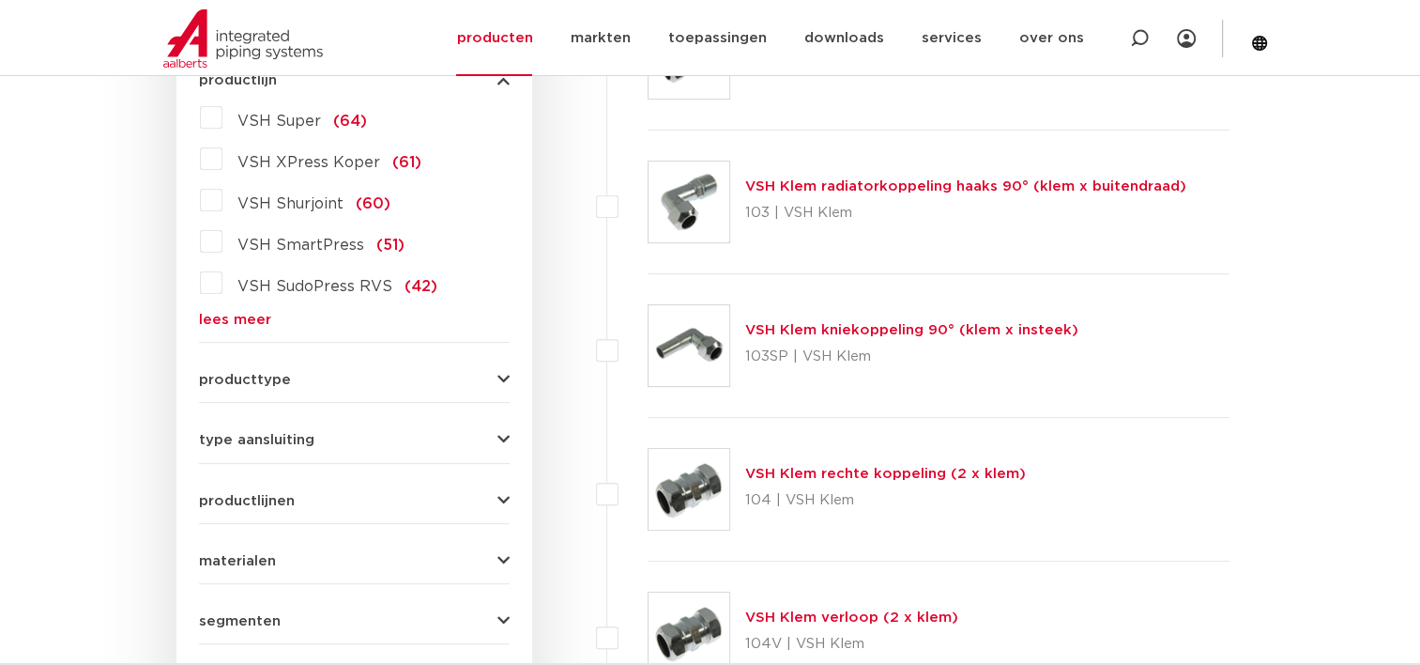
click at [267, 323] on link "lees meer" at bounding box center [354, 320] width 311 height 14
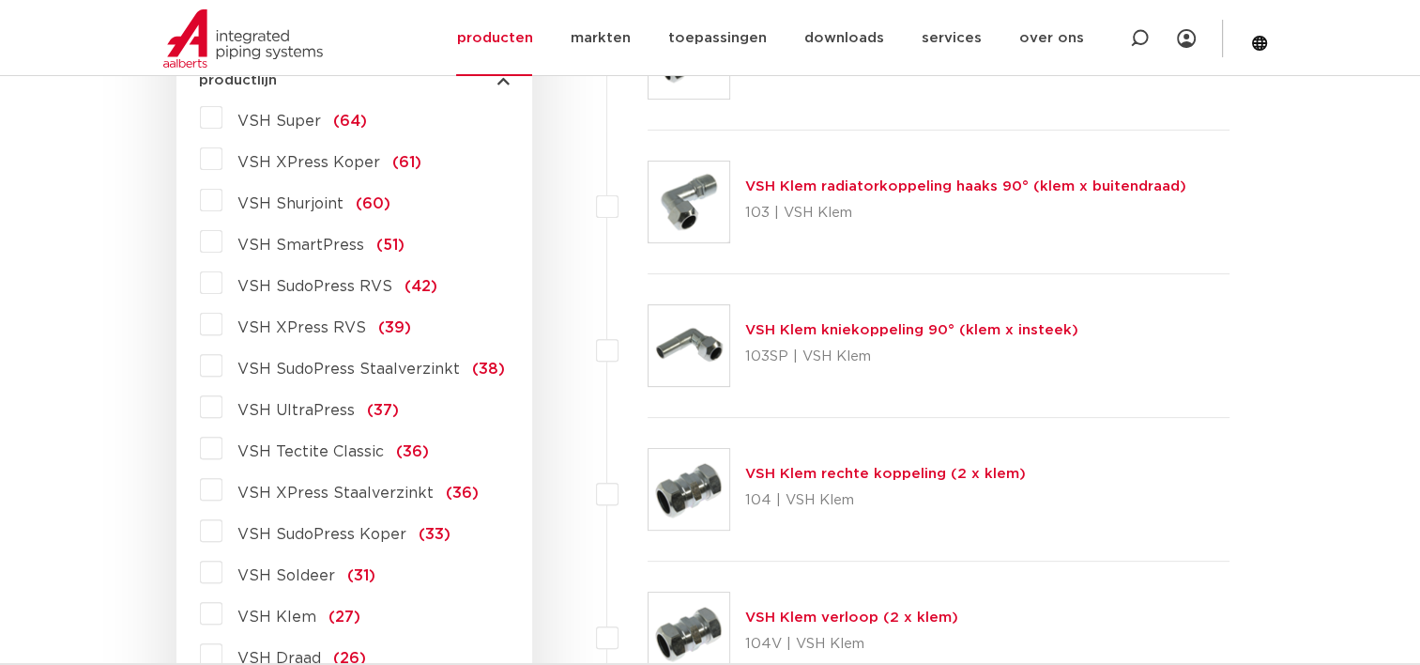
click at [293, 371] on span "VSH SudoPress Staalverzinkt" at bounding box center [348, 368] width 222 height 15
click at [0, 0] on input "VSH SudoPress Staalverzinkt (38)" at bounding box center [0, 0] width 0 height 0
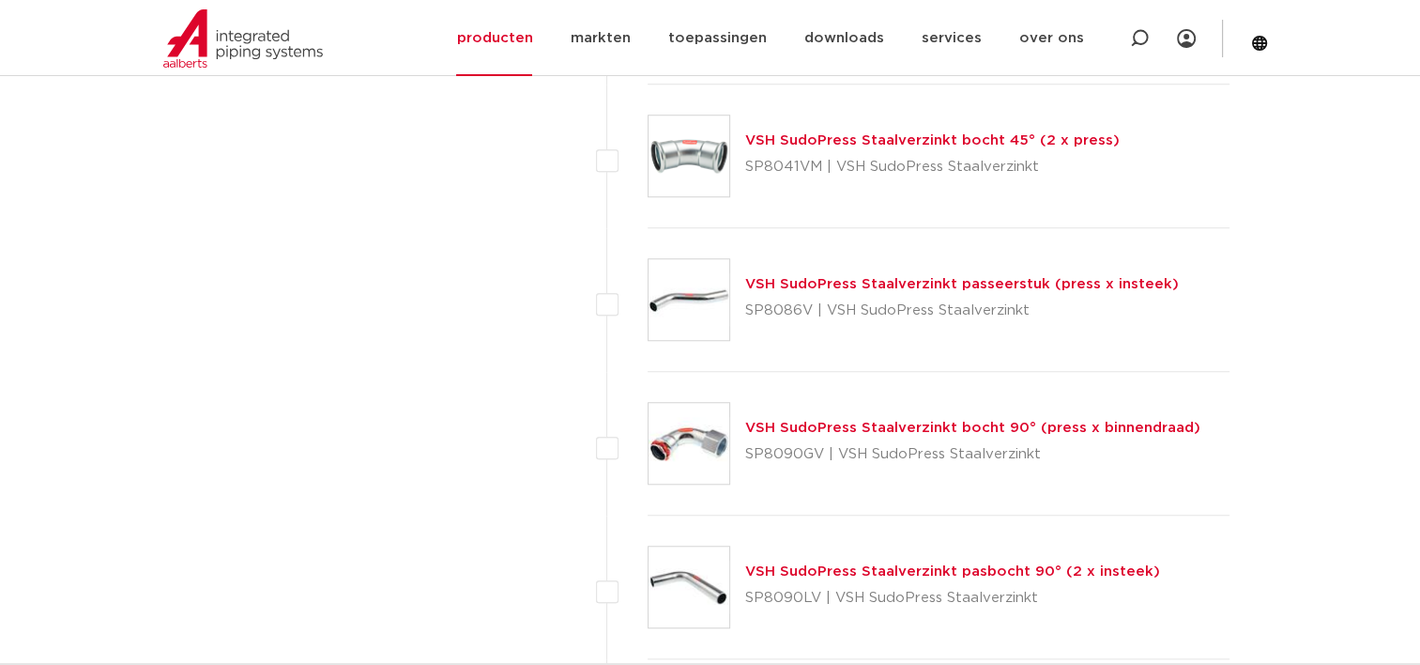
scroll to position [1502, 0]
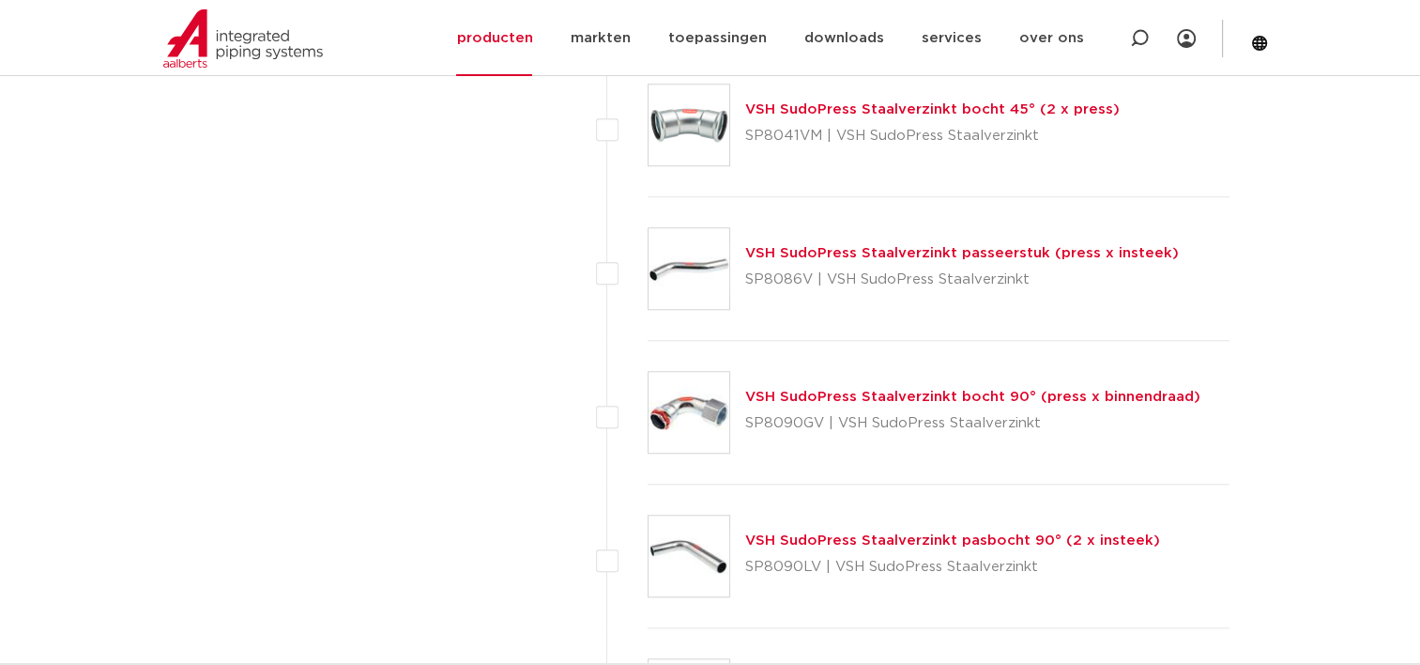
click at [722, 283] on img at bounding box center [689, 268] width 81 height 81
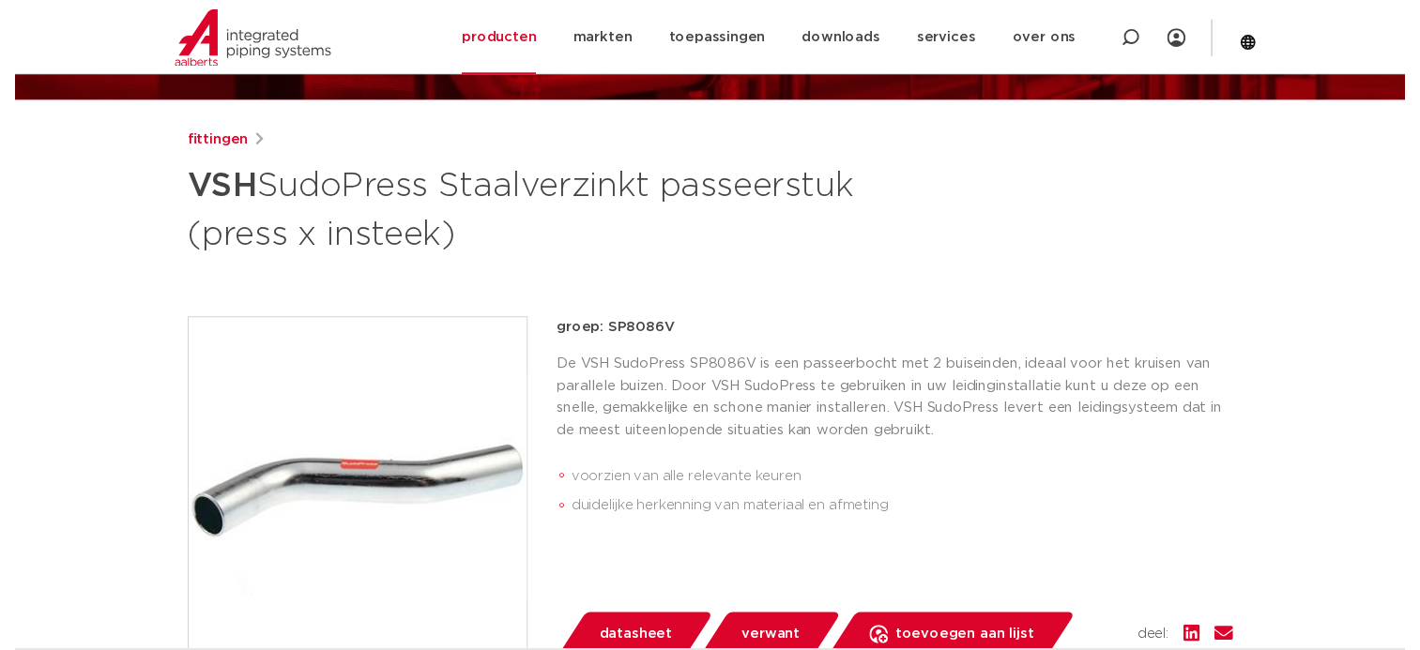
scroll to position [282, 0]
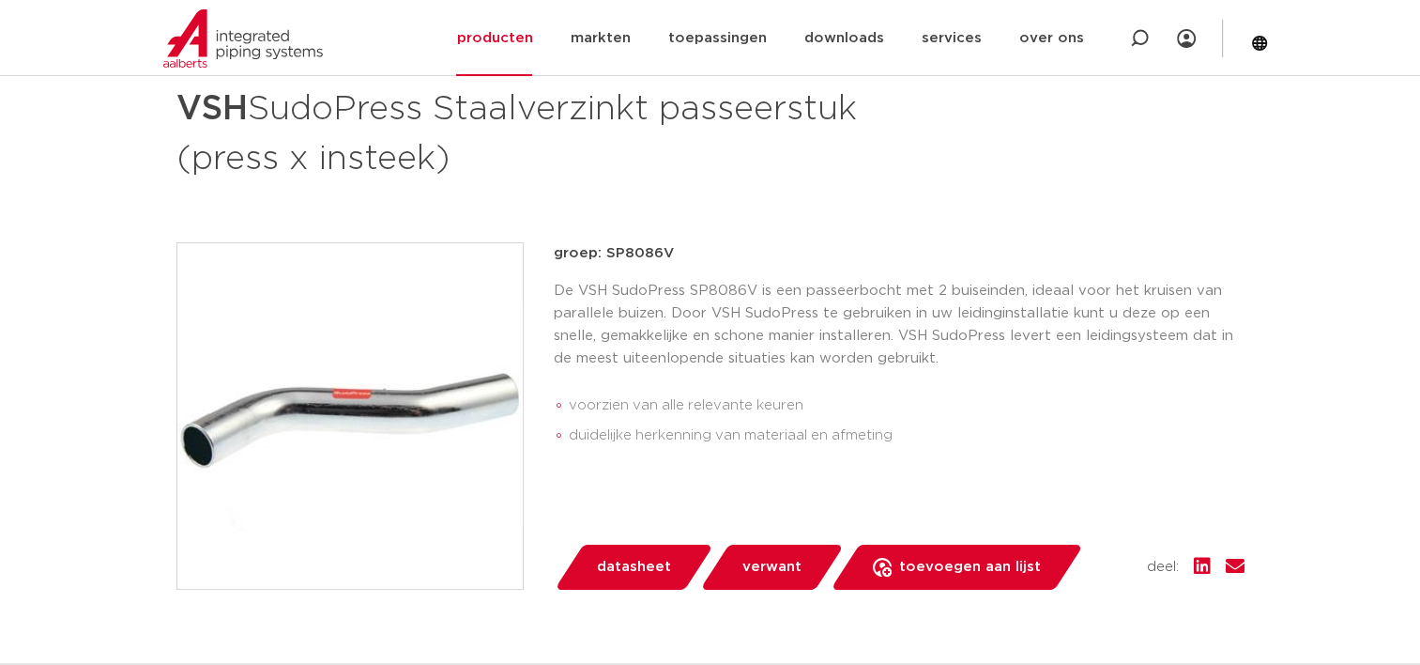
click at [663, 571] on span "datasheet" at bounding box center [634, 567] width 74 height 30
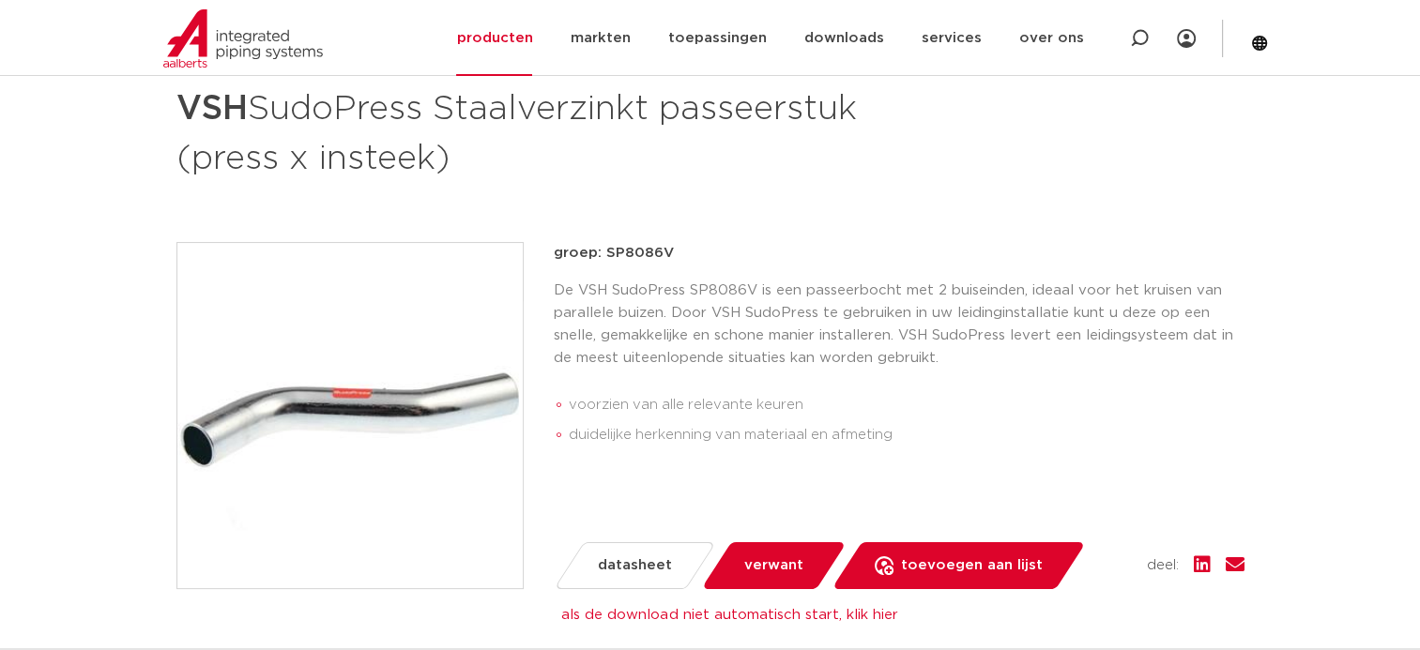
scroll to position [0, 0]
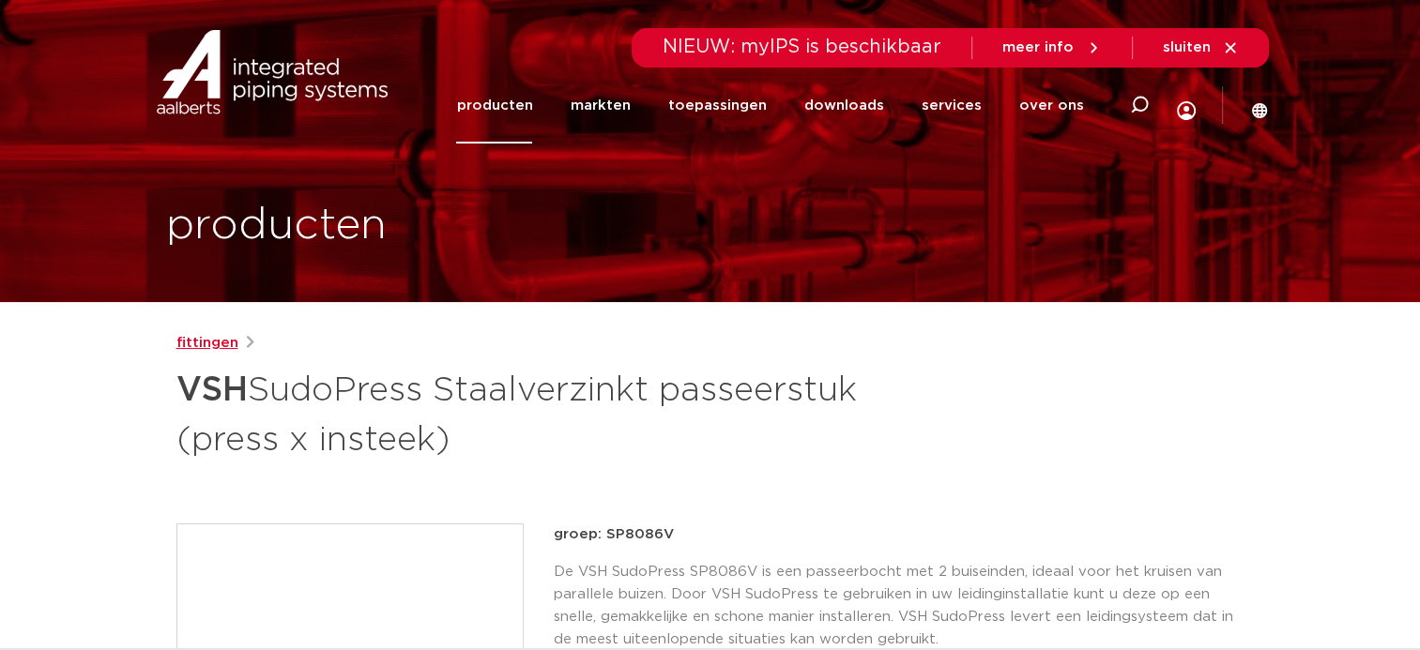
click at [211, 342] on link "fittingen" at bounding box center [207, 343] width 62 height 23
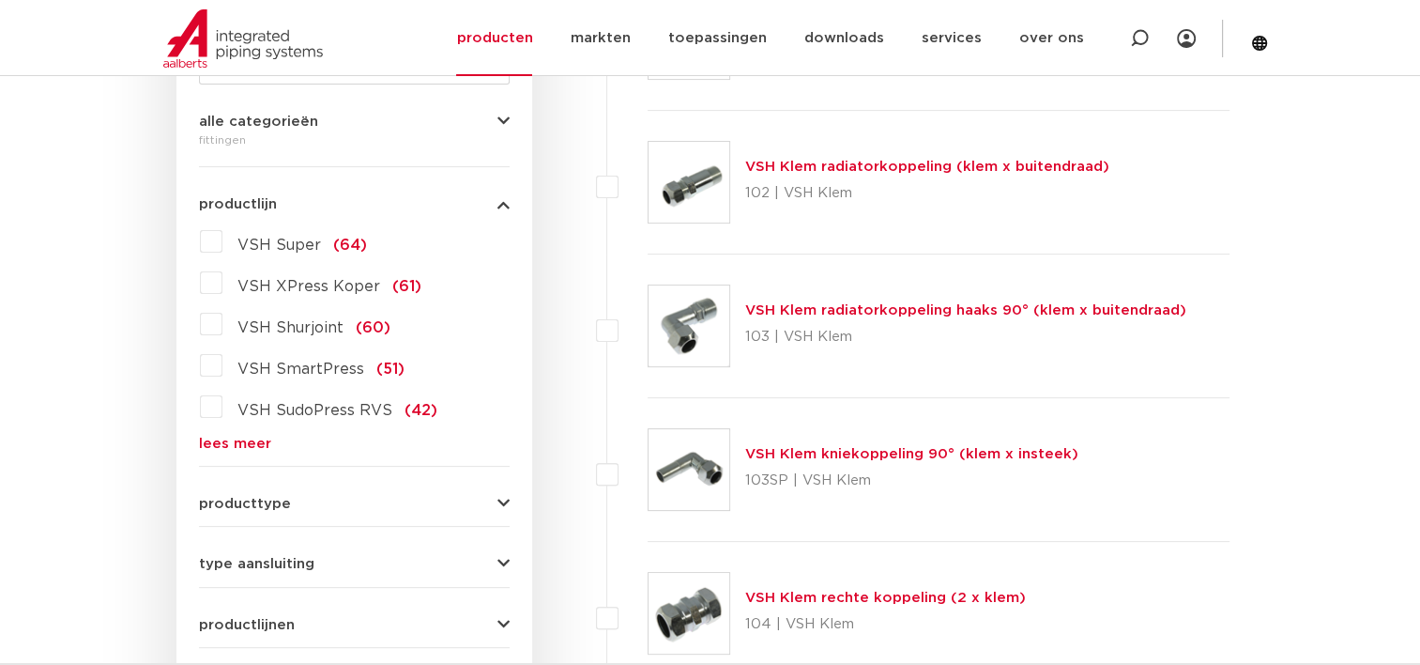
scroll to position [375, 0]
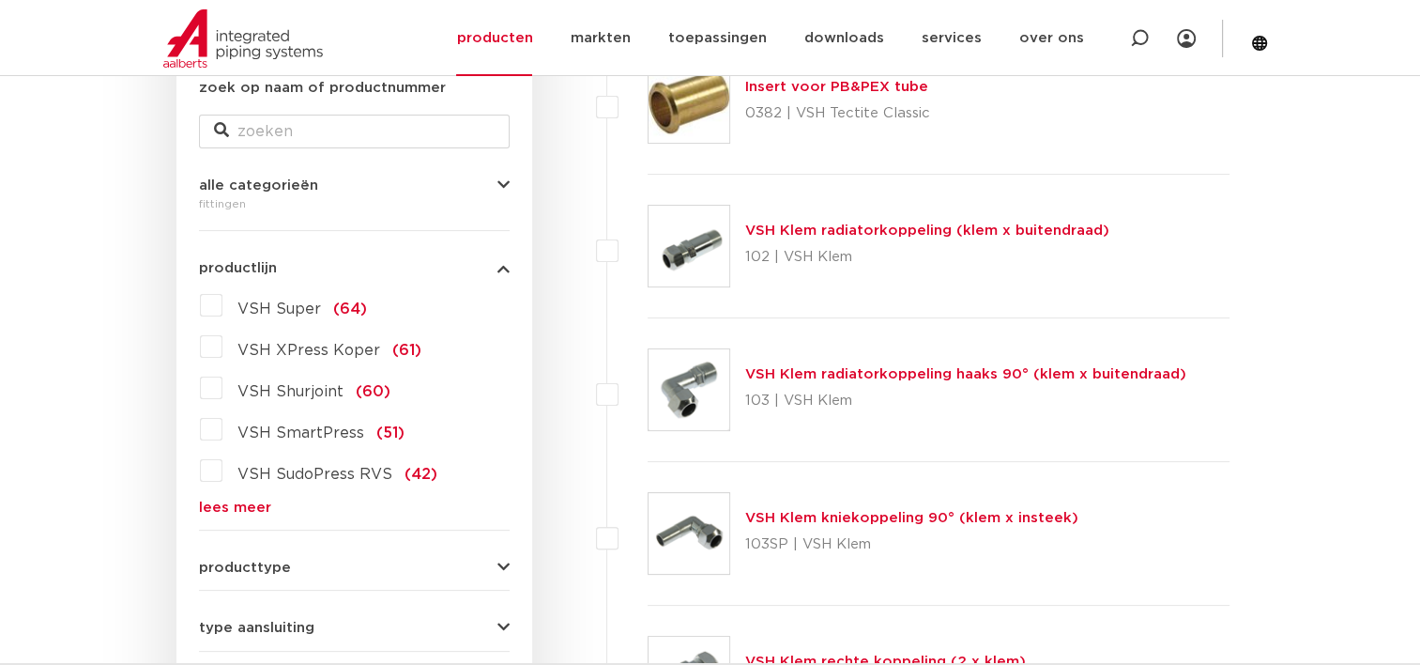
click at [228, 518] on form "zoek op naam of productnummer alle categorieën fittingen fittingen afsluiters b…" at bounding box center [354, 514] width 311 height 875
click at [252, 515] on form "zoek op naam of productnummer alle categorieën fittingen fittingen afsluiters b…" at bounding box center [354, 514] width 311 height 875
click at [261, 500] on link "lees meer" at bounding box center [354, 507] width 311 height 14
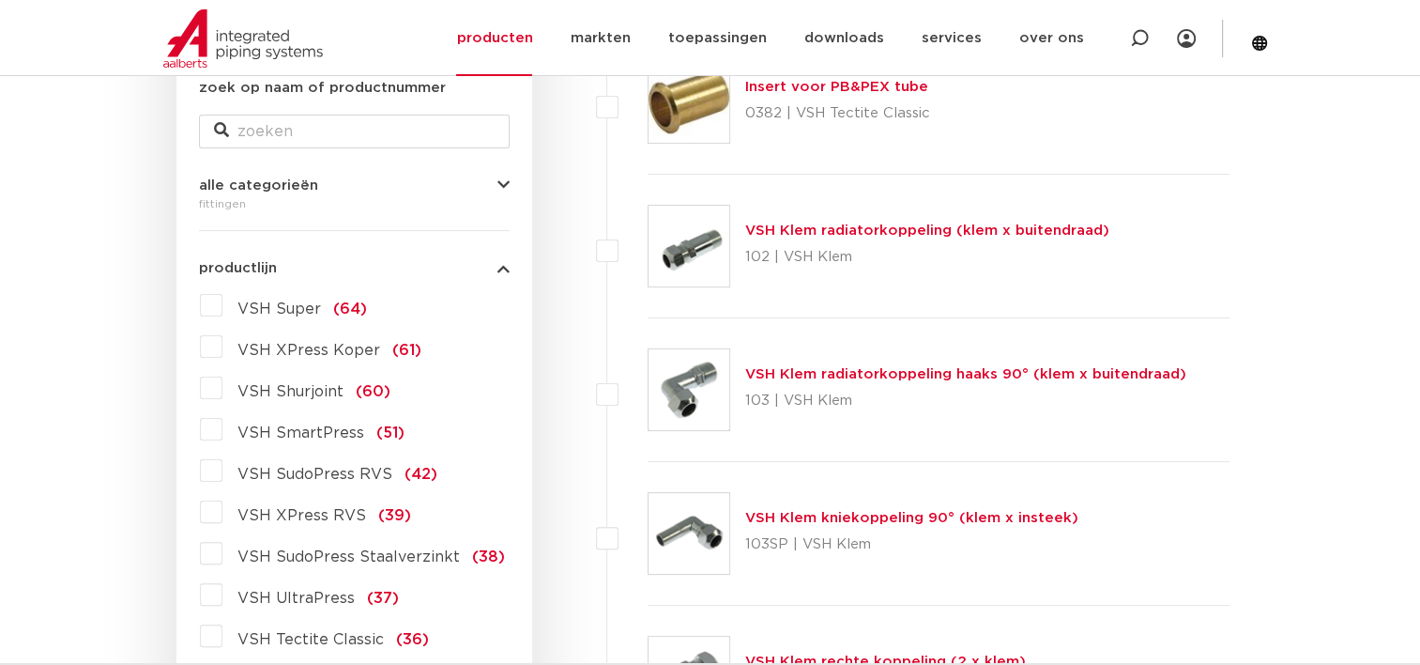
scroll to position [469, 0]
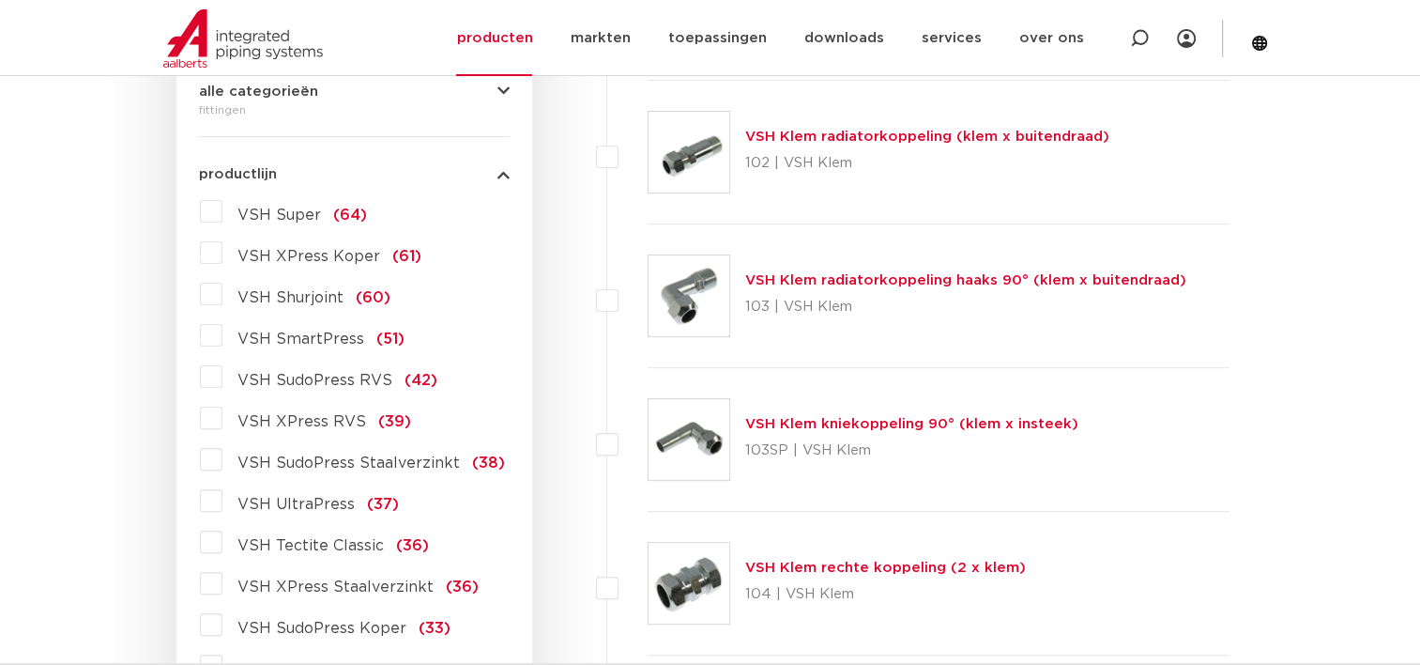
click at [327, 468] on span "VSH SudoPress Staalverzinkt" at bounding box center [348, 462] width 222 height 15
click at [0, 0] on input "VSH SudoPress Staalverzinkt (38)" at bounding box center [0, 0] width 0 height 0
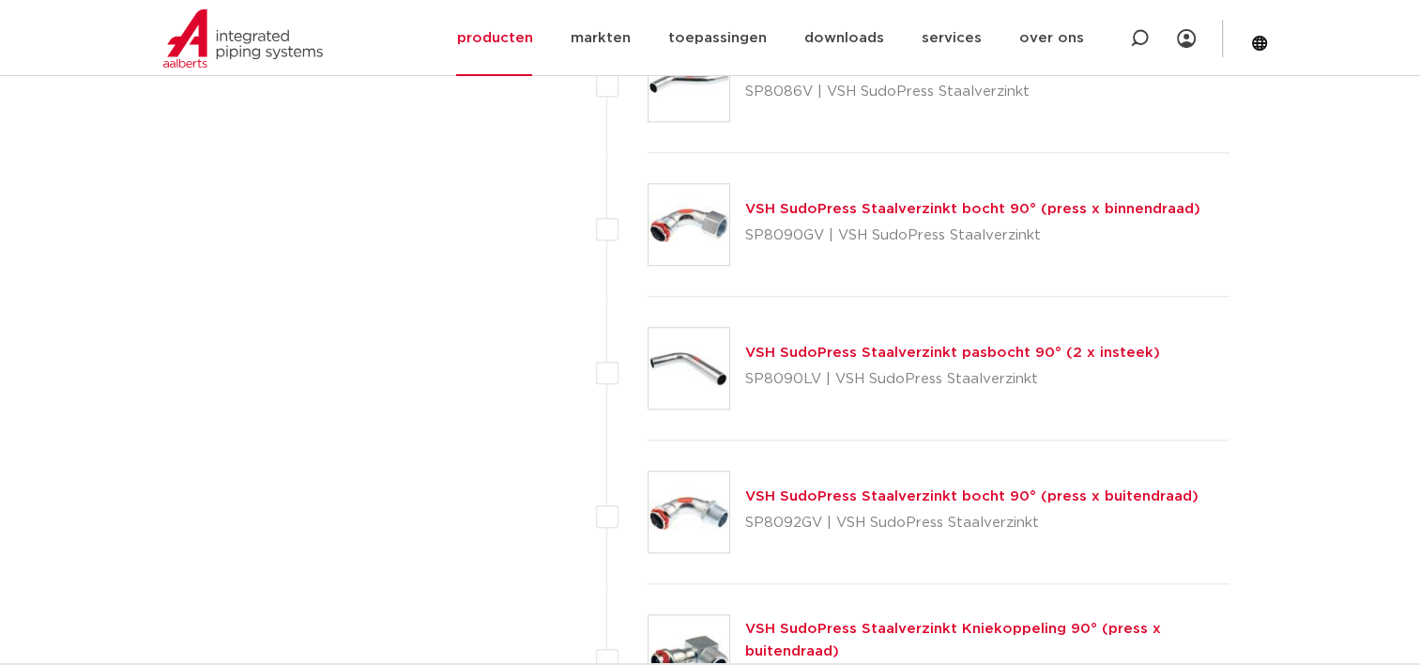
scroll to position [1783, 0]
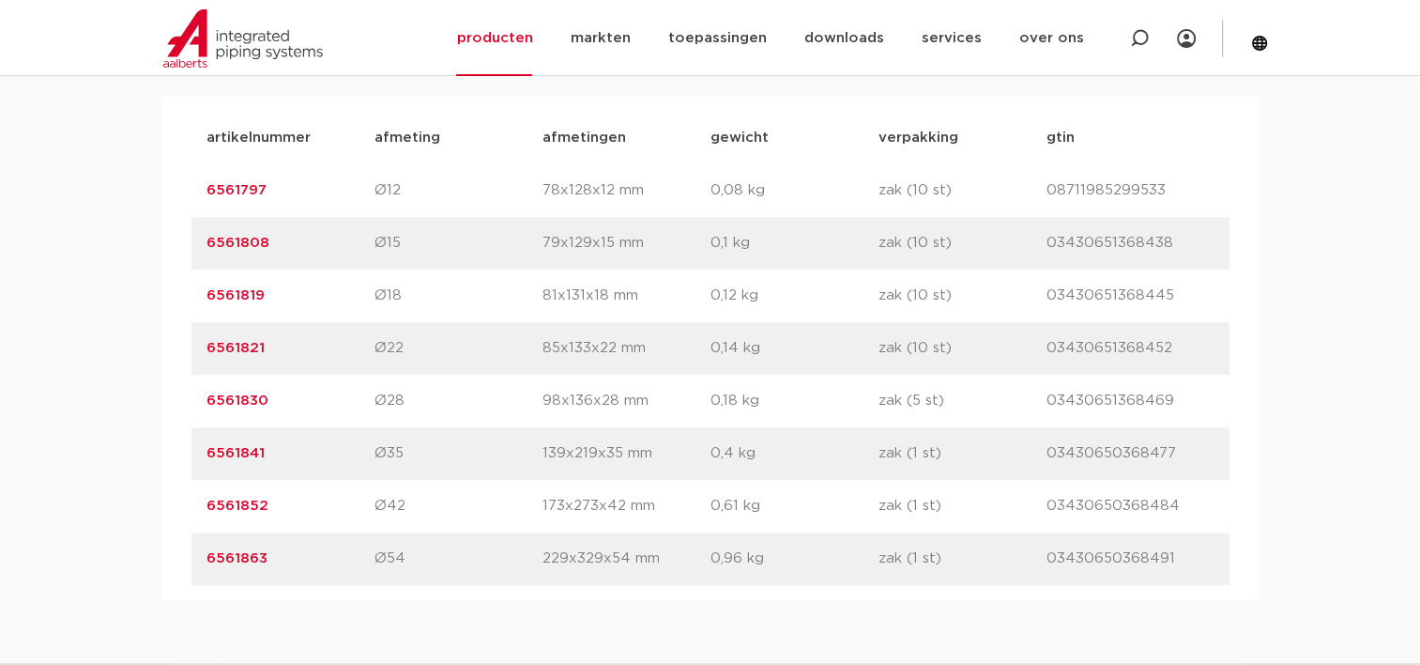
scroll to position [1032, 0]
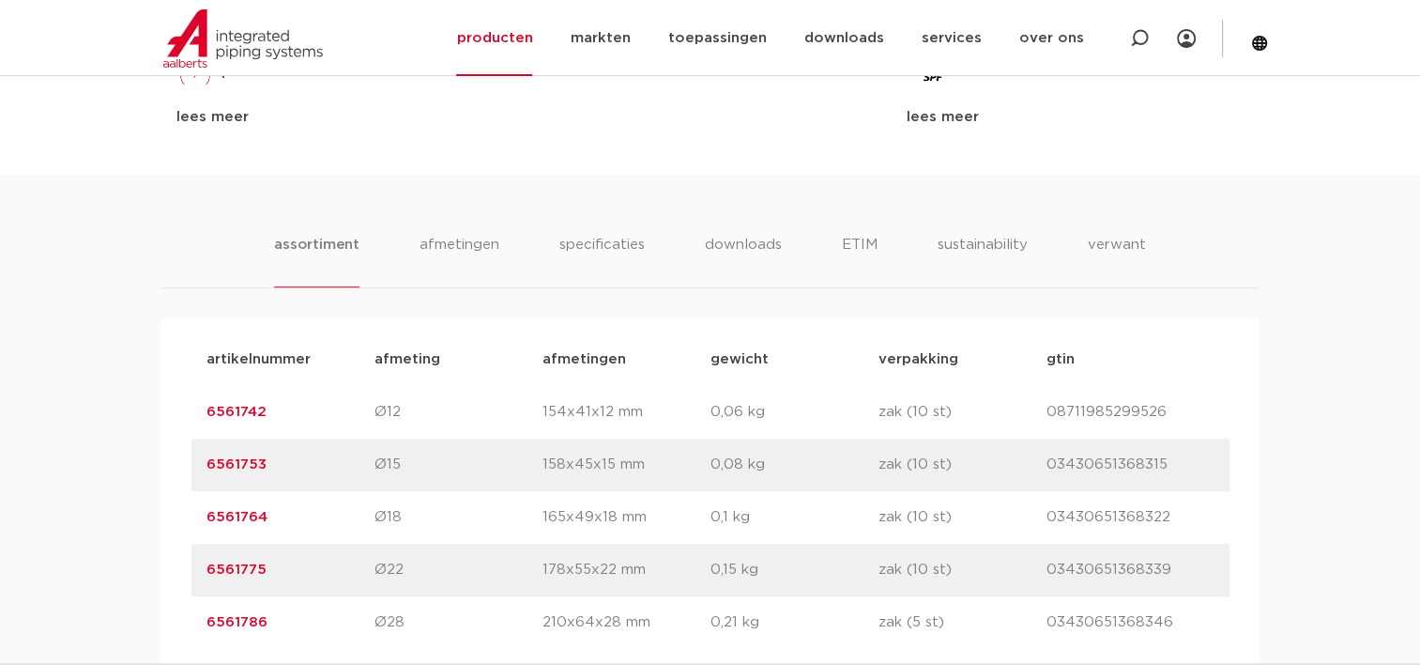
scroll to position [1126, 0]
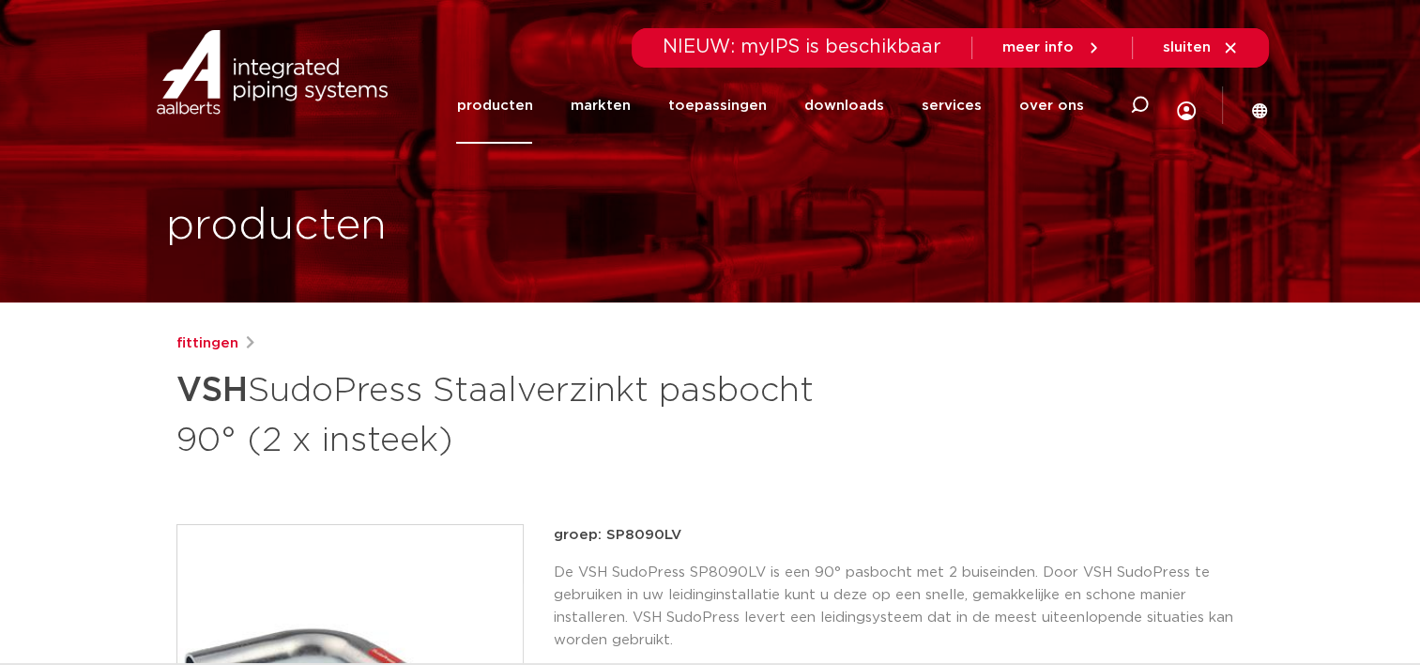
drag, startPoint x: 471, startPoint y: 435, endPoint x: 167, endPoint y: 387, distance: 307.8
copy h1 "VSH SudoPress Staalverzinkt pasbocht 90° (2 x insteek)"
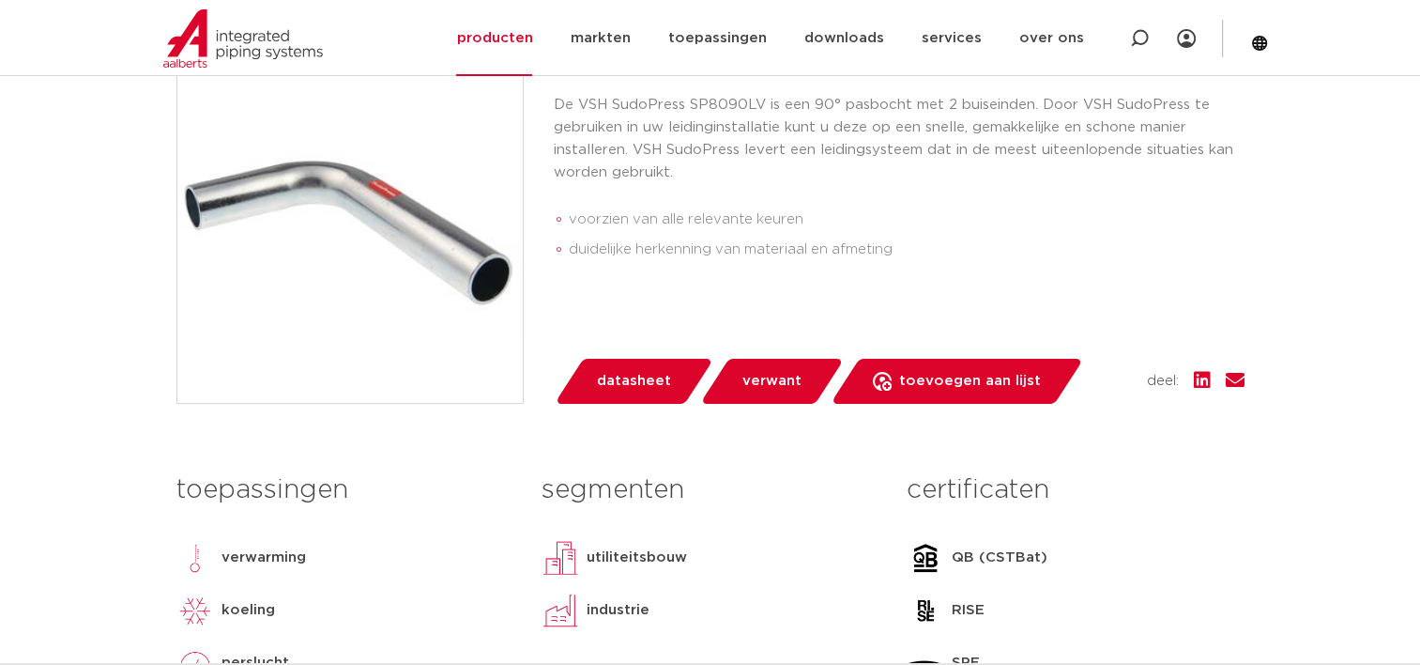
scroll to position [282, 0]
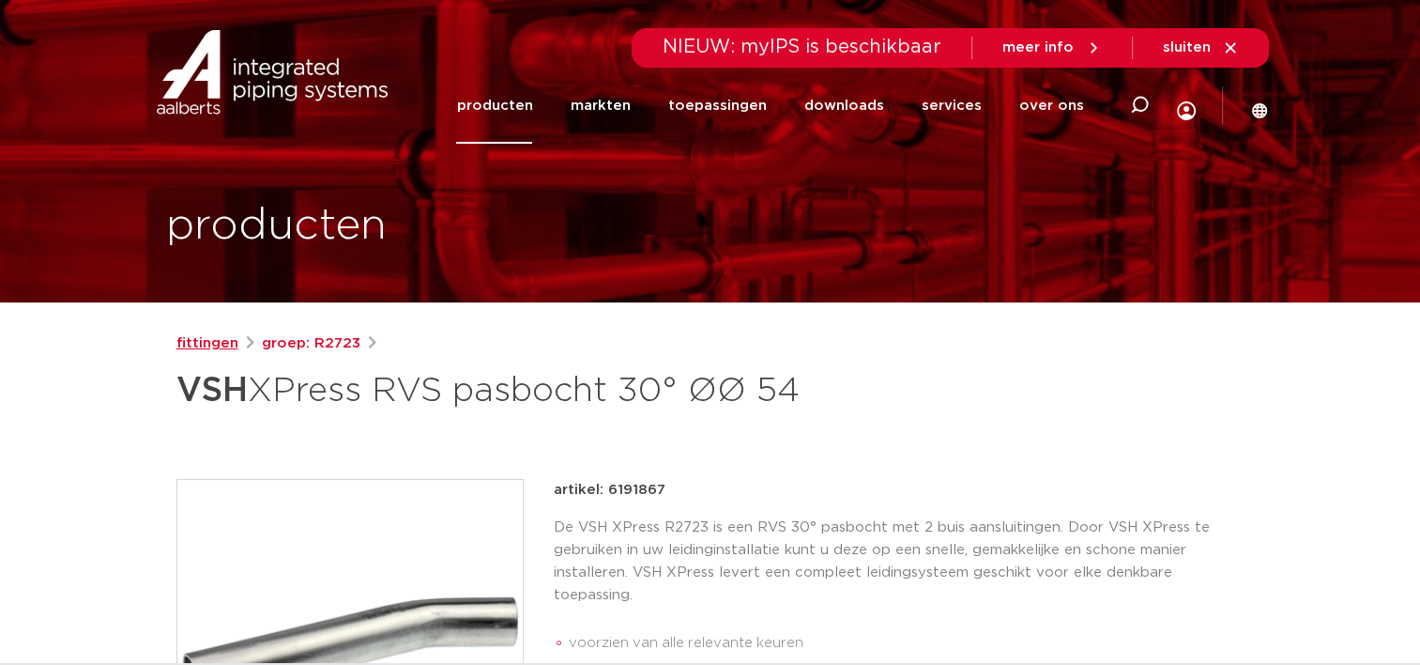
click at [204, 342] on link "fittingen" at bounding box center [207, 343] width 62 height 23
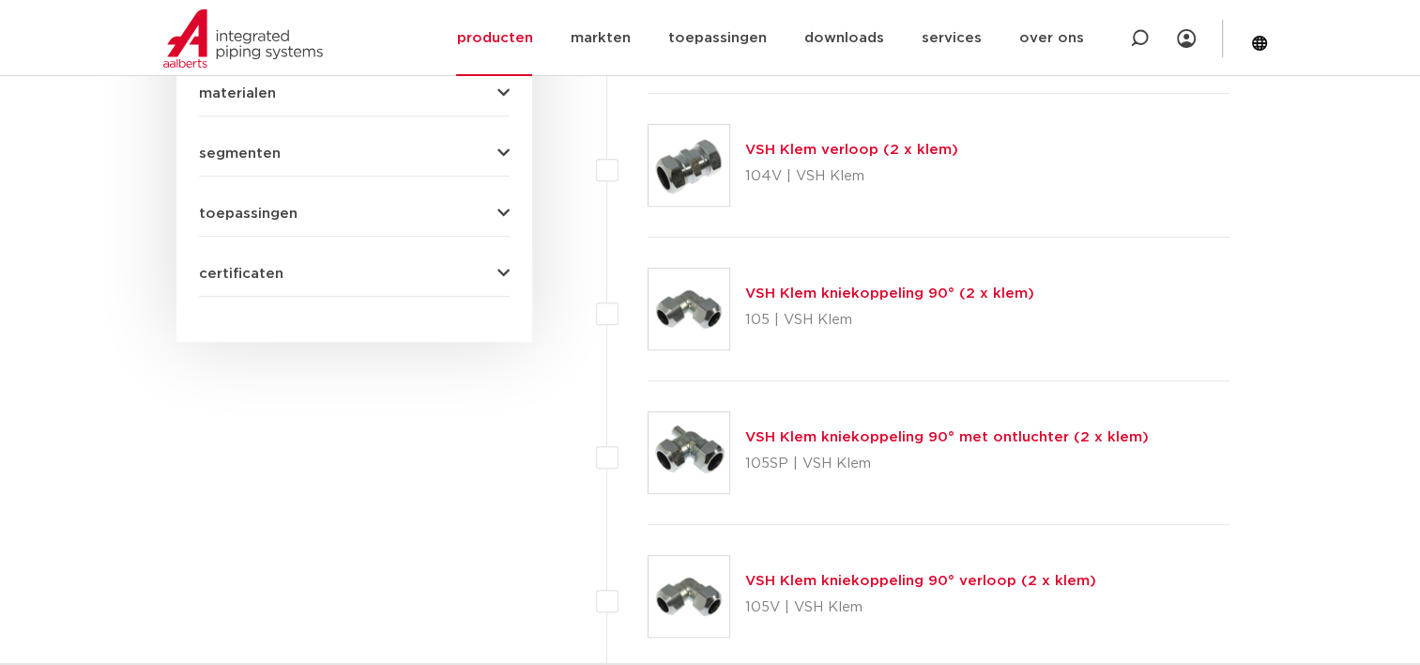
scroll to position [657, 0]
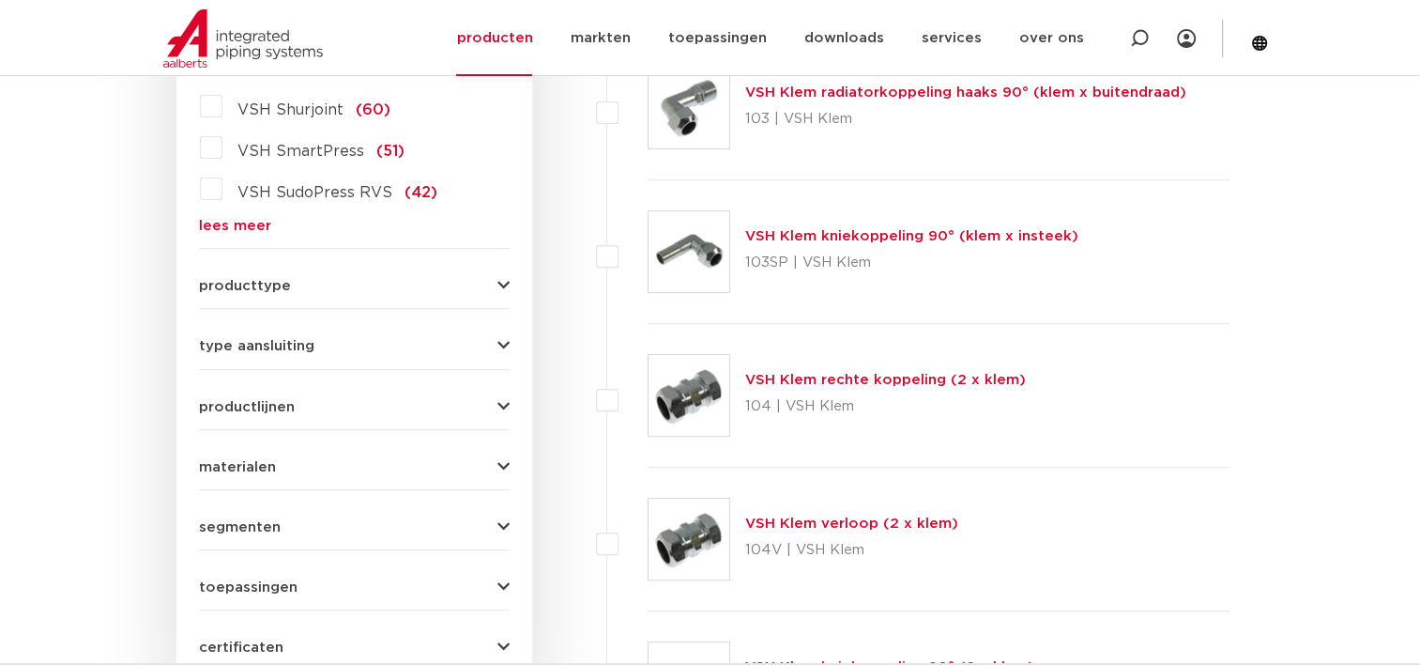
click at [240, 234] on form "zoek op naam of productnummer alle categorieën fittingen fittingen afsluiters b…" at bounding box center [354, 232] width 311 height 875
click at [240, 227] on link "lees meer" at bounding box center [354, 226] width 311 height 14
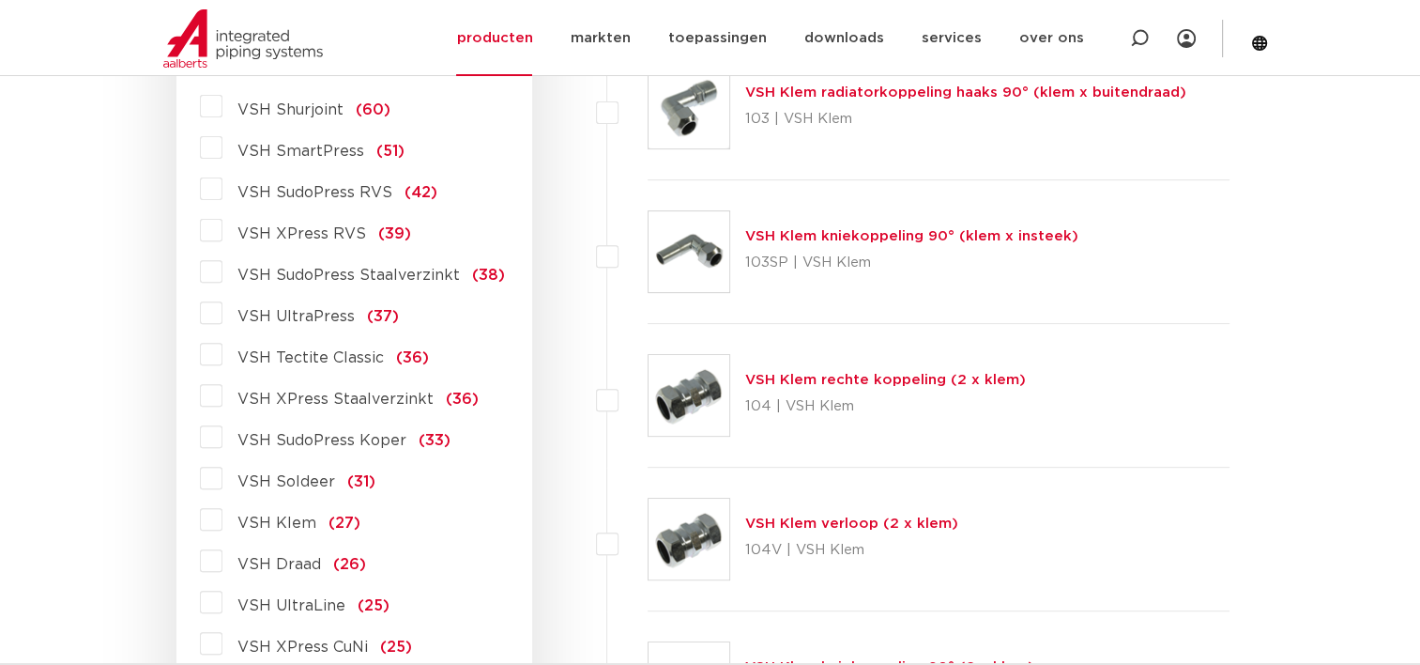
click at [222, 438] on label "VSH SudoPress Koper (33)" at bounding box center [336, 436] width 228 height 30
click at [0, 0] on input "VSH SudoPress Koper (33)" at bounding box center [0, 0] width 0 height 0
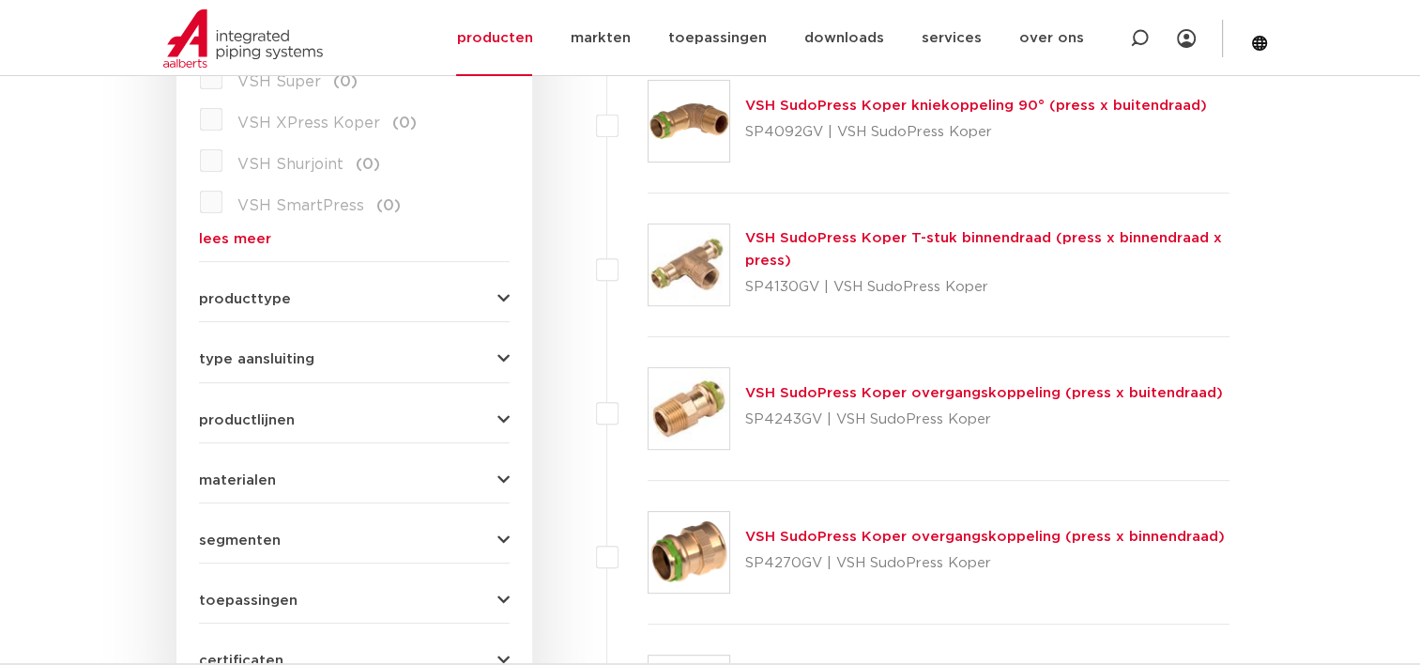
scroll to position [375, 0]
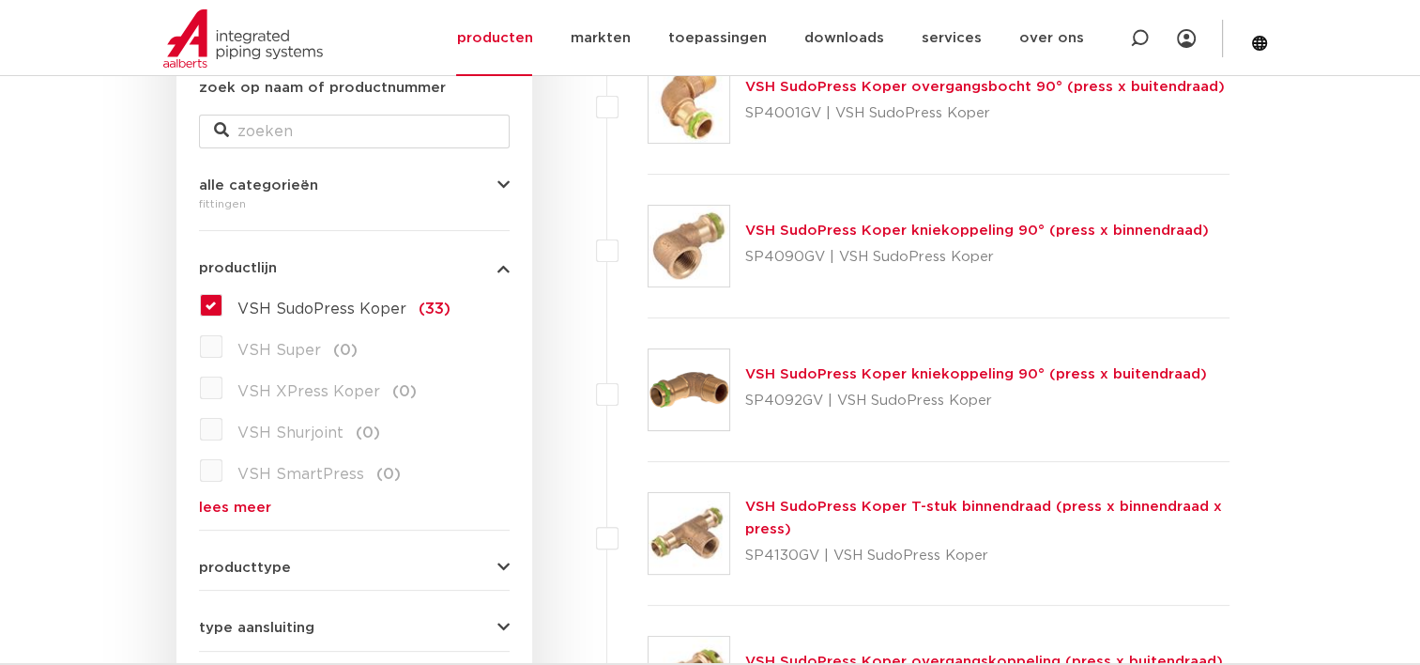
click at [222, 312] on label "VSH SudoPress Koper (33)" at bounding box center [336, 305] width 228 height 30
click at [0, 0] on input "VSH SudoPress Koper (33)" at bounding box center [0, 0] width 0 height 0
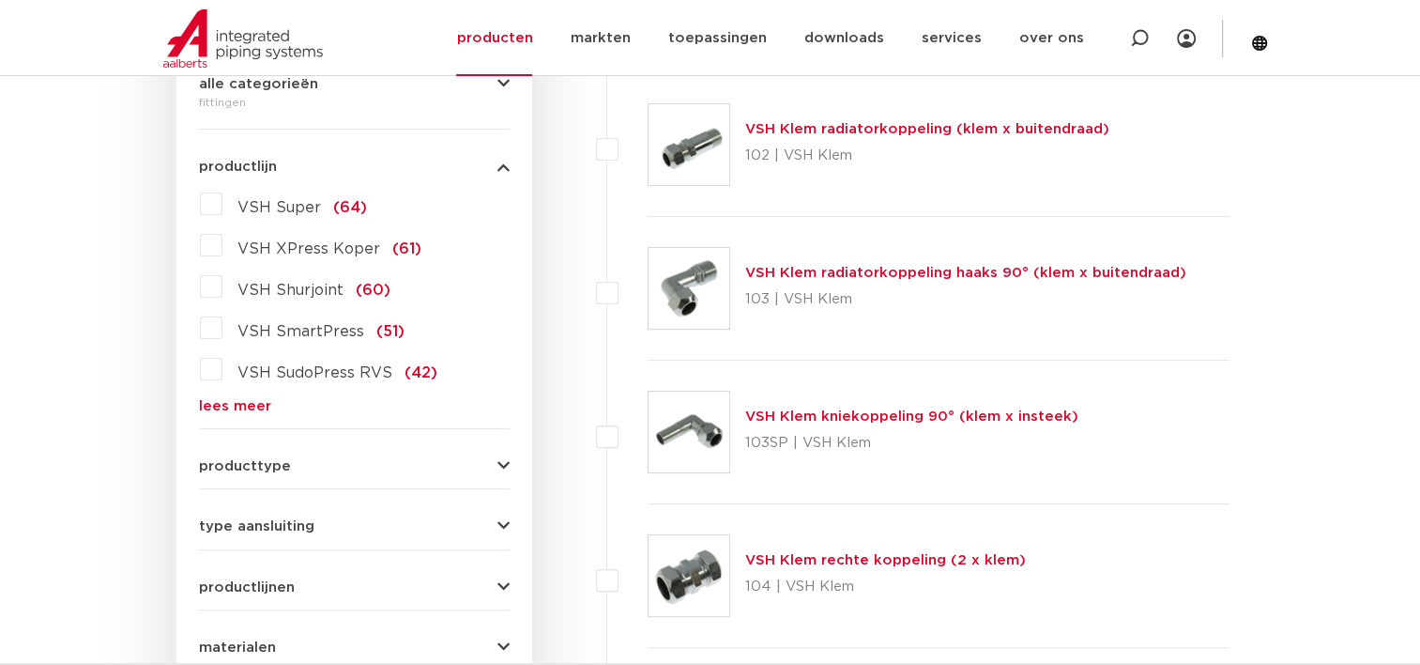
scroll to position [563, 0]
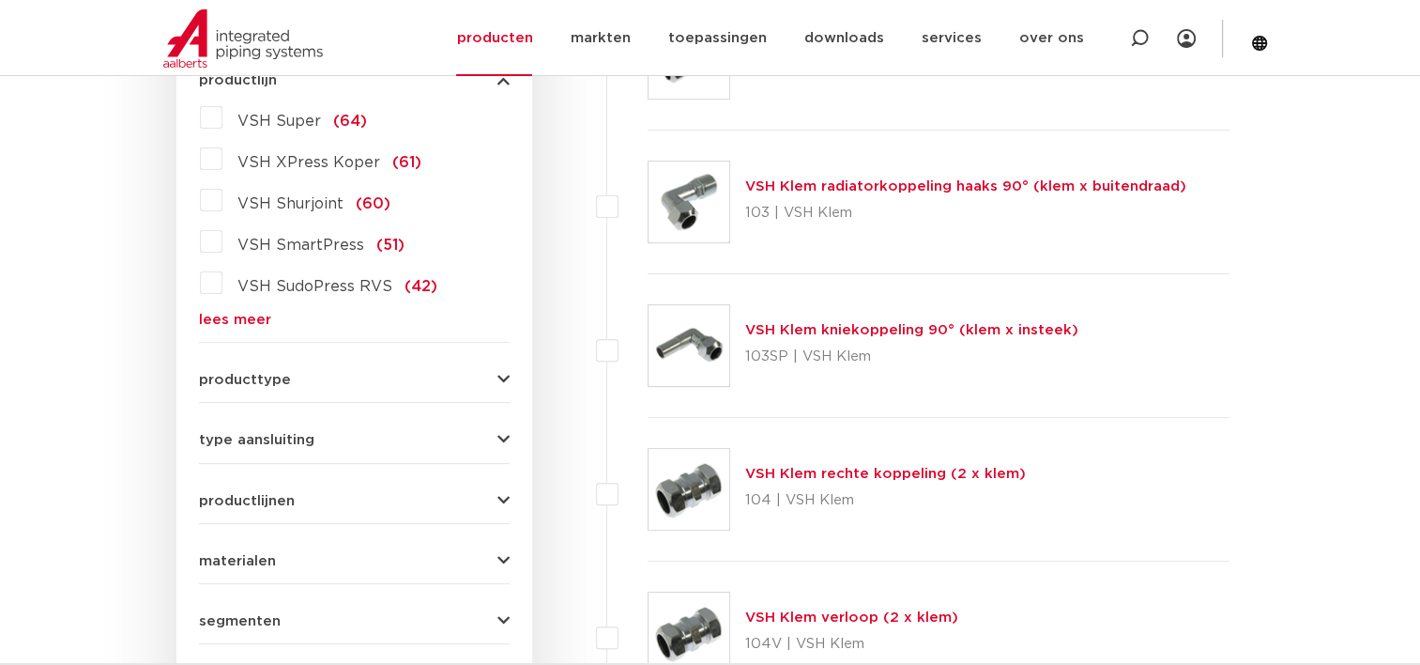
click at [218, 316] on link "lees meer" at bounding box center [354, 320] width 311 height 14
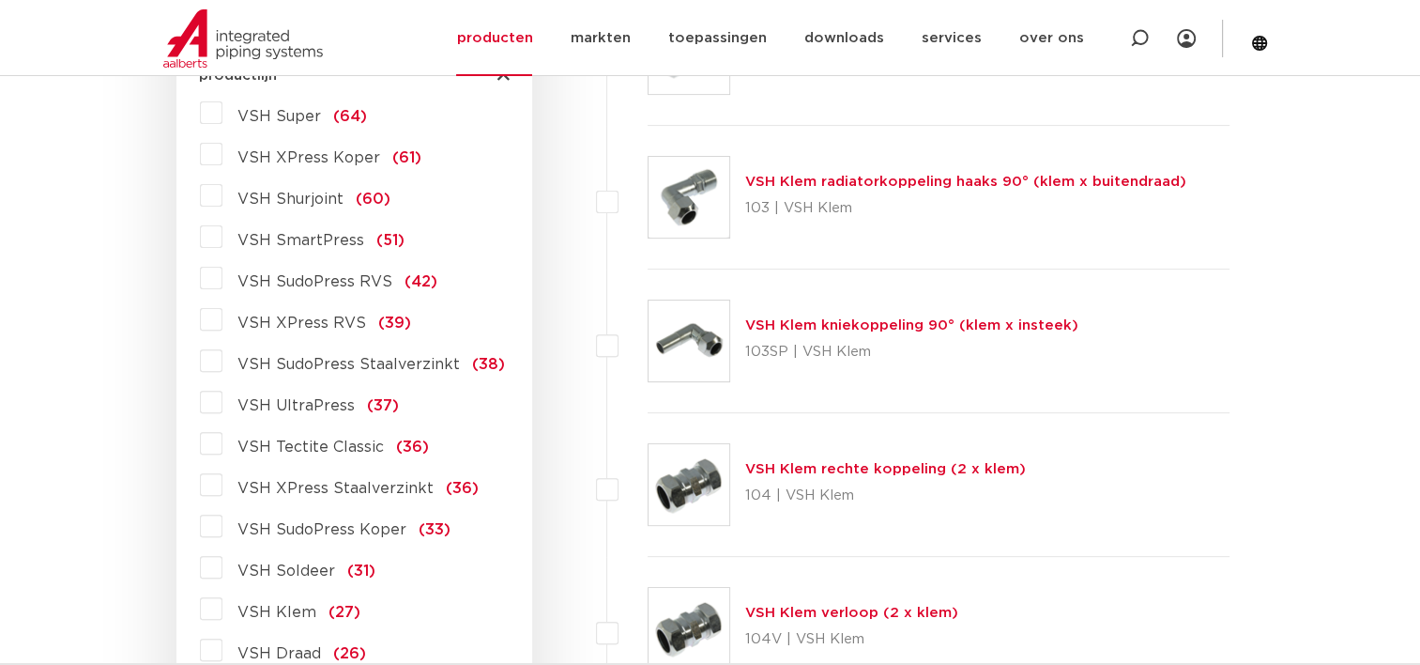
scroll to position [657, 0]
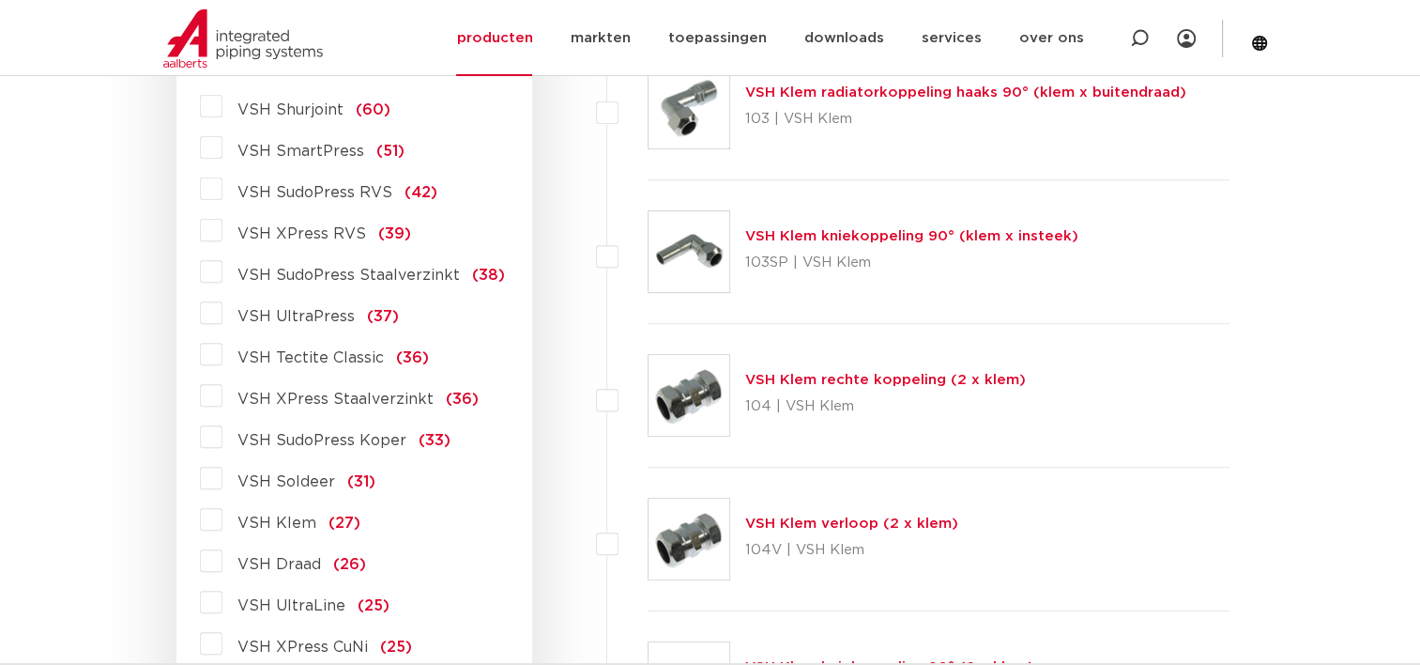
click at [316, 309] on span "VSH UltraPress" at bounding box center [295, 316] width 117 height 15
click at [0, 0] on input "VSH UltraPress (37)" at bounding box center [0, 0] width 0 height 0
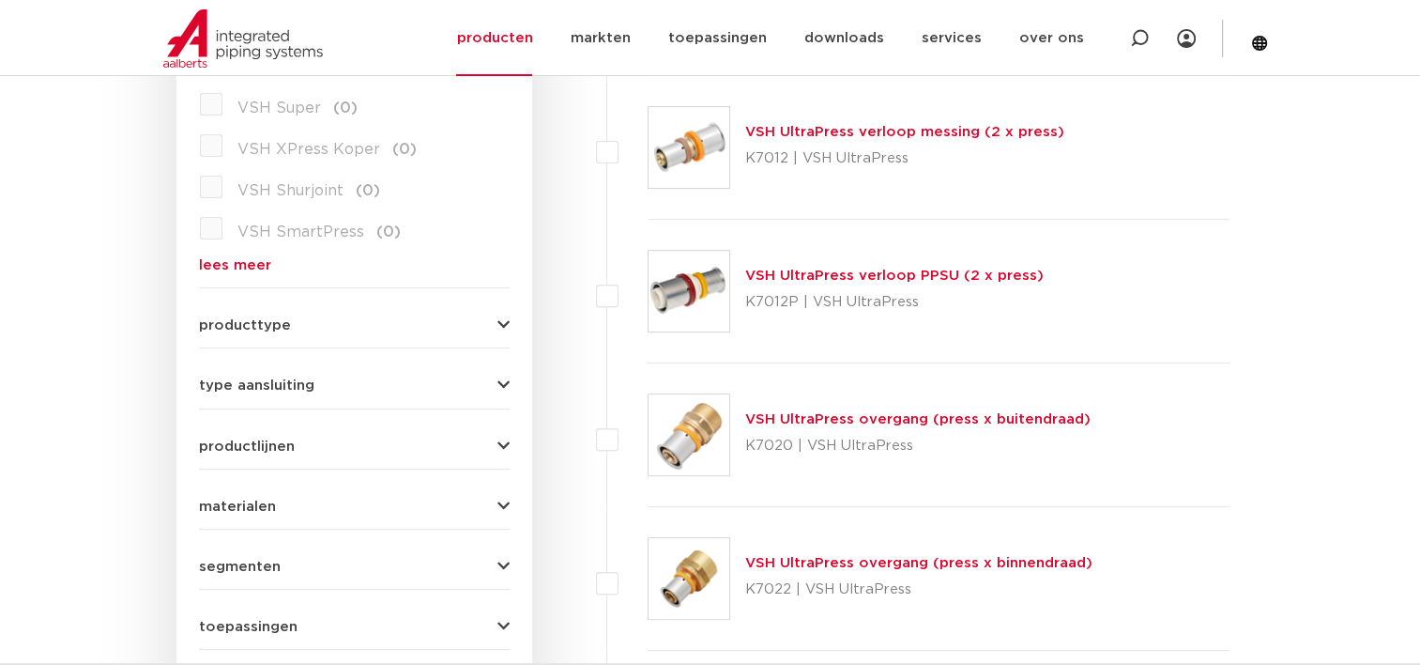
scroll to position [469, 0]
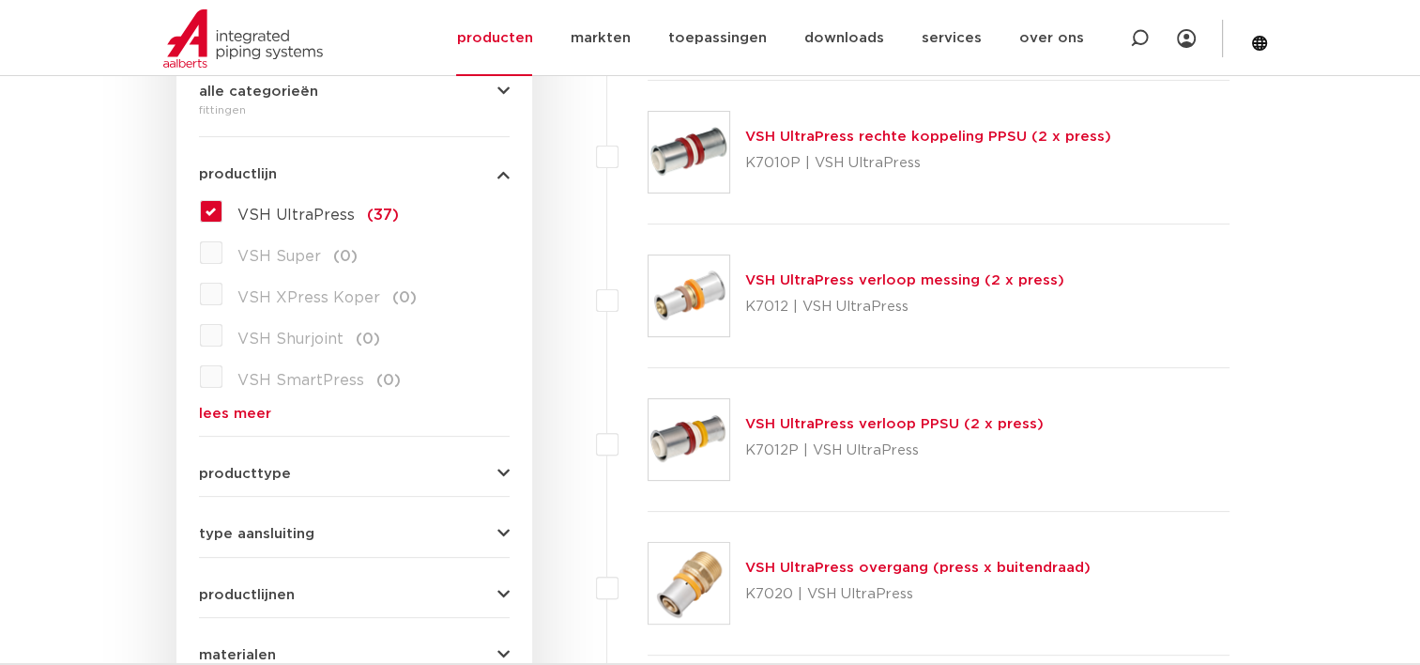
click at [255, 410] on link "lees meer" at bounding box center [354, 413] width 311 height 14
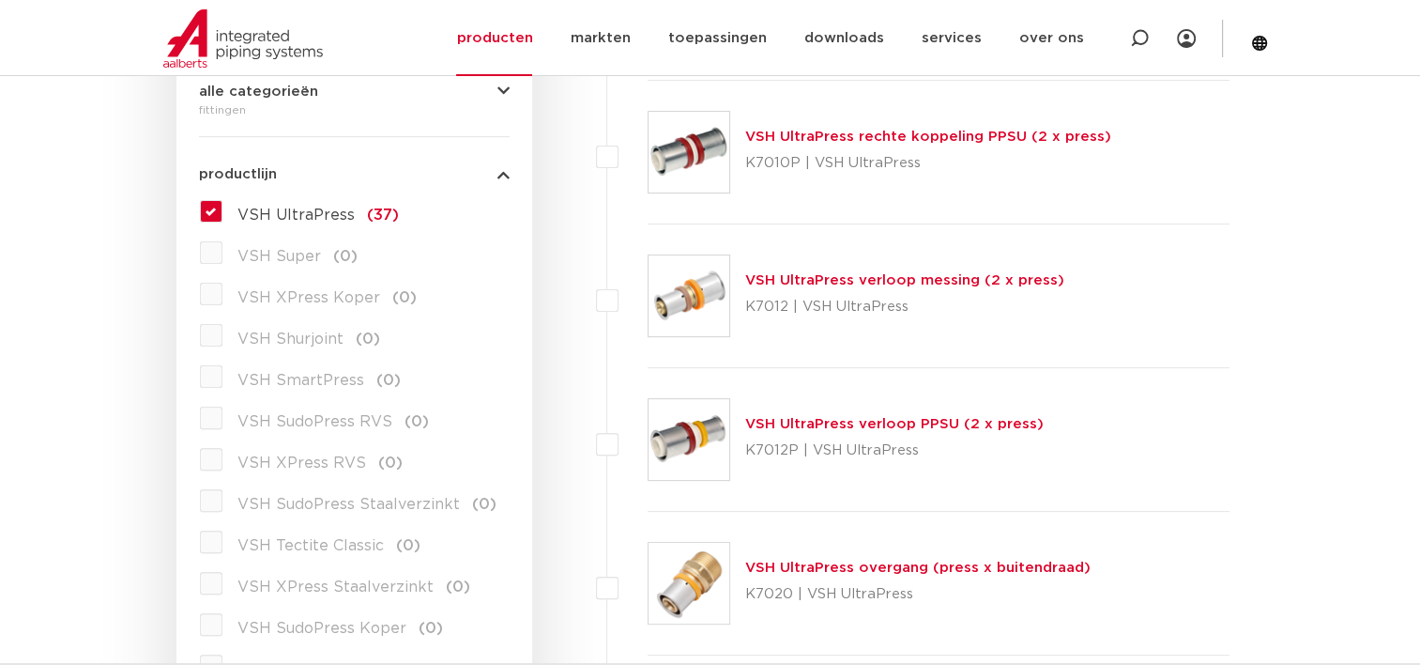
click at [222, 211] on label "VSH UltraPress (37)" at bounding box center [310, 211] width 176 height 30
click at [0, 0] on input "VSH UltraPress (37)" at bounding box center [0, 0] width 0 height 0
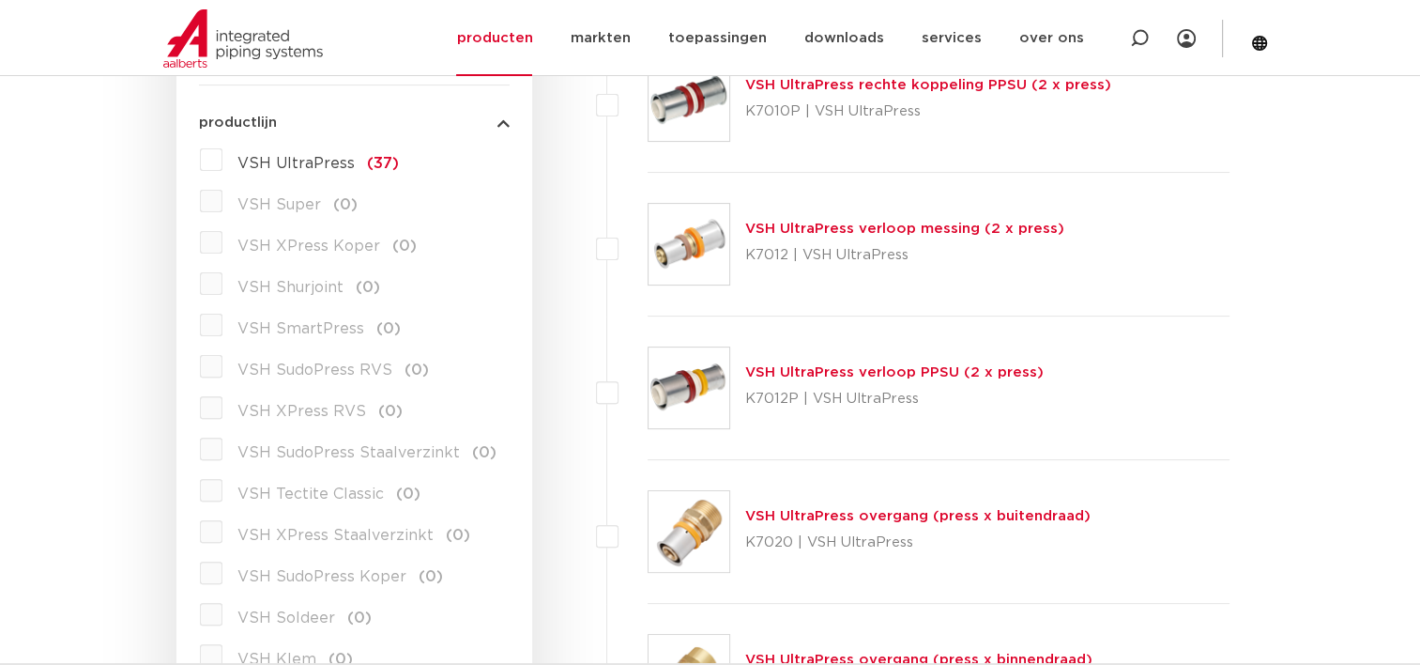
scroll to position [563, 0]
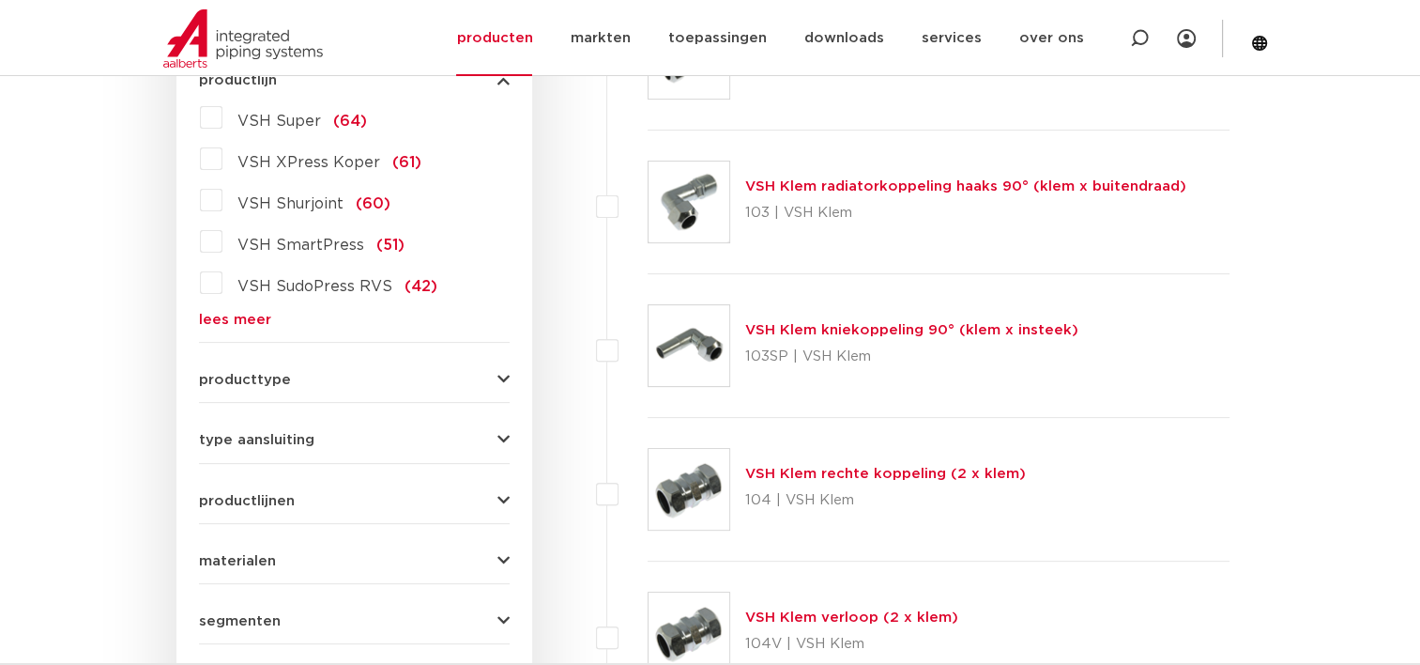
click at [251, 309] on div "VSH Super (64) VSH XPress Koper (61) VSH Shurjoint (60) VSH SmartPress (51) VSH…" at bounding box center [354, 214] width 311 height 224
click at [252, 314] on link "lees meer" at bounding box center [354, 320] width 311 height 14
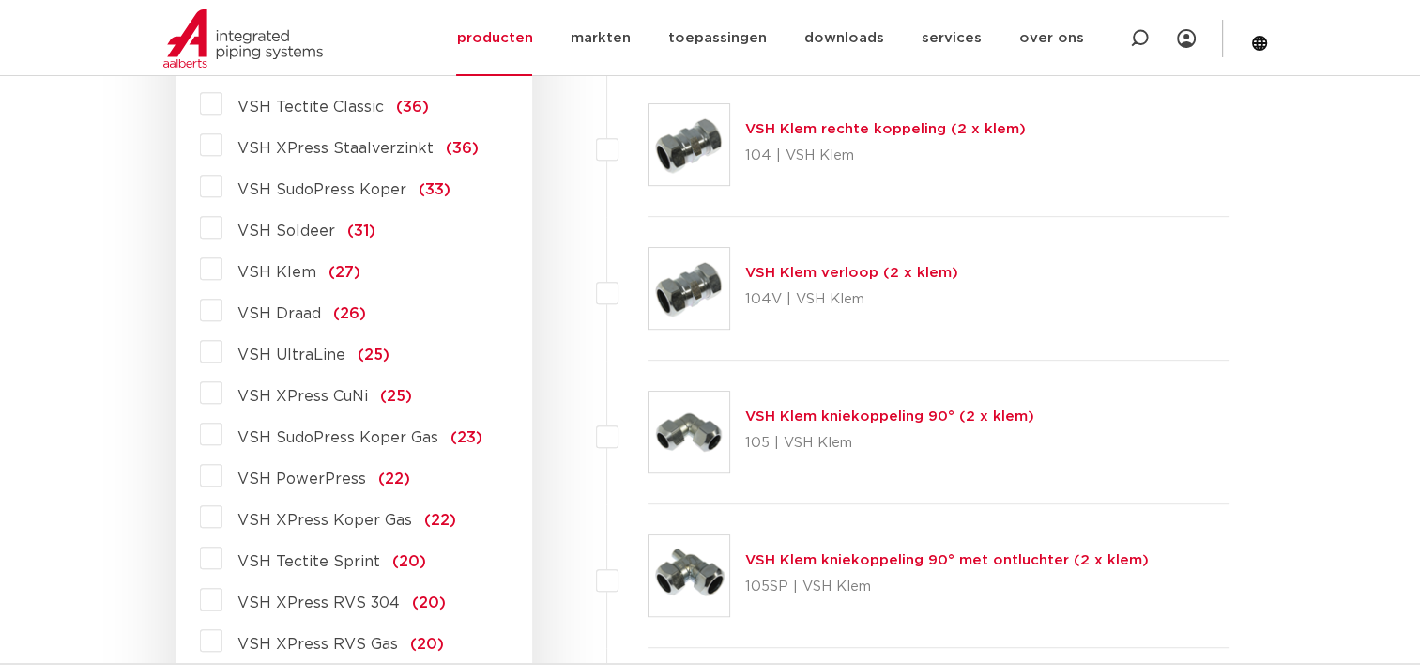
scroll to position [939, 0]
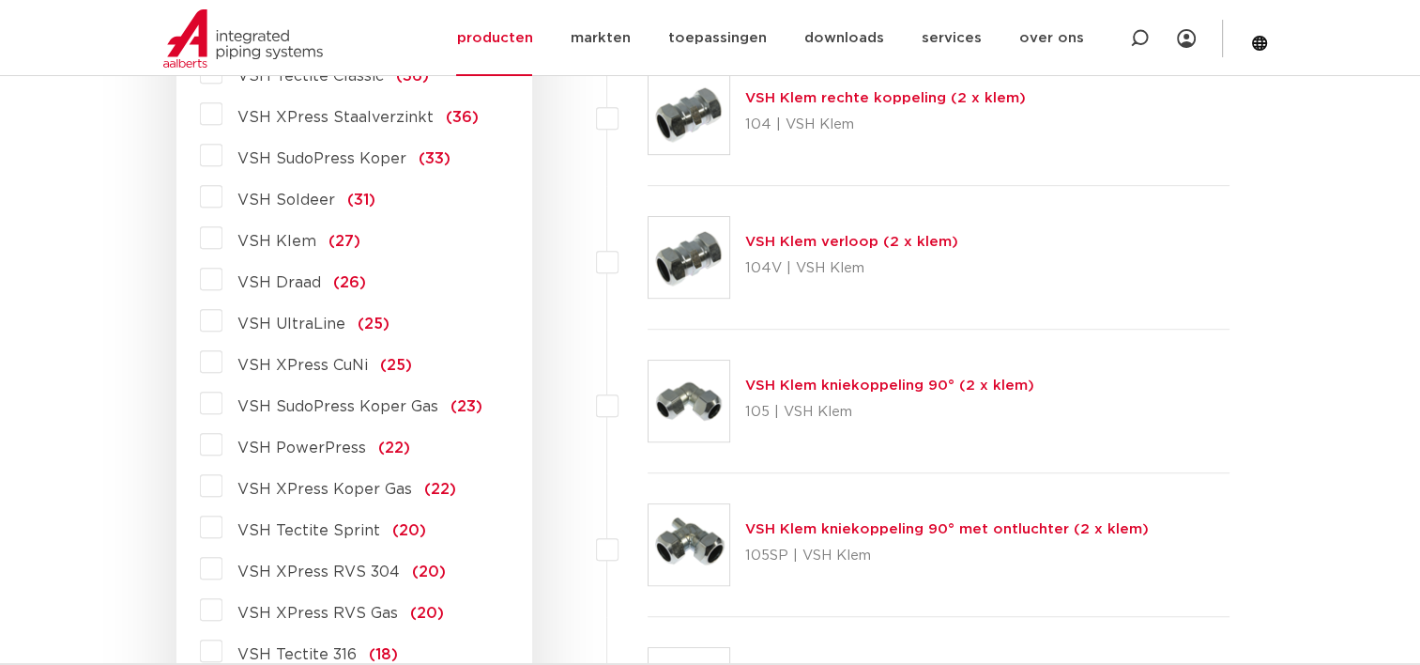
click at [291, 202] on span "VSH Soldeer" at bounding box center [286, 199] width 98 height 15
click at [0, 0] on input "VSH Soldeer (31)" at bounding box center [0, 0] width 0 height 0
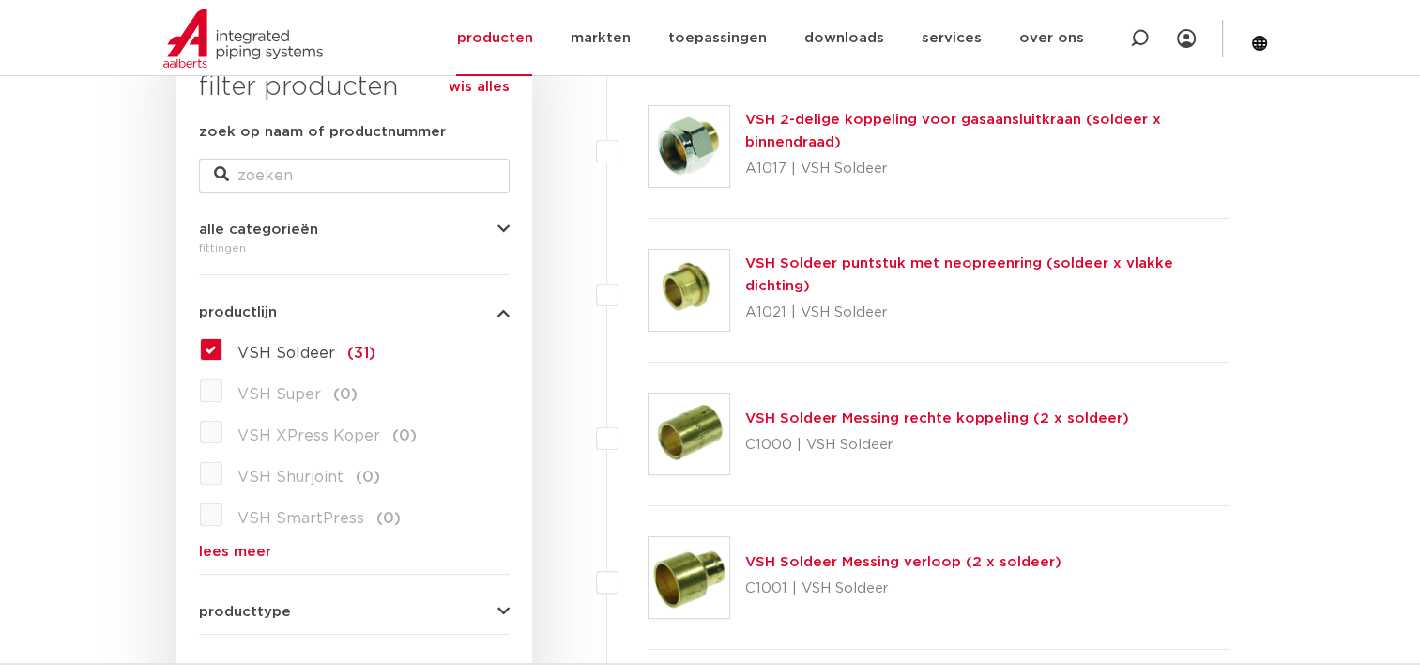
scroll to position [469, 0]
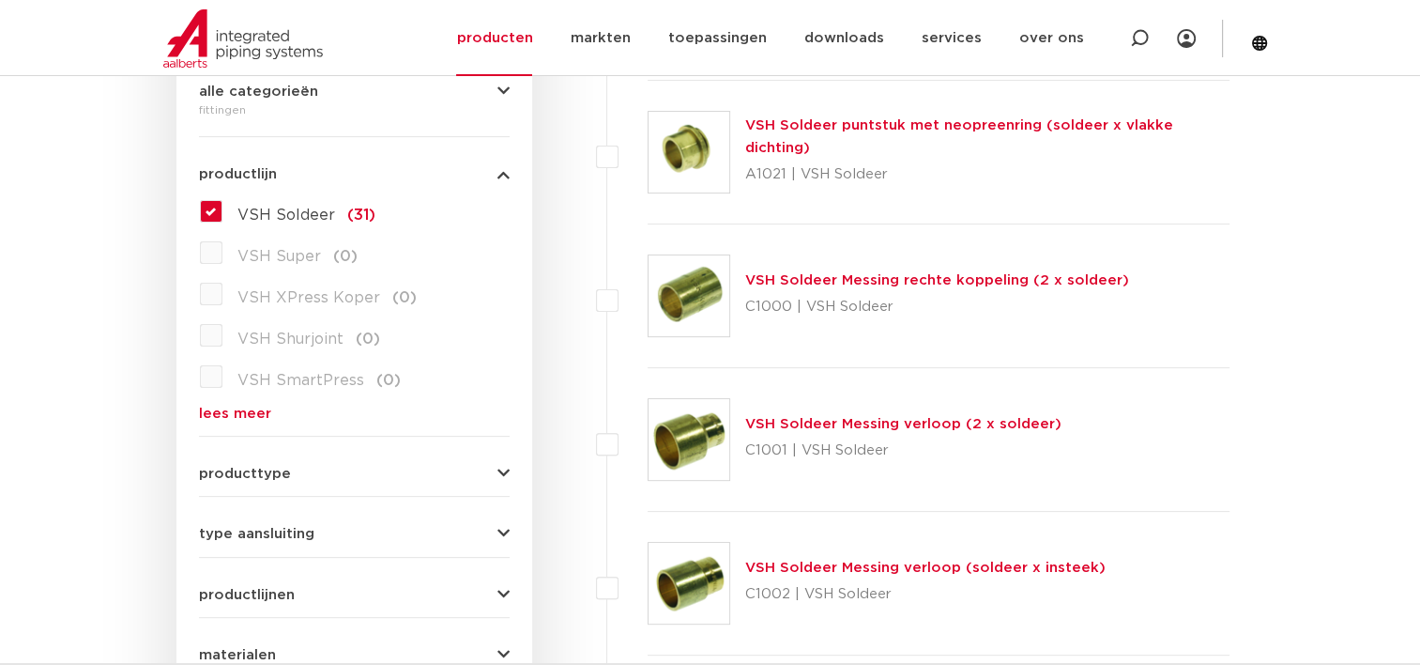
click at [250, 403] on div "VSH Soldeer (31) VSH Super (0) VSH XPress Koper (0) VSH Shurjoint (0) VSH Smart…" at bounding box center [354, 308] width 311 height 224
click at [200, 413] on link "lees meer" at bounding box center [354, 413] width 311 height 14
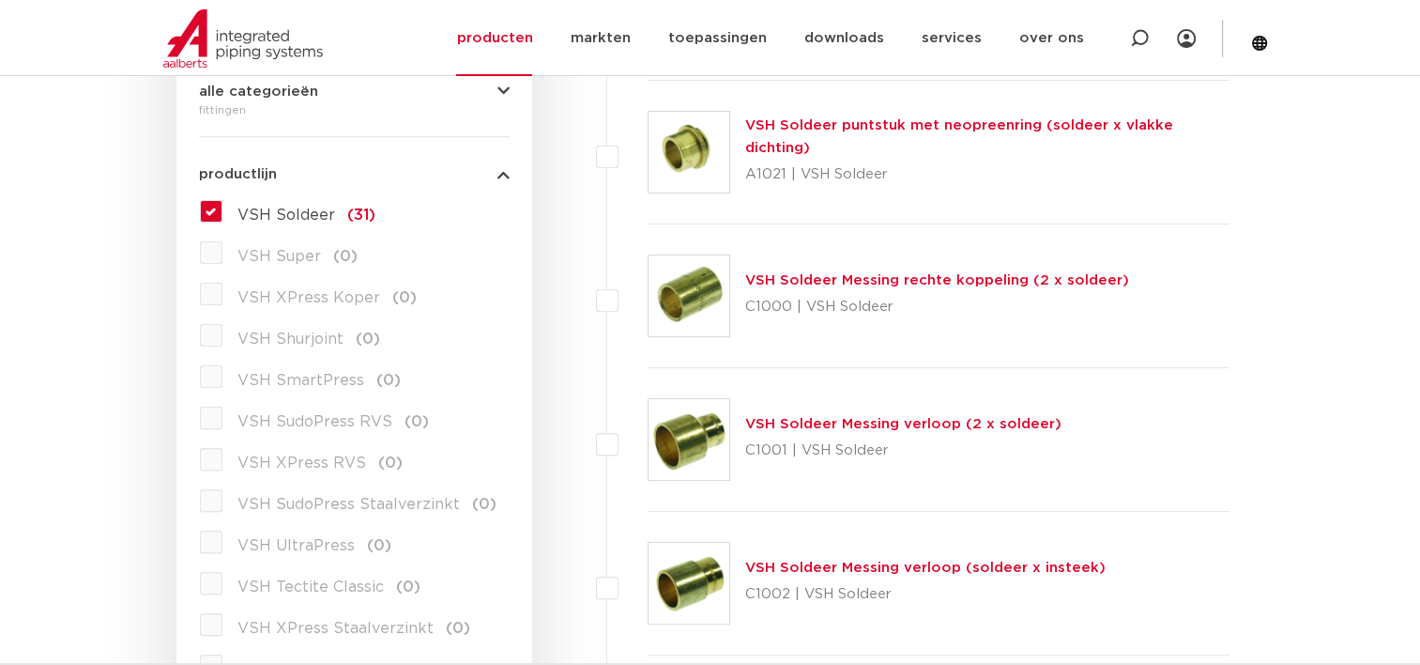
click at [222, 217] on label "VSH Soldeer (31)" at bounding box center [298, 211] width 153 height 30
click at [0, 0] on input "VSH Soldeer (31)" at bounding box center [0, 0] width 0 height 0
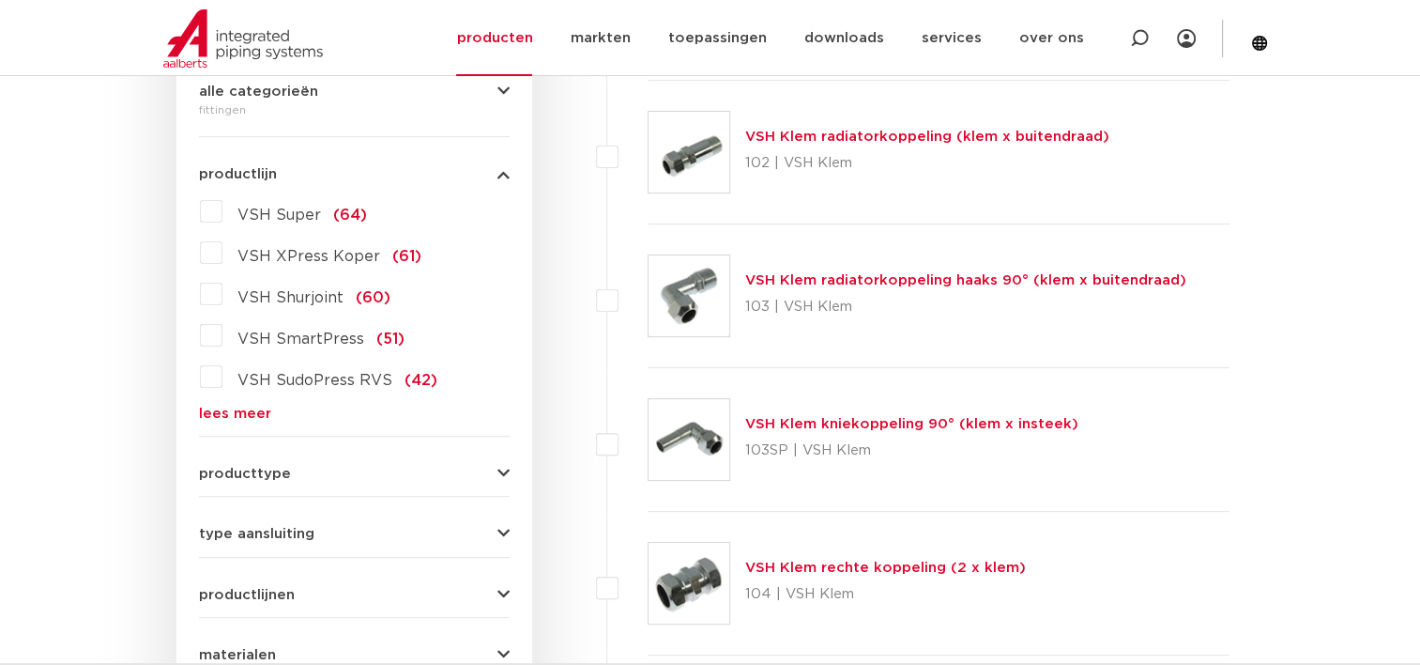
click at [252, 409] on link "lees meer" at bounding box center [354, 413] width 311 height 14
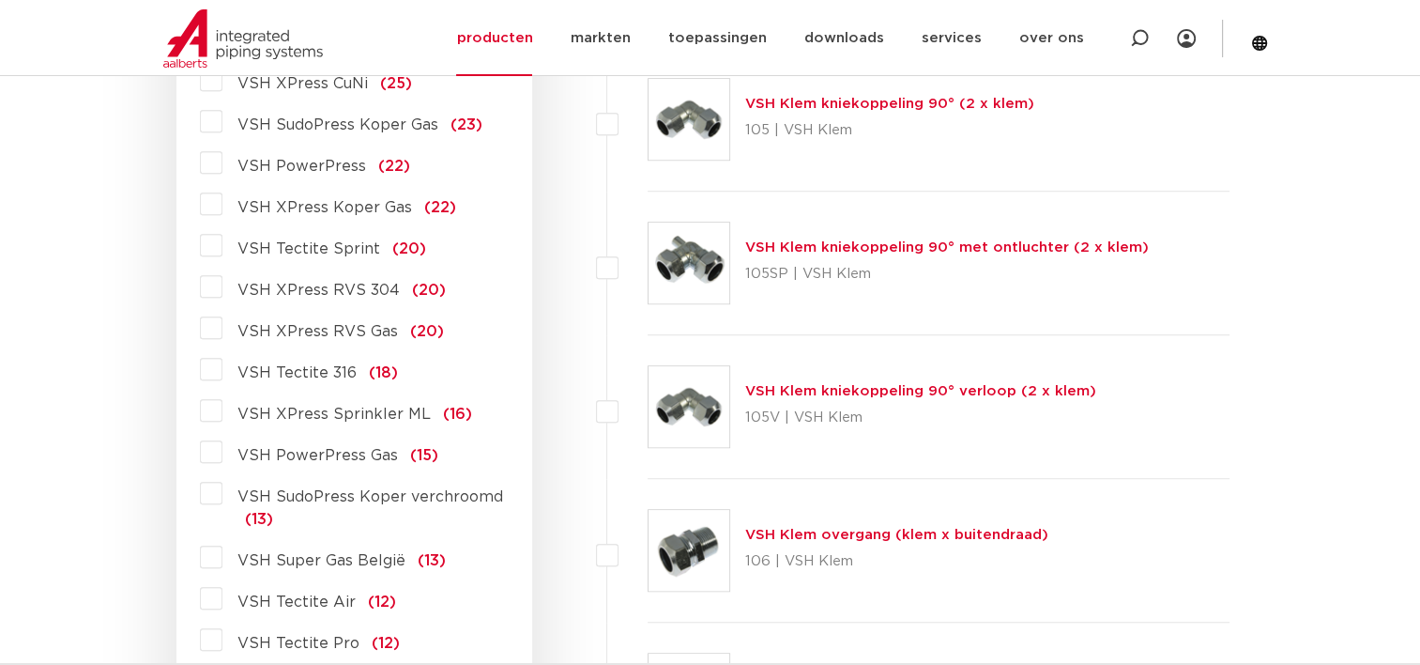
scroll to position [1314, 0]
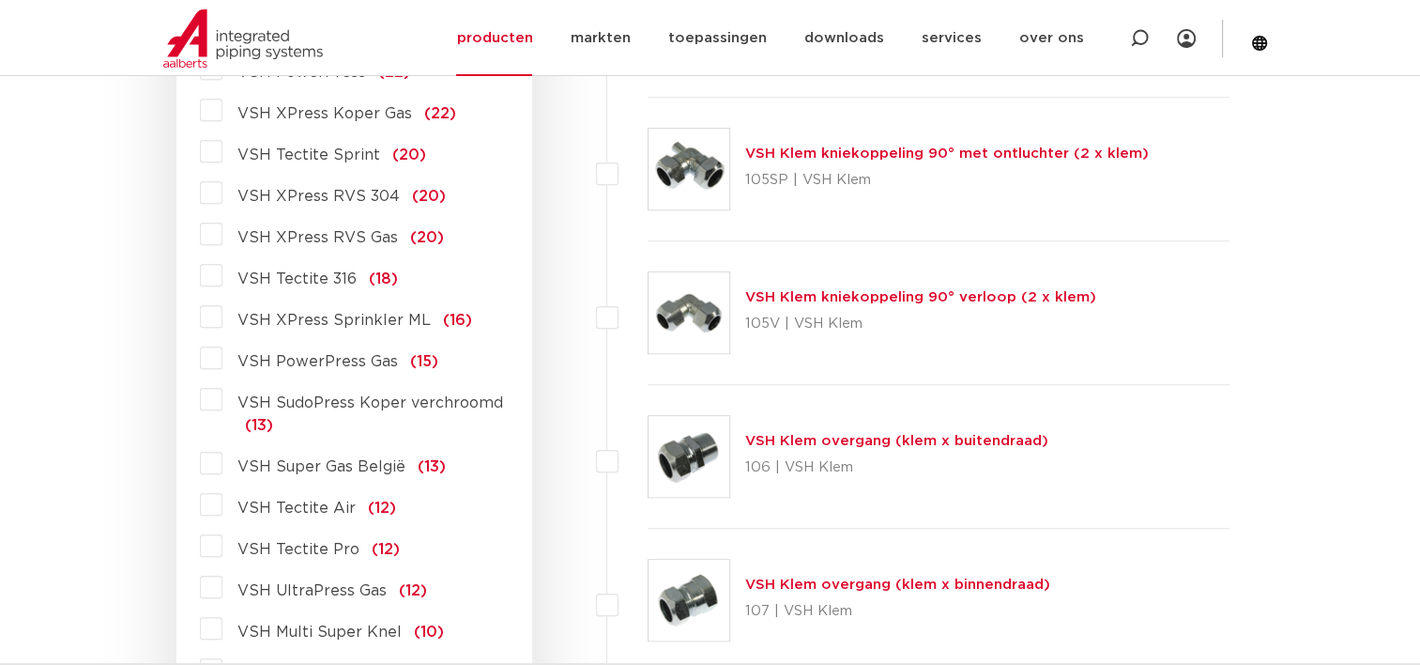
click at [222, 191] on label "VSH XPress RVS 304 (20)" at bounding box center [333, 192] width 223 height 30
click at [0, 0] on input "VSH XPress RVS 304 (20)" at bounding box center [0, 0] width 0 height 0
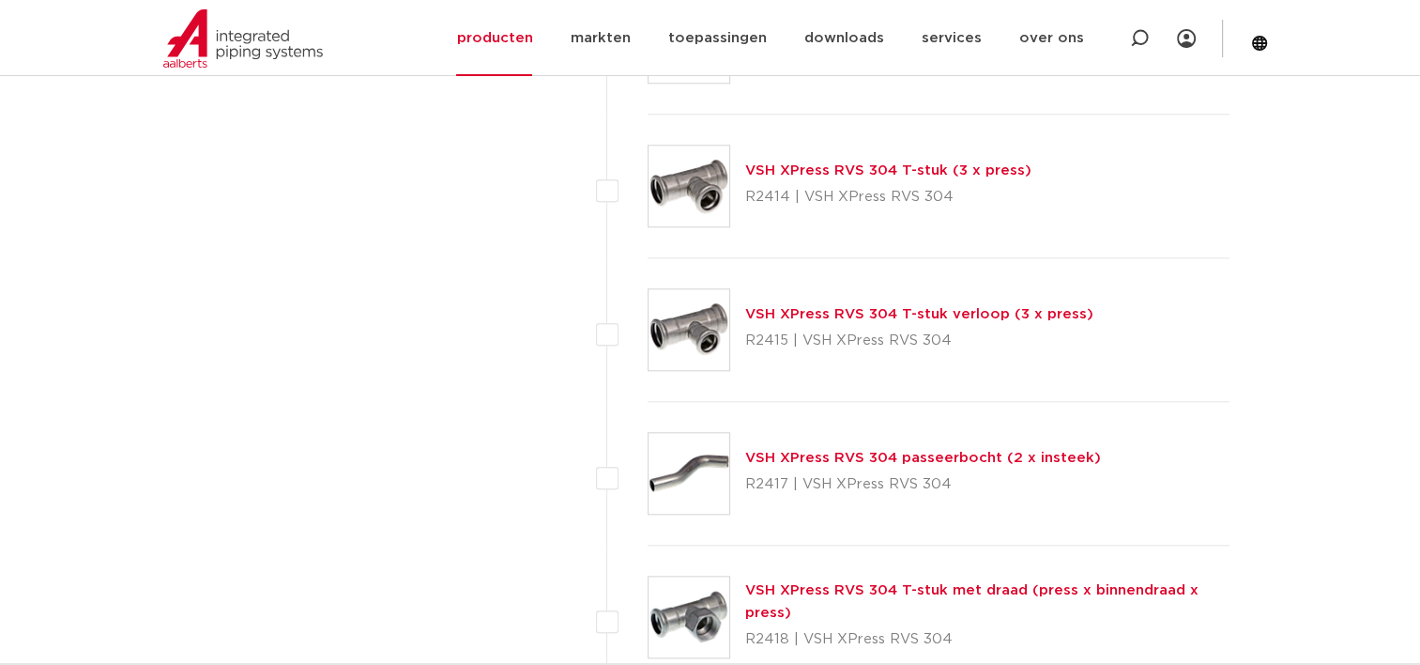
scroll to position [1783, 0]
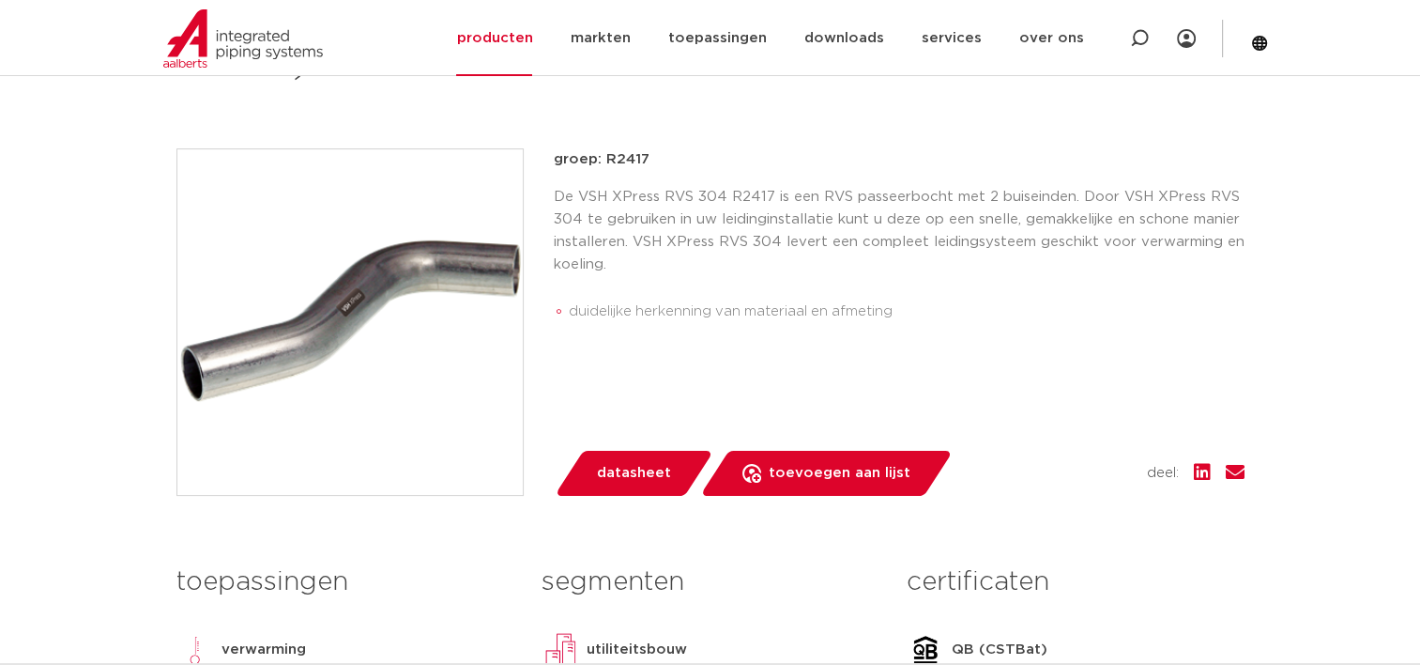
click at [636, 455] on link "datasheet" at bounding box center [634, 473] width 160 height 45
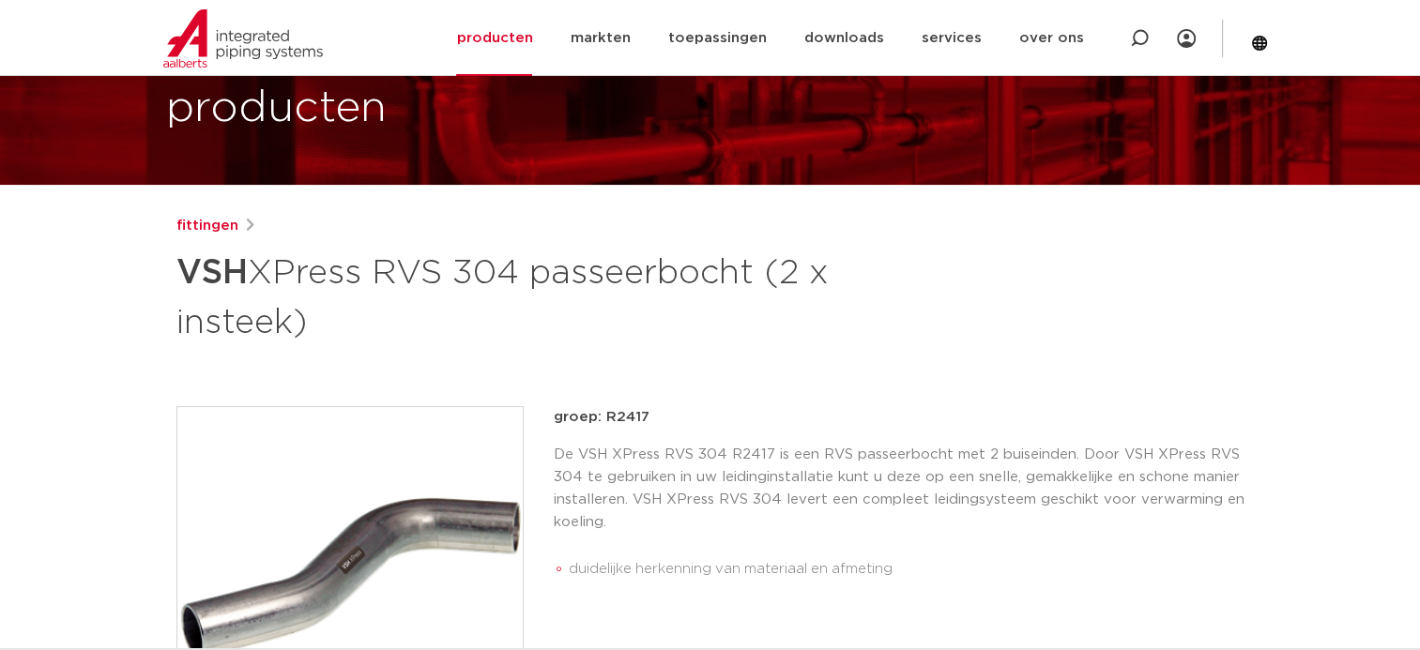
scroll to position [188, 0]
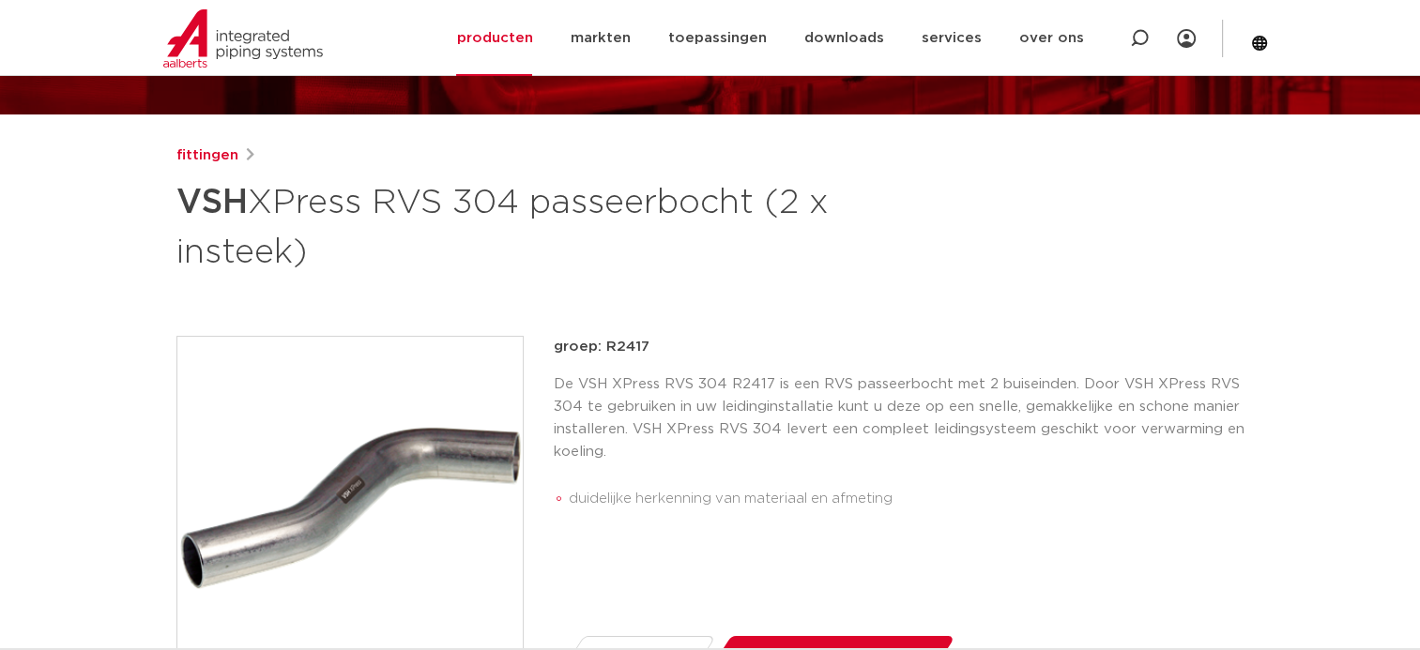
drag, startPoint x: 288, startPoint y: 254, endPoint x: 176, endPoint y: 207, distance: 121.2
click at [176, 207] on h1 "VSH XPress RVS 304 passeerbocht (2 x insteek)" at bounding box center [528, 225] width 705 height 101
copy h1 "VSH XPress RVS 304 passeerbocht (2 x insteek)"
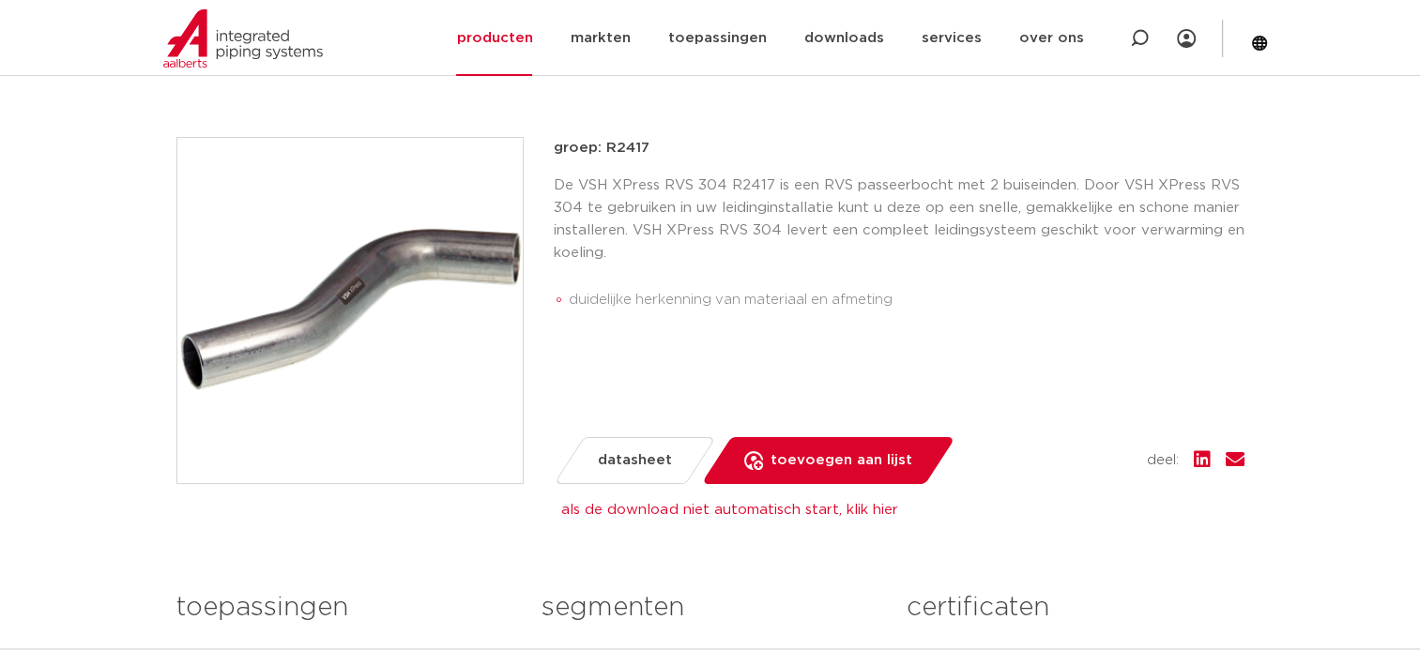
scroll to position [375, 0]
